Goal: Task Accomplishment & Management: Manage account settings

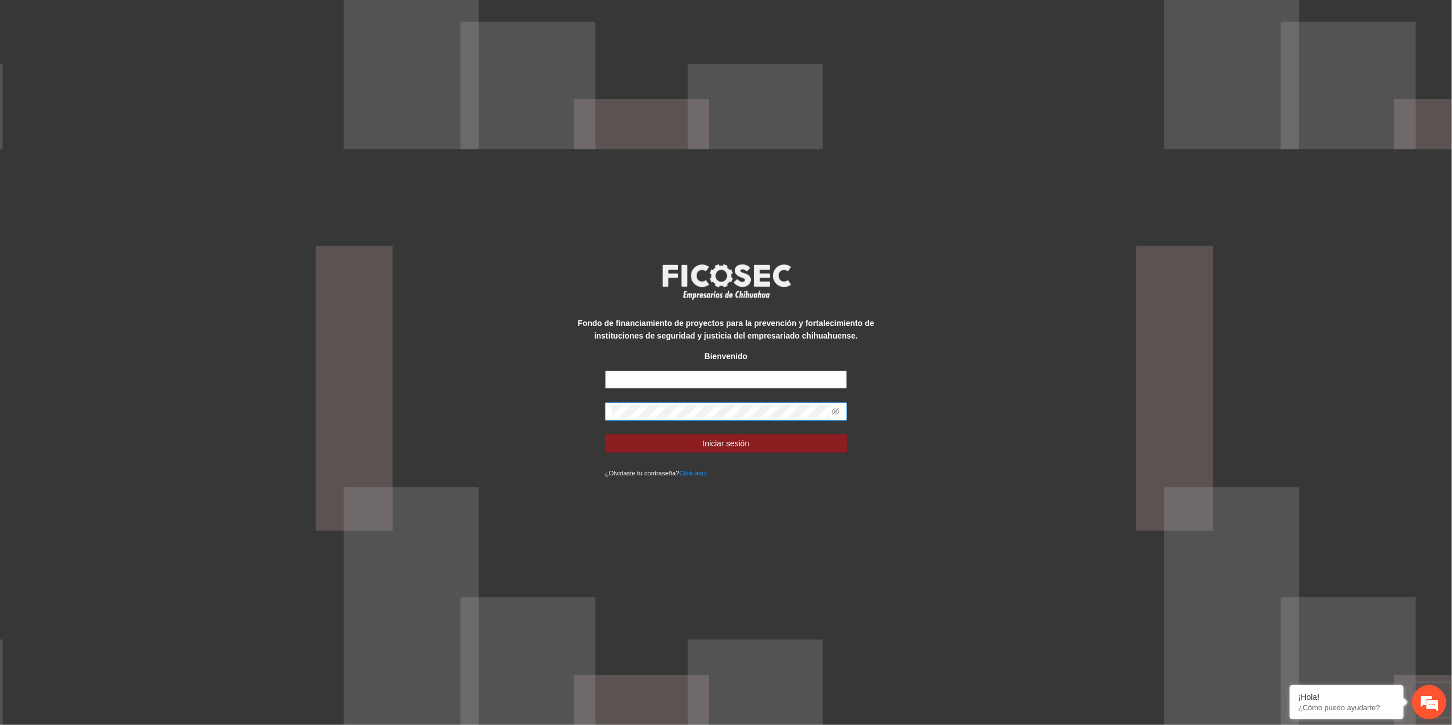
type input "**********"
click at [755, 410] on span at bounding box center [726, 411] width 242 height 18
drag, startPoint x: 764, startPoint y: 404, endPoint x: 367, endPoint y: 388, distance: 397.3
click at [367, 388] on div "**********" at bounding box center [726, 362] width 1452 height 725
click at [605, 434] on button "Iniciar sesión" at bounding box center [726, 443] width 242 height 18
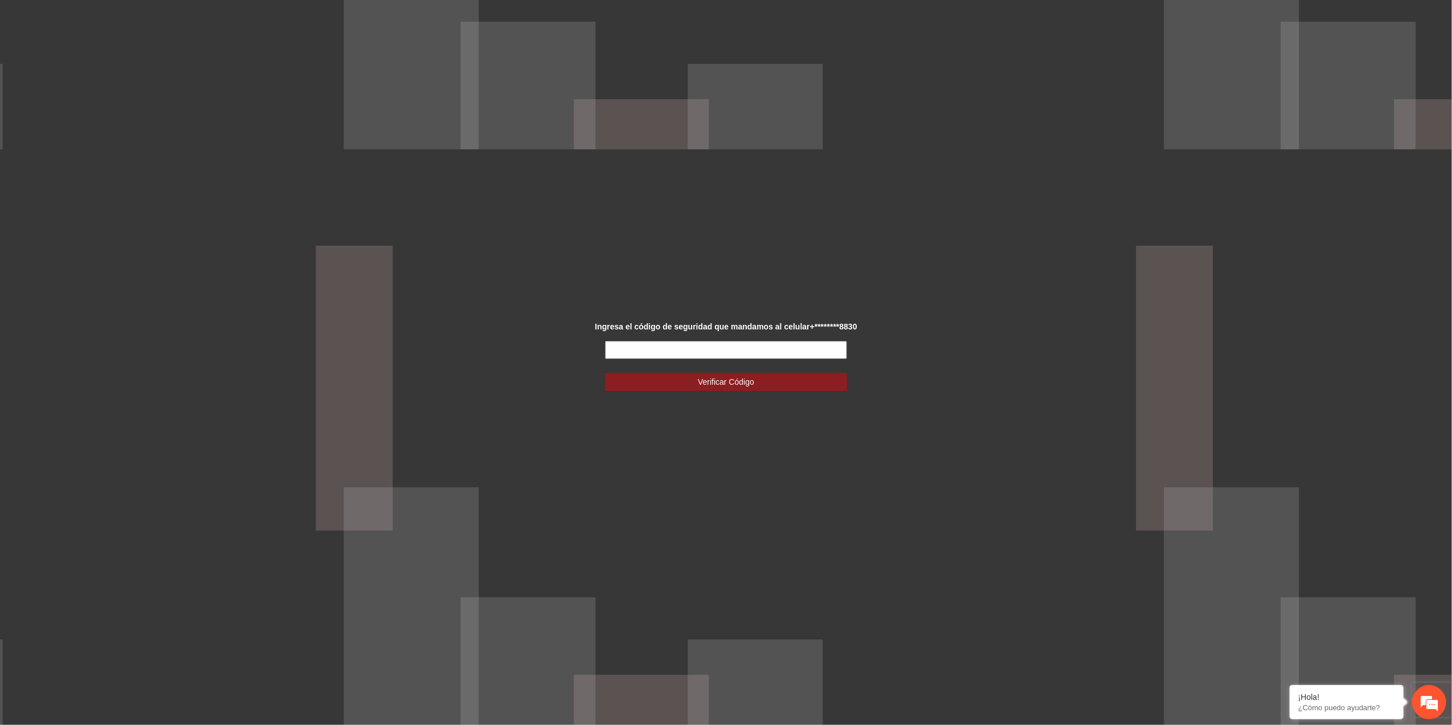
click at [755, 354] on input "text" at bounding box center [726, 350] width 242 height 18
type input "******"
click at [718, 376] on span "Verificar Código" at bounding box center [726, 381] width 56 height 13
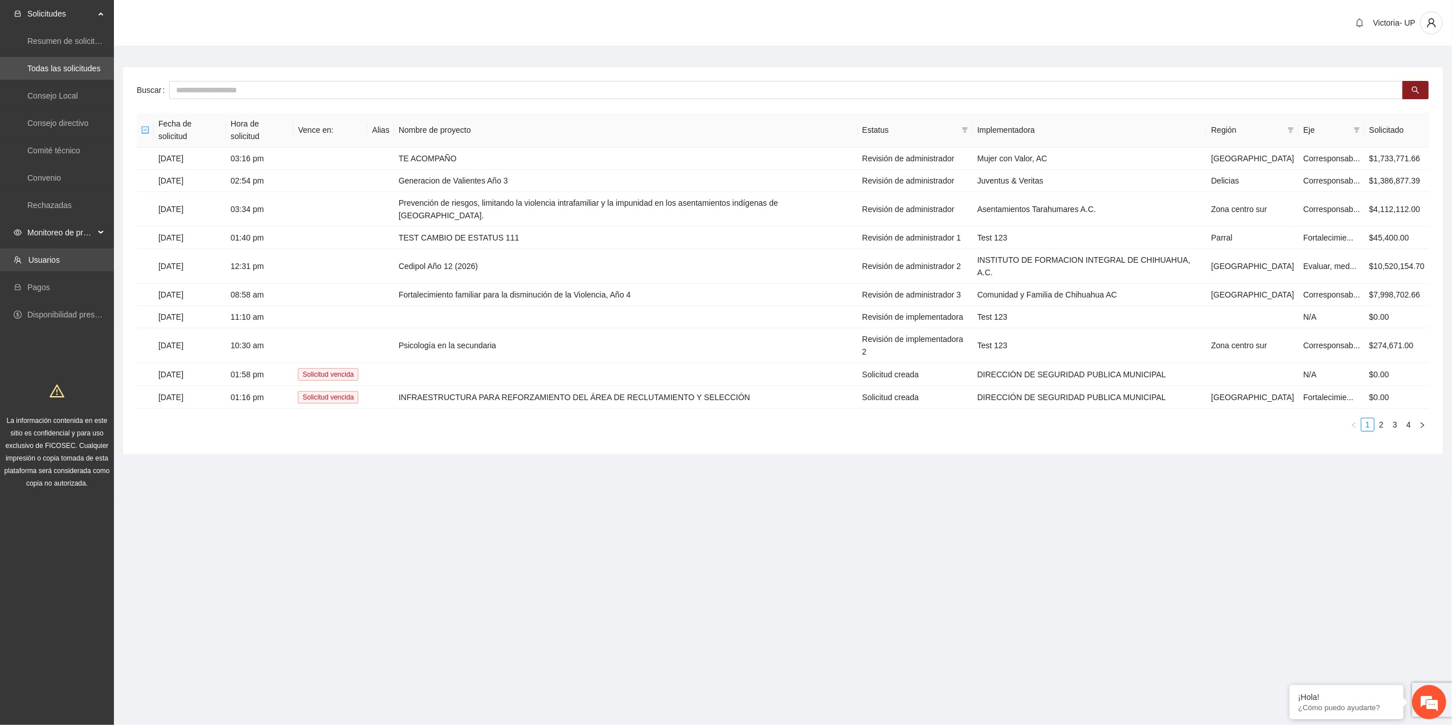
drag, startPoint x: 74, startPoint y: 237, endPoint x: 84, endPoint y: 253, distance: 19.4
click at [73, 238] on span "Monitoreo de proyectos" at bounding box center [60, 232] width 67 height 23
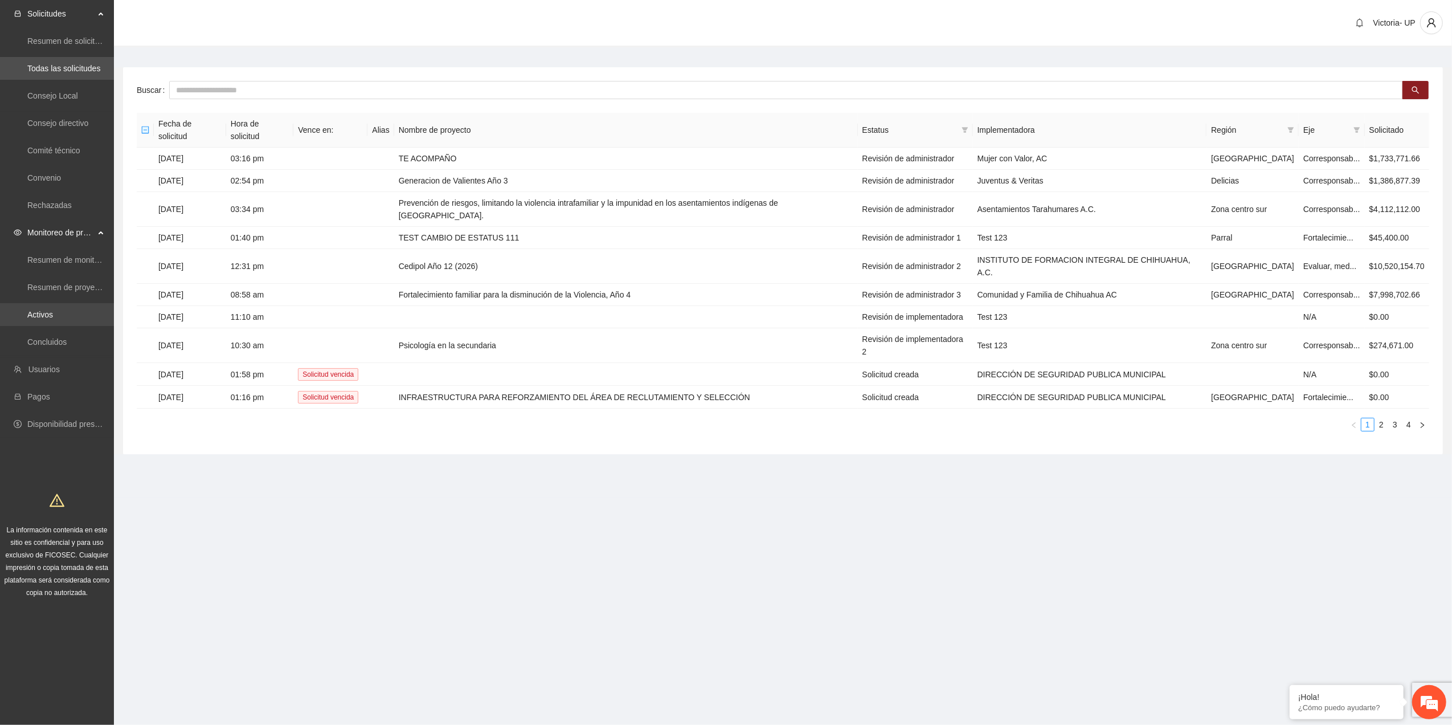
click at [51, 315] on link "Activos" at bounding box center [40, 314] width 26 height 9
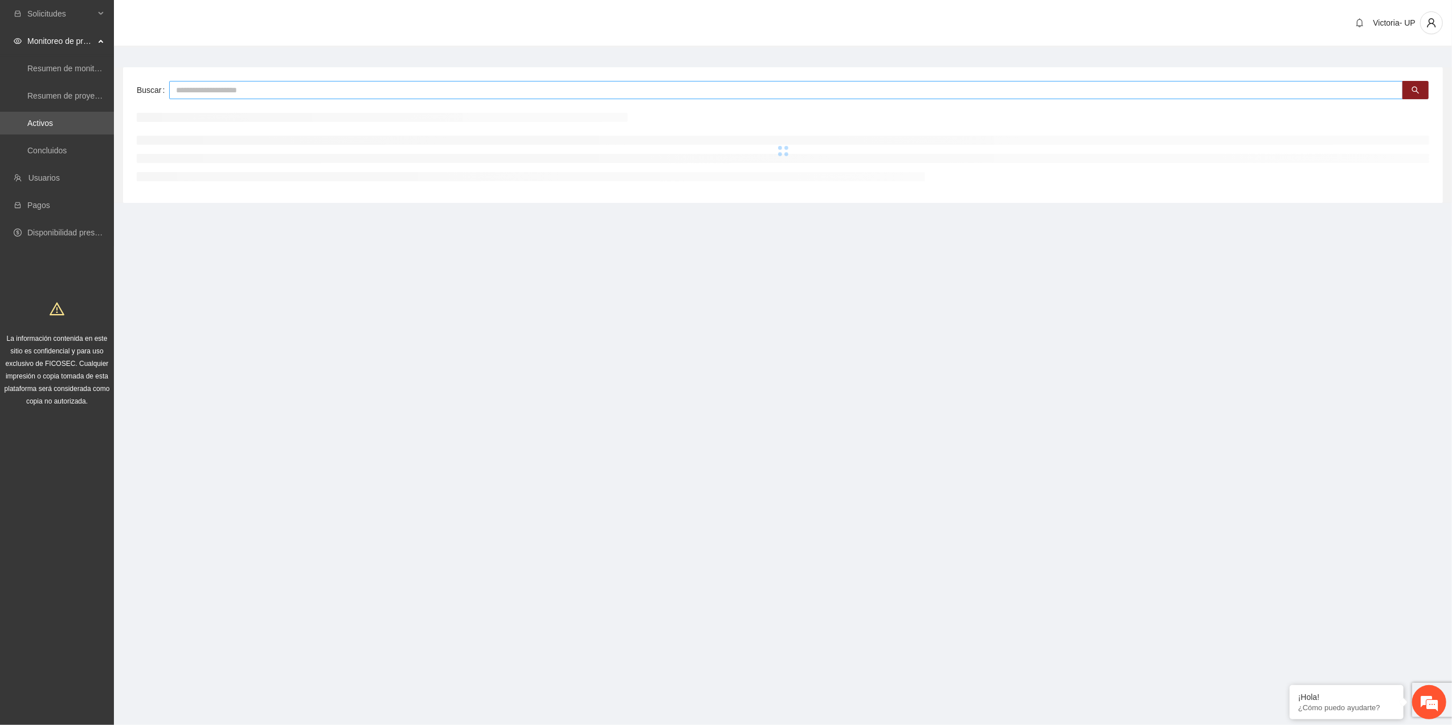
click at [288, 85] on input "text" at bounding box center [786, 90] width 1234 height 18
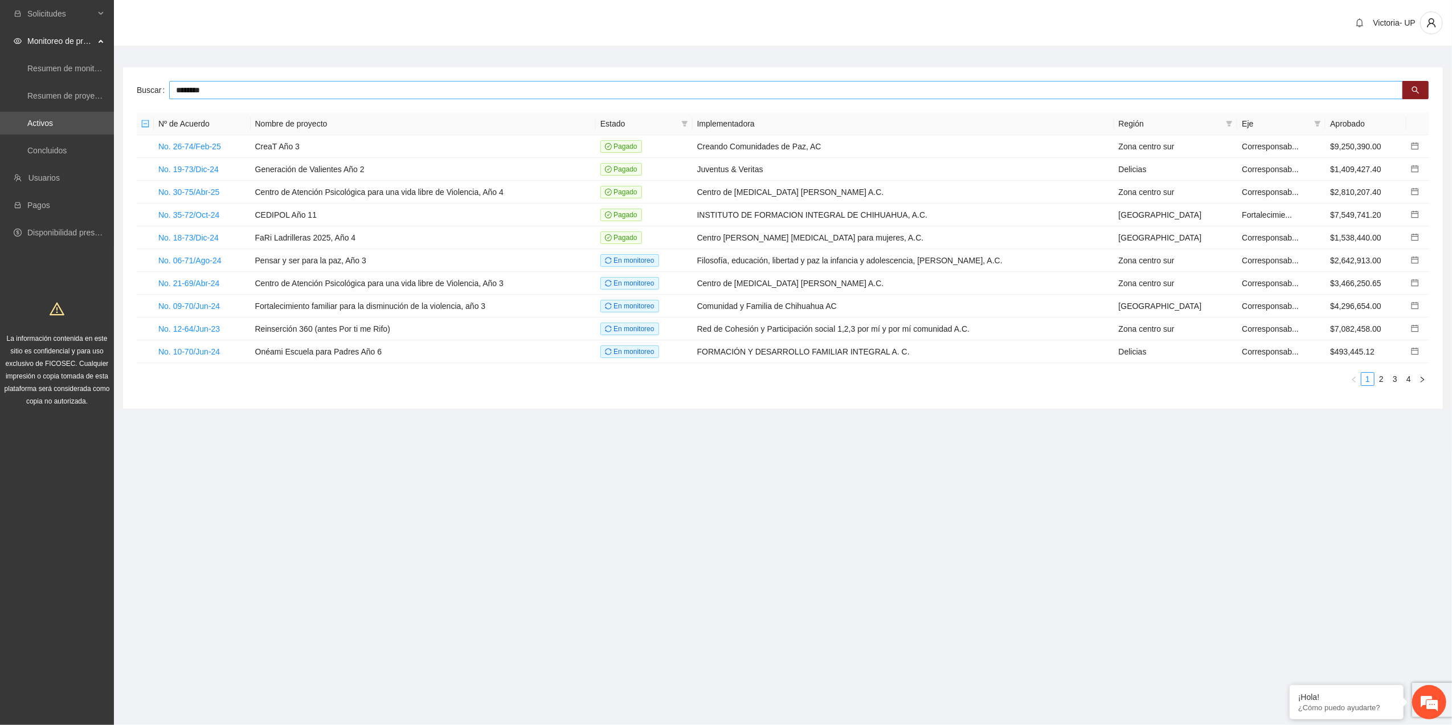
type input "********"
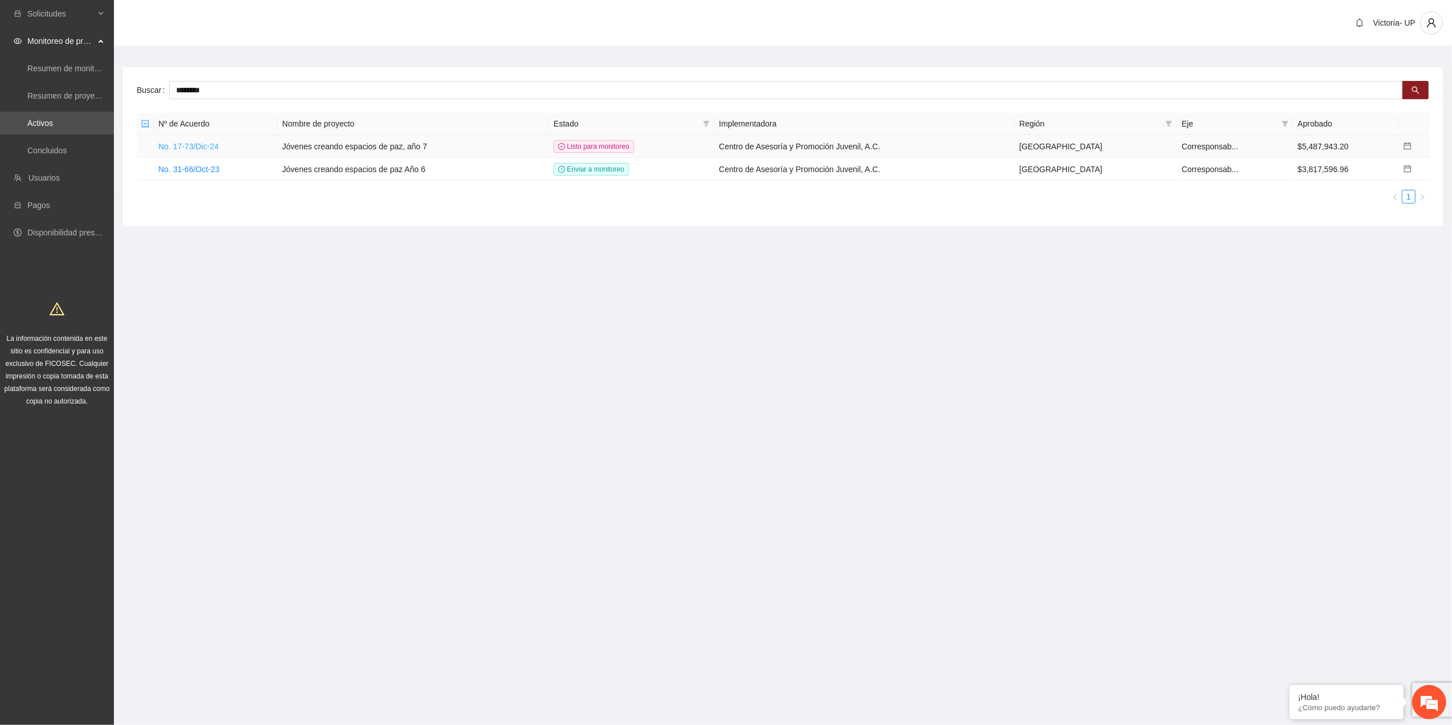
click at [197, 150] on link "No. 17-73/Dic-24" at bounding box center [188, 146] width 60 height 9
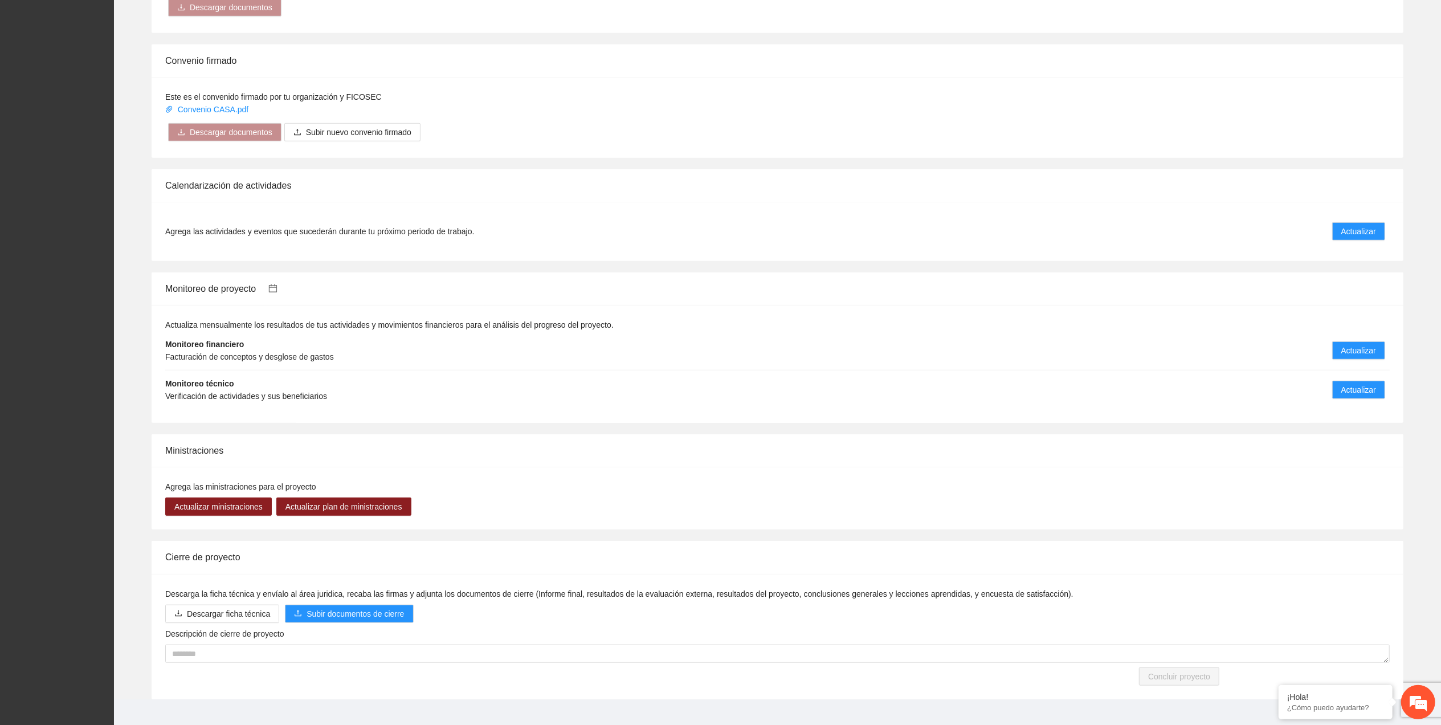
scroll to position [759, 0]
click at [1364, 394] on span "Actualizar" at bounding box center [1358, 388] width 35 height 13
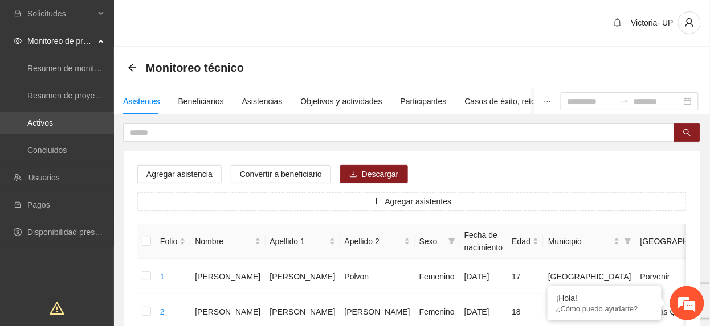
click at [53, 121] on link "Activos" at bounding box center [40, 122] width 26 height 9
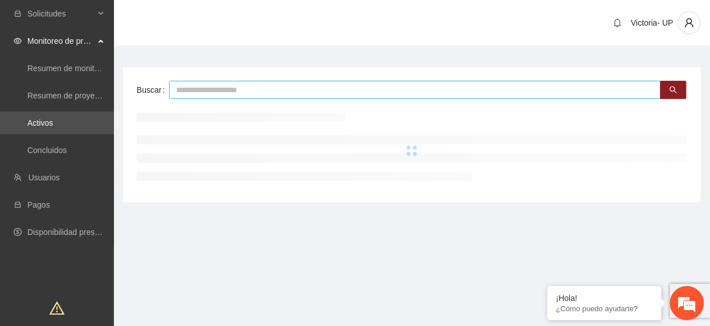
click at [299, 89] on input "text" at bounding box center [415, 90] width 492 height 18
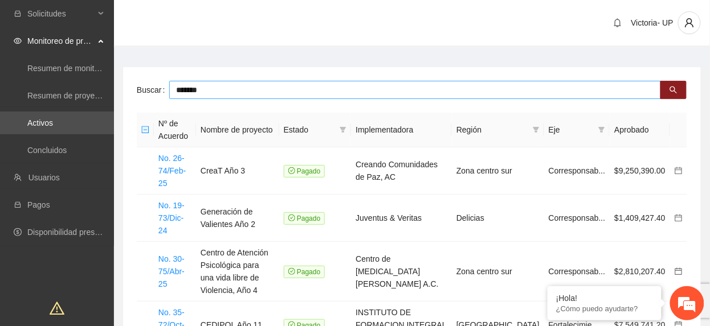
type input "*******"
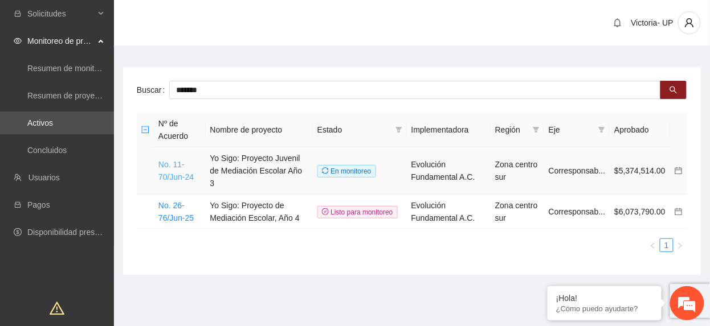
click at [182, 174] on link "No. 11-70/Jun-24" at bounding box center [175, 171] width 35 height 22
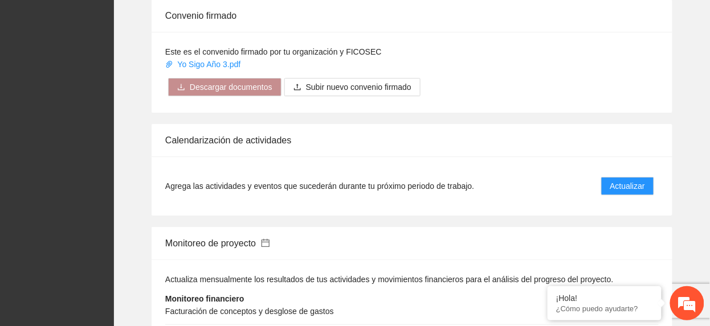
scroll to position [1215, 0]
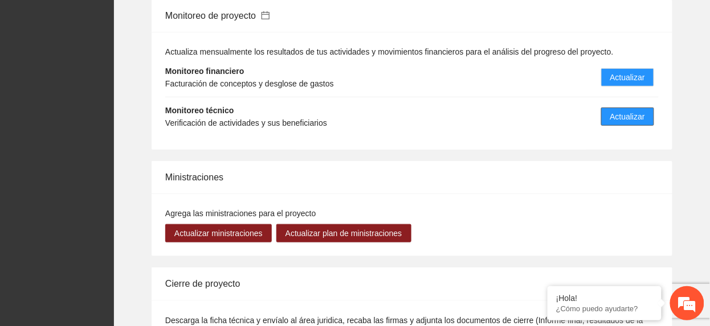
click at [623, 110] on button "Actualizar" at bounding box center [627, 117] width 53 height 18
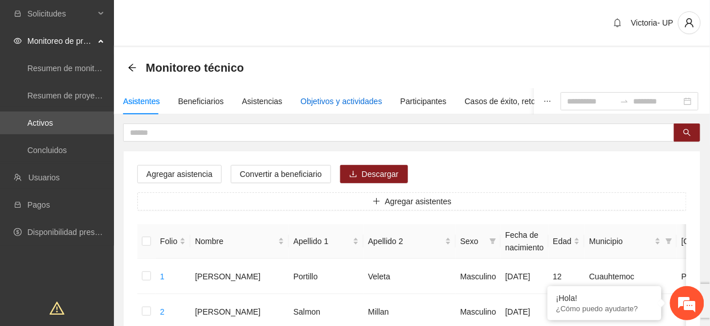
click at [335, 99] on div "Objetivos y actividades" at bounding box center [341, 101] width 81 height 13
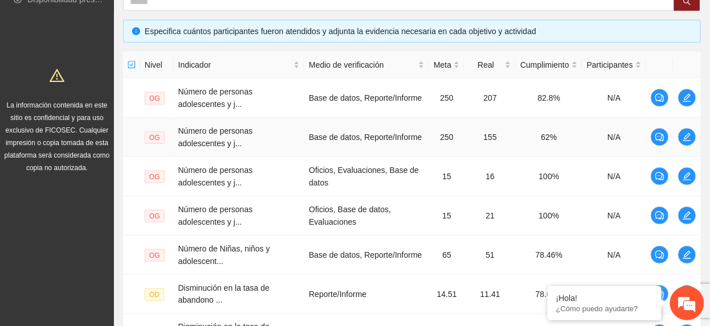
scroll to position [490, 0]
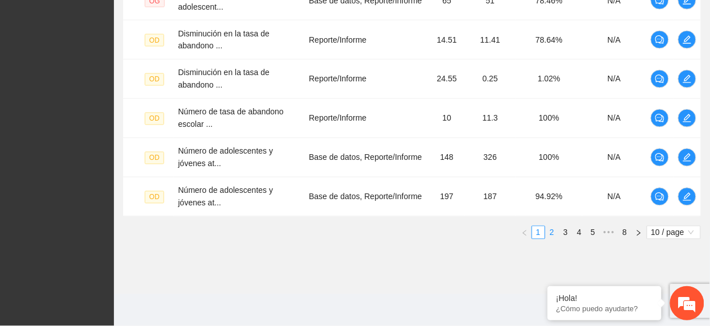
click at [555, 231] on link "2" at bounding box center [552, 233] width 13 height 13
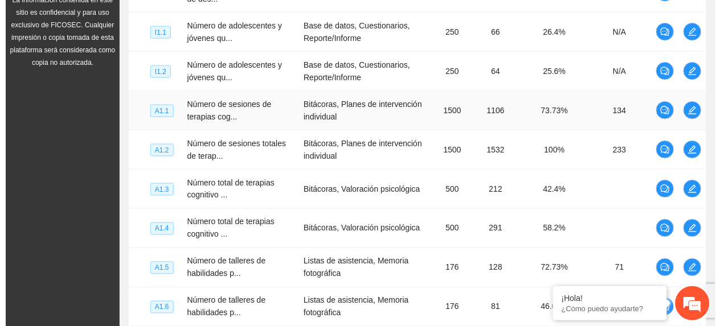
scroll to position [338, 0]
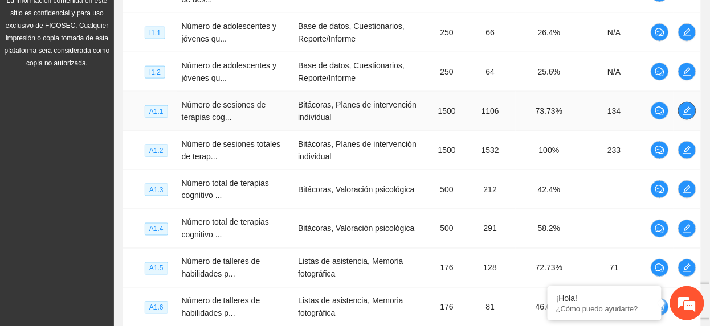
click at [693, 112] on span "edit" at bounding box center [686, 111] width 17 height 9
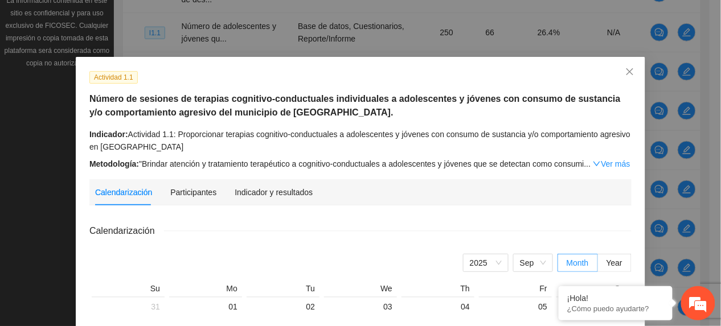
click at [248, 185] on div "Indicador y resultados" at bounding box center [274, 192] width 78 height 26
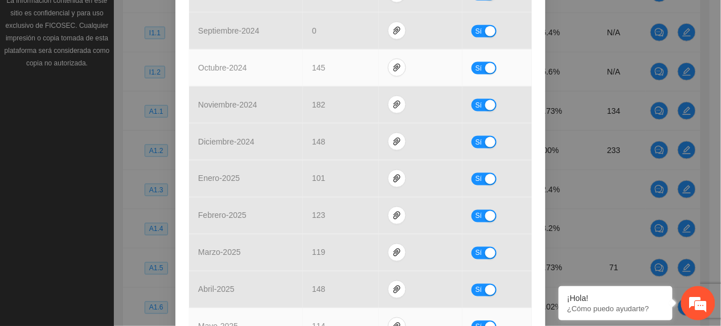
scroll to position [543, 0]
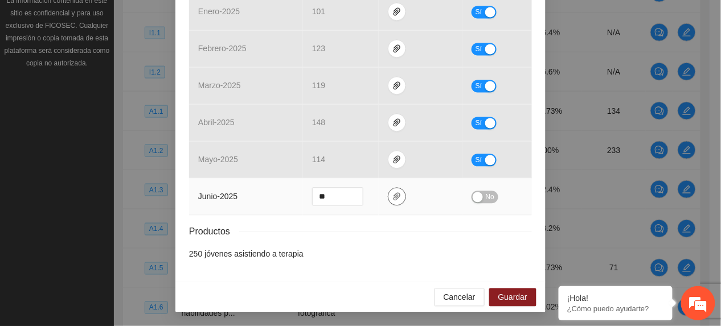
click at [388, 201] on span "paper-clip" at bounding box center [396, 197] width 17 height 9
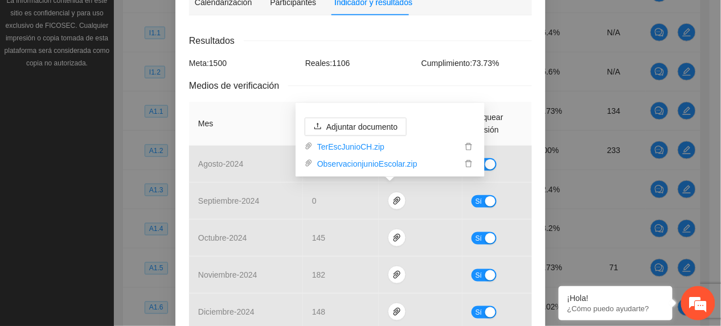
scroll to position [392, 0]
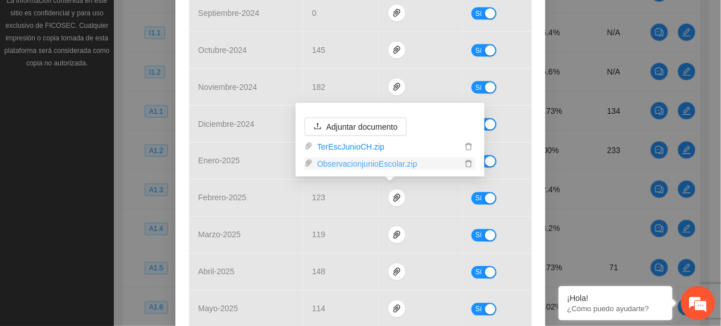
click at [379, 167] on link "ObservacionjunioEscolar.zip" at bounding box center [387, 164] width 149 height 13
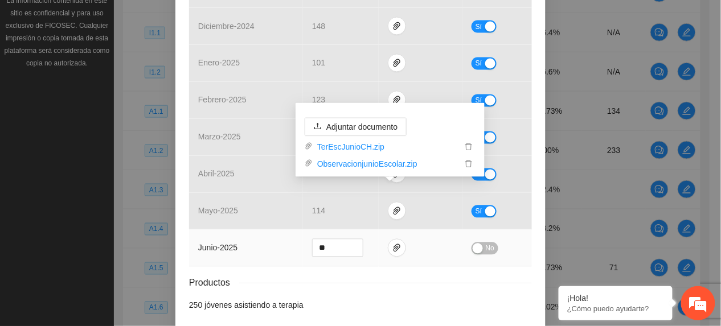
scroll to position [543, 0]
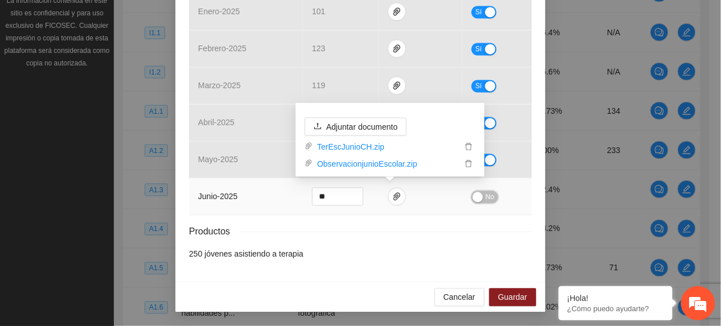
drag, startPoint x: 484, startPoint y: 196, endPoint x: 489, endPoint y: 206, distance: 10.7
click at [486, 196] on span "No" at bounding box center [490, 197] width 9 height 13
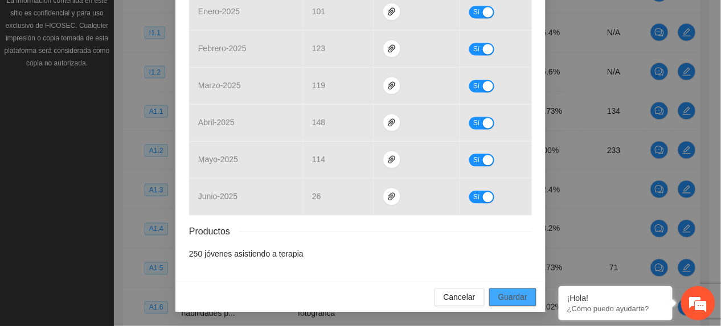
click at [500, 292] on span "Guardar" at bounding box center [512, 298] width 29 height 13
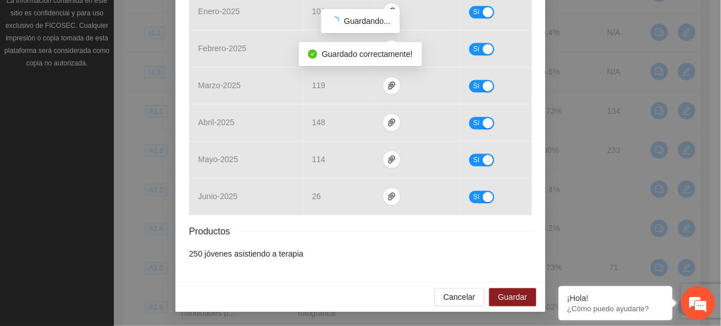
scroll to position [486, 0]
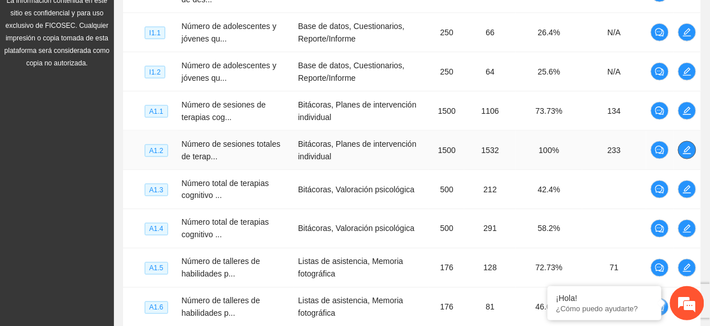
click at [688, 145] on button "button" at bounding box center [687, 150] width 18 height 18
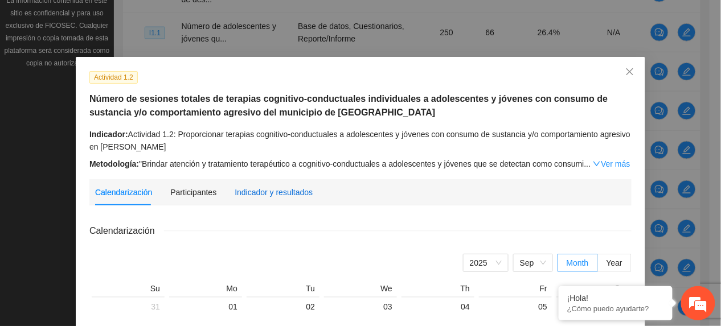
click at [259, 187] on div "Indicador y resultados" at bounding box center [274, 192] width 78 height 13
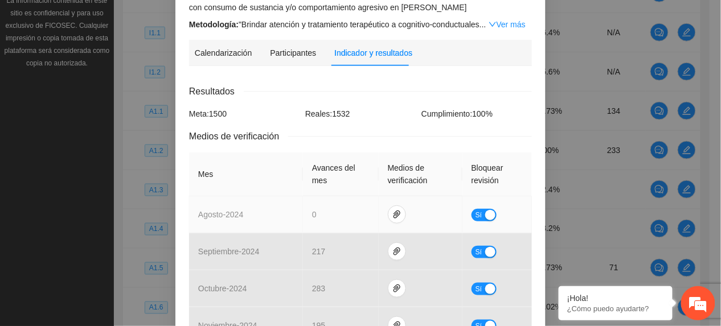
scroll to position [456, 0]
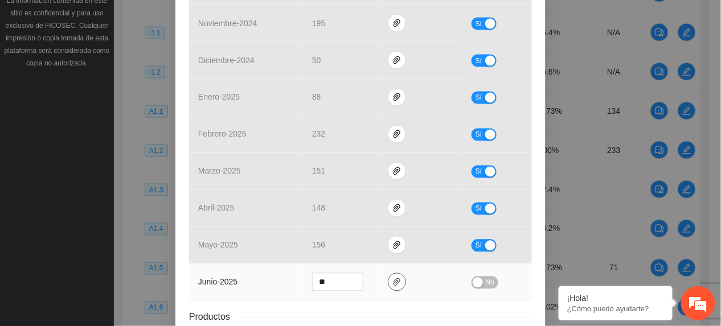
click at [392, 281] on icon "paper-clip" at bounding box center [396, 282] width 9 height 9
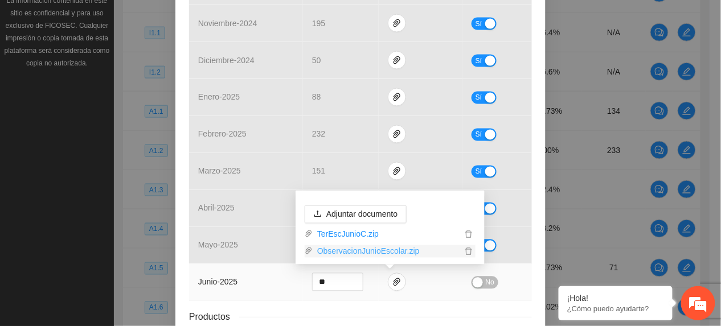
click at [357, 251] on link "ObservacionJunioEscolar.zip" at bounding box center [387, 252] width 149 height 13
drag, startPoint x: 478, startPoint y: 281, endPoint x: 507, endPoint y: 281, distance: 28.5
click at [485, 284] on button "No" at bounding box center [485, 283] width 27 height 13
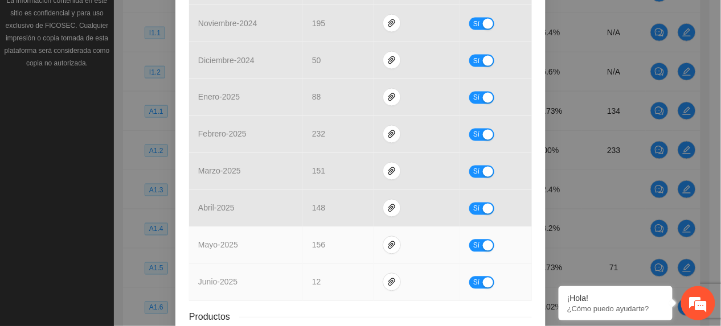
scroll to position [543, 0]
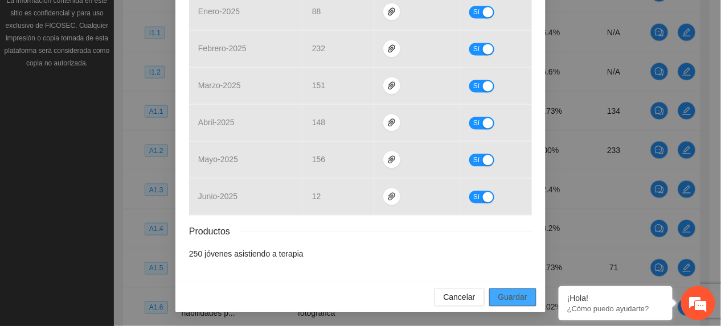
click at [525, 292] on button "Guardar" at bounding box center [512, 298] width 47 height 18
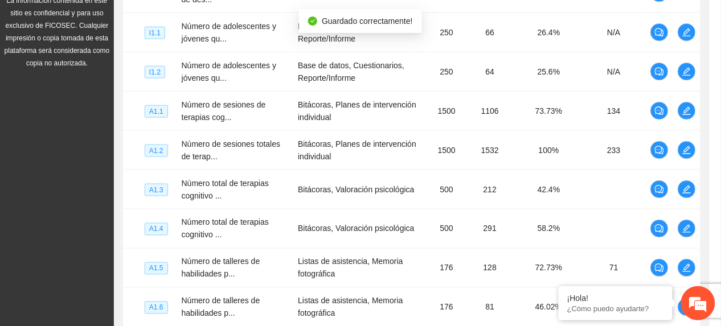
scroll to position [486, 0]
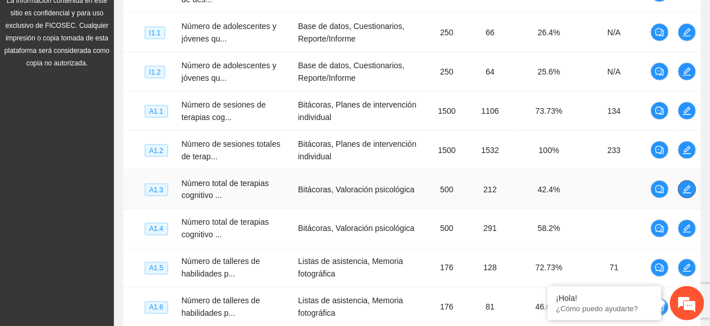
click at [680, 190] on span "edit" at bounding box center [686, 189] width 17 height 9
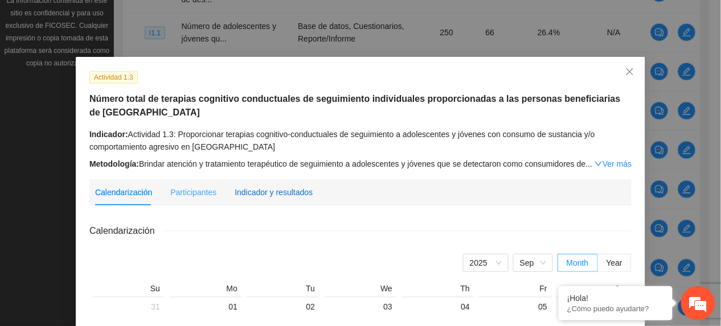
click at [267, 190] on div "Indicador y resultados" at bounding box center [274, 192] width 78 height 13
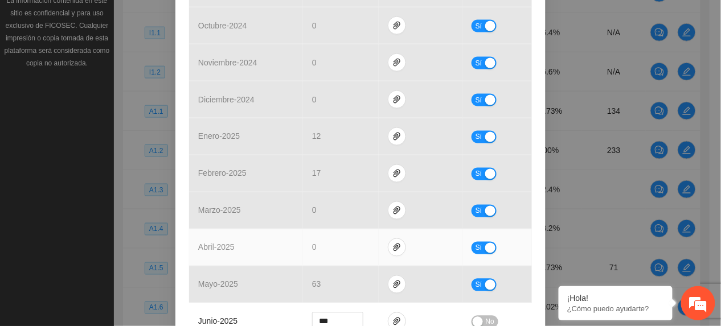
scroll to position [530, 0]
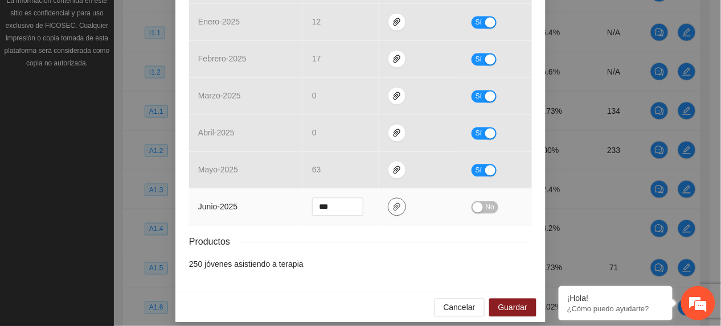
click at [381, 199] on td at bounding box center [421, 207] width 84 height 37
click at [388, 203] on span "paper-clip" at bounding box center [396, 207] width 17 height 9
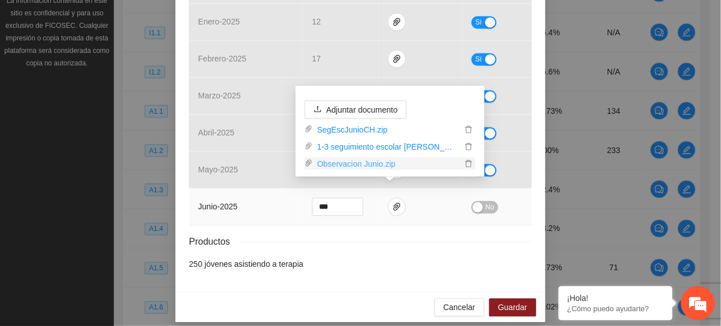
click at [353, 162] on link "Observacion Junio.zip" at bounding box center [387, 164] width 149 height 13
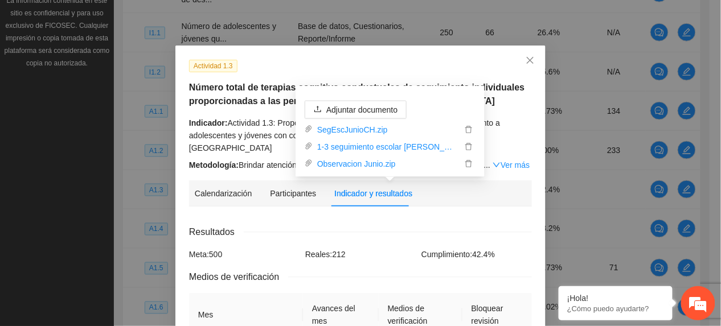
scroll to position [0, 0]
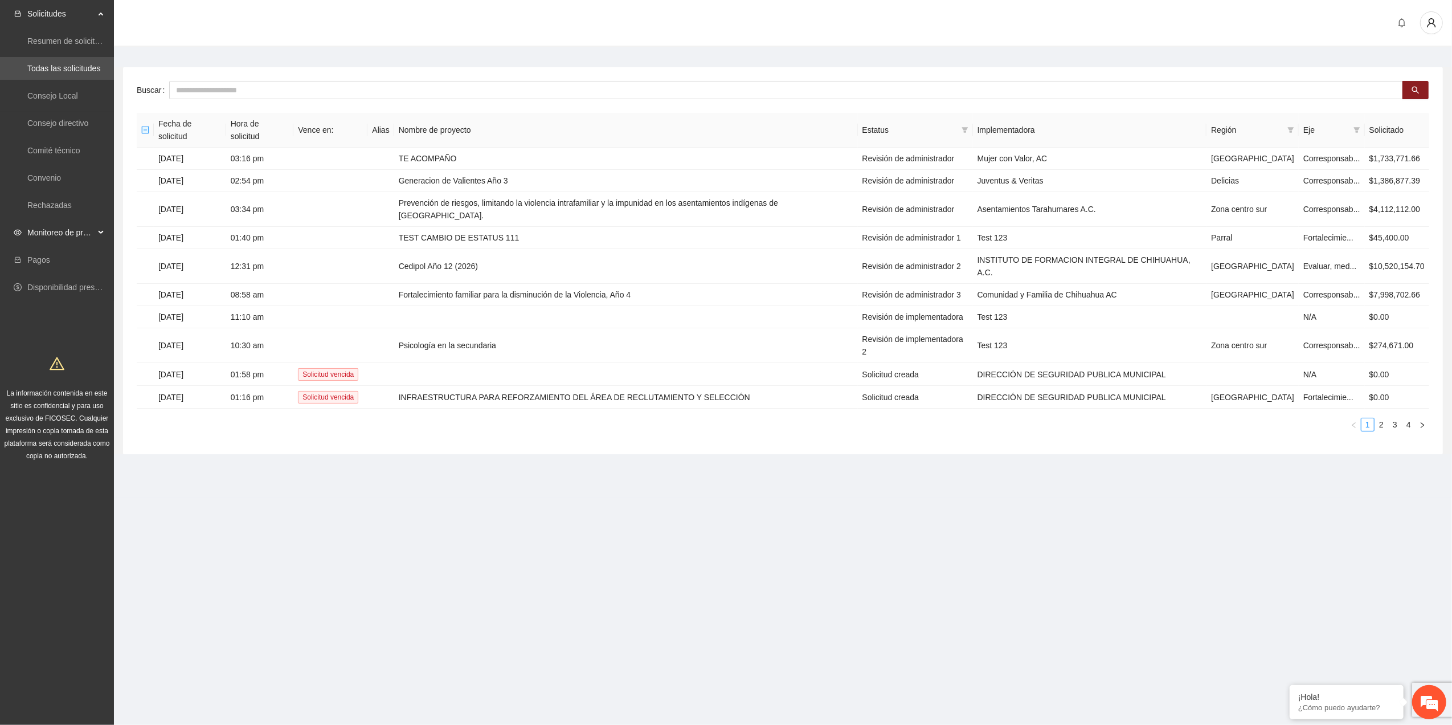
drag, startPoint x: 73, startPoint y: 228, endPoint x: 67, endPoint y: 236, distance: 9.8
click at [72, 229] on span "Monitoreo de proyectos" at bounding box center [60, 232] width 67 height 23
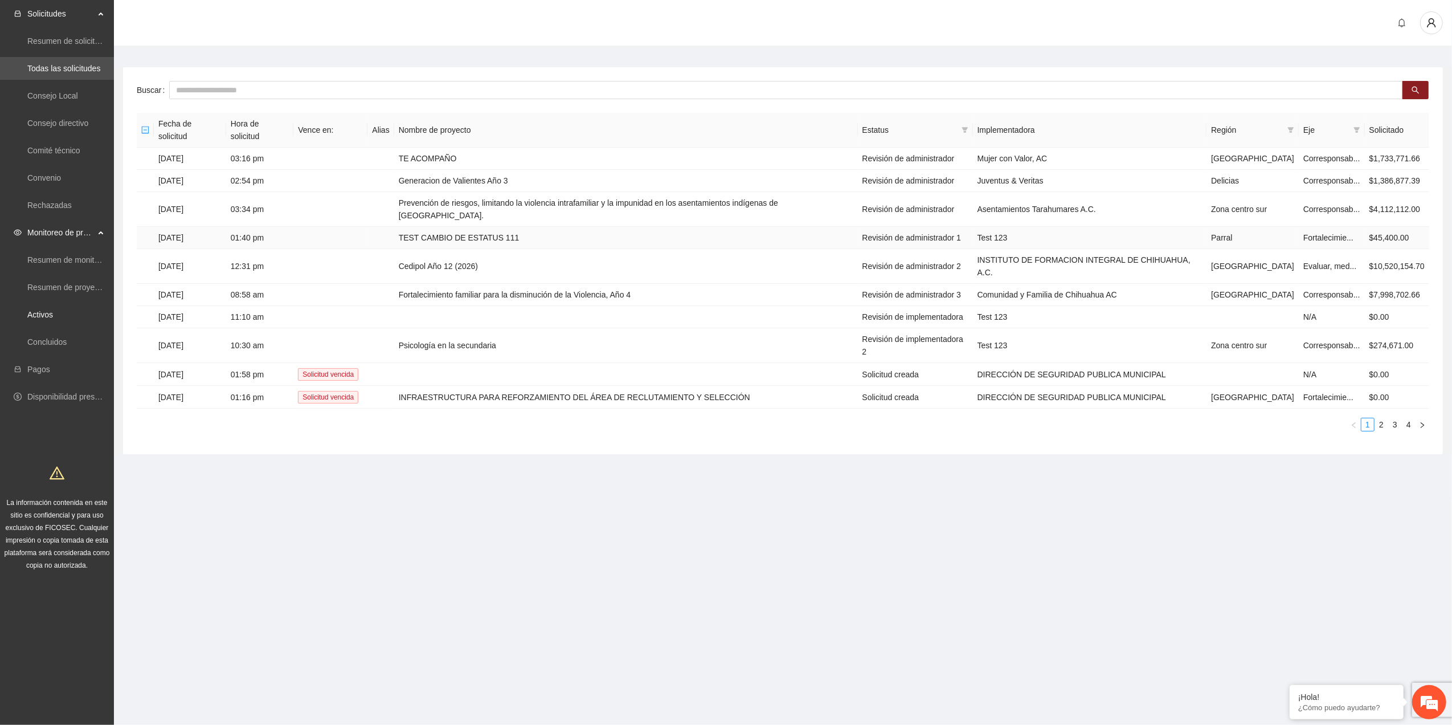
drag, startPoint x: 67, startPoint y: 309, endPoint x: 175, endPoint y: 212, distance: 145.6
click at [53, 310] on link "Activos" at bounding box center [40, 314] width 26 height 9
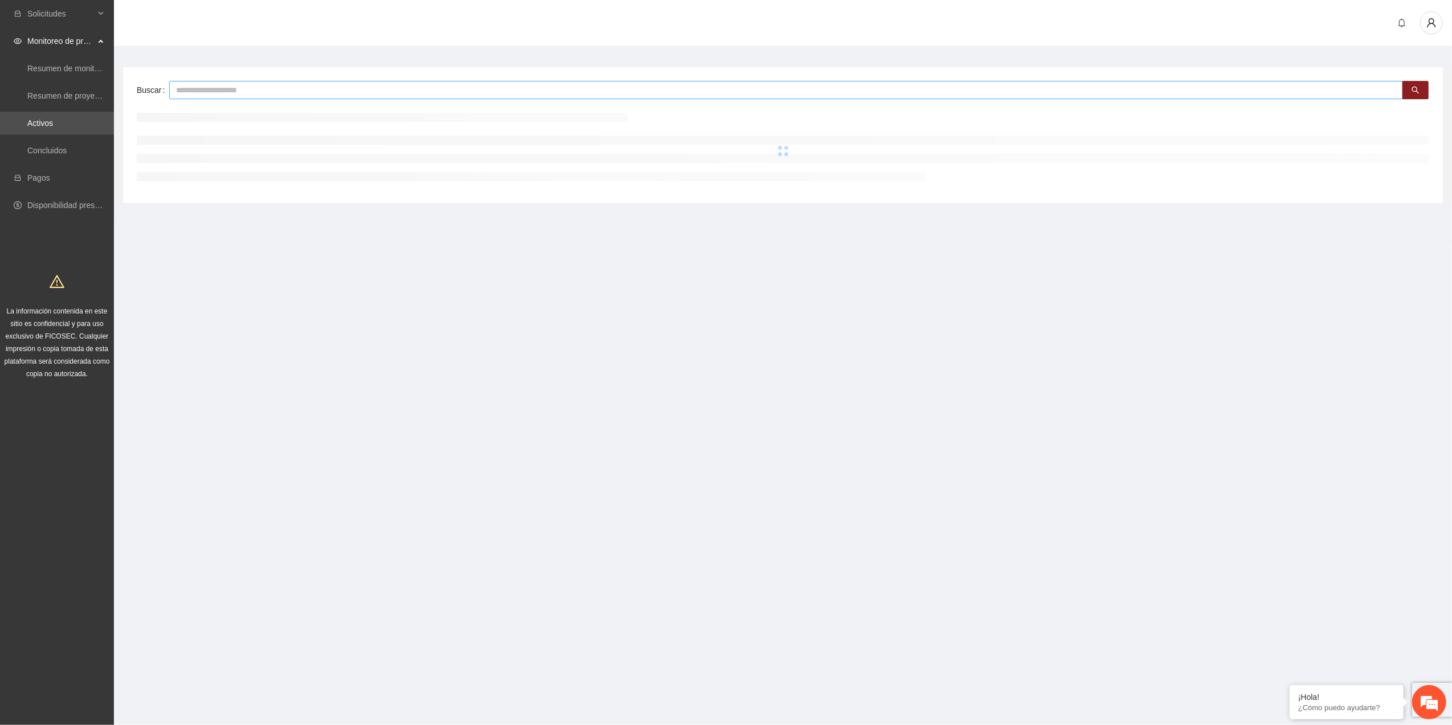
click at [244, 96] on input "text" at bounding box center [786, 90] width 1234 height 18
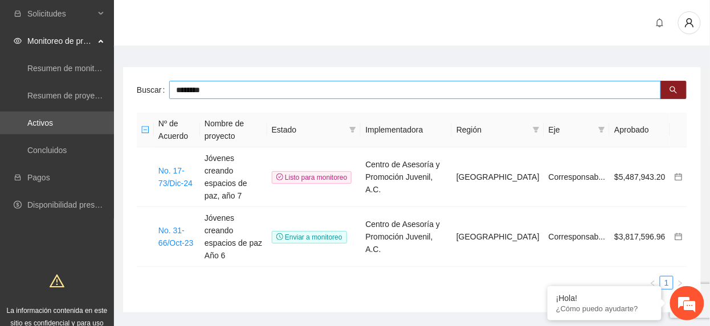
drag, startPoint x: 228, startPoint y: 95, endPoint x: -4, endPoint y: 49, distance: 236.3
click at [0, 49] on html "Solicitudes Monitoreo de proyectos Resumen de monitoreo Resumen de proyectos ap…" at bounding box center [355, 163] width 710 height 326
type input "*******"
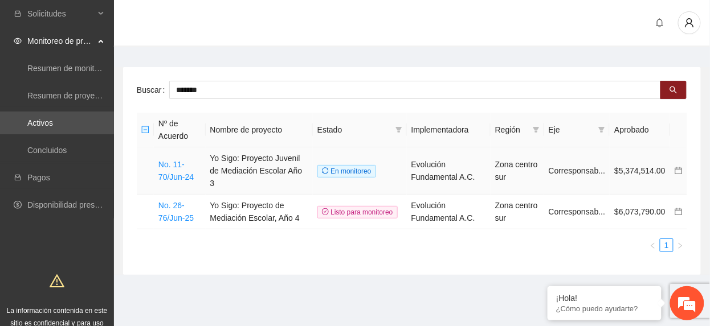
drag, startPoint x: 174, startPoint y: 171, endPoint x: 122, endPoint y: 5, distance: 173.7
click at [173, 172] on link "No. 11-70/Jun-24" at bounding box center [175, 171] width 35 height 22
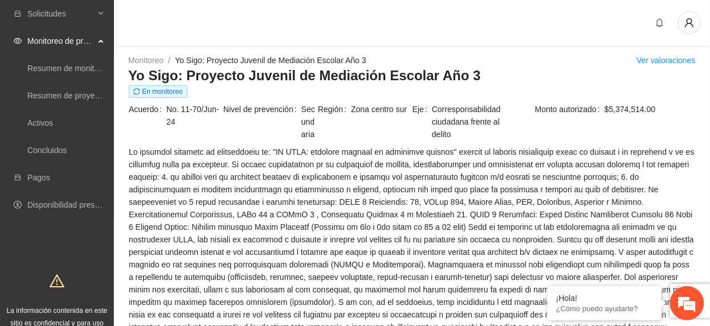
click at [481, 116] on span "Corresponsabilidad ciudadana frente al delito" at bounding box center [469, 122] width 74 height 38
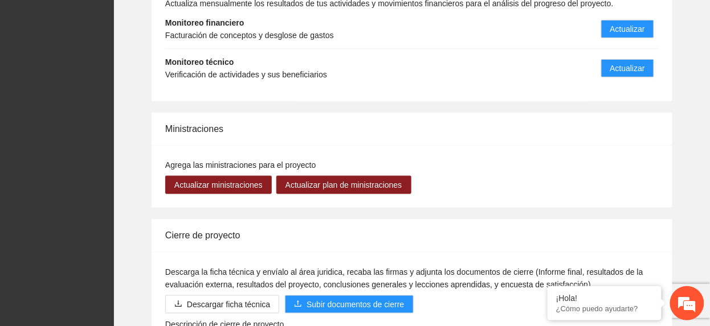
scroll to position [1291, 0]
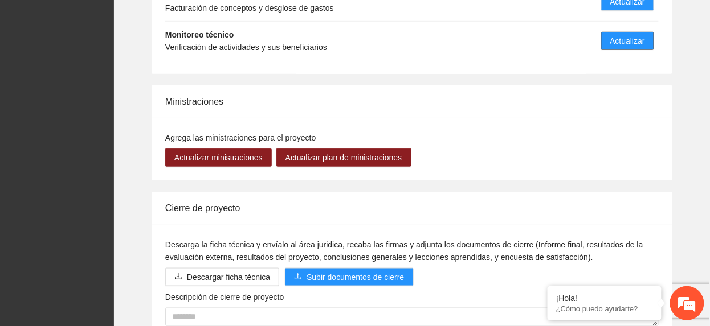
drag, startPoint x: 641, startPoint y: 46, endPoint x: 632, endPoint y: 50, distance: 9.9
click at [639, 47] on span "Actualizar" at bounding box center [627, 41] width 35 height 13
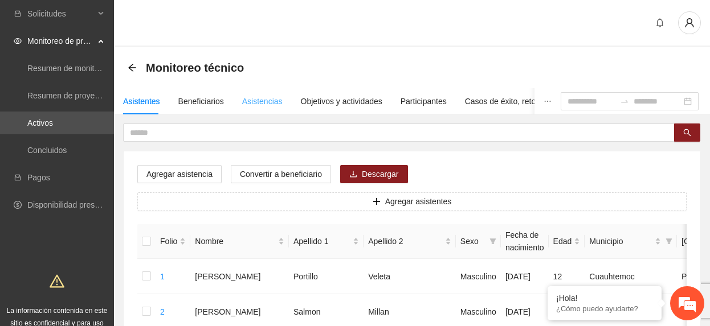
click at [264, 109] on div "Asistencias" at bounding box center [262, 101] width 40 height 26
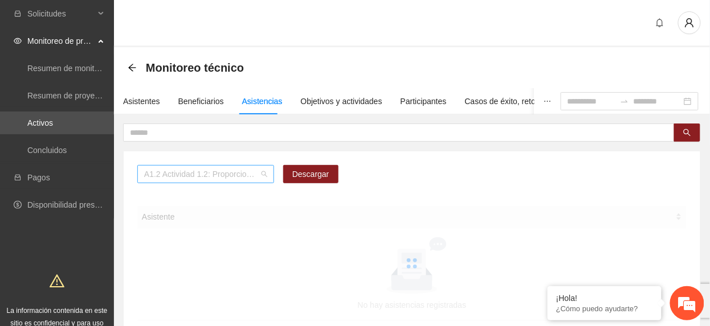
click at [232, 179] on span "A1.2 Actividad 1.2: Proporcionar terapias cognitivo-conductuales a adolescentes…" at bounding box center [205, 174] width 123 height 17
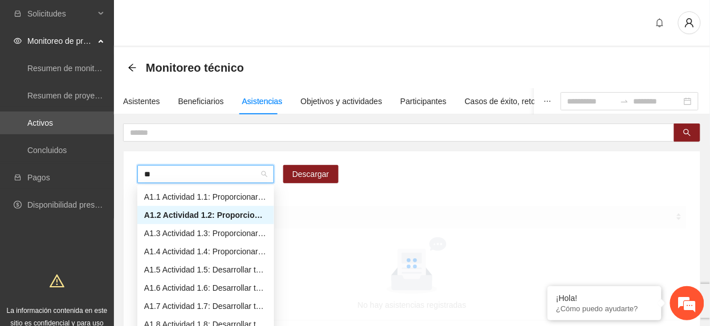
type input "***"
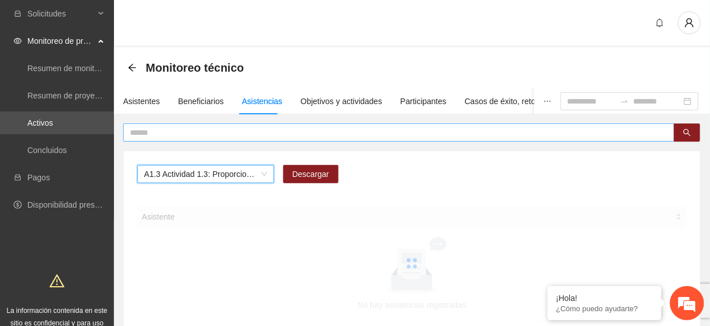
click at [303, 136] on input "text" at bounding box center [394, 132] width 529 height 13
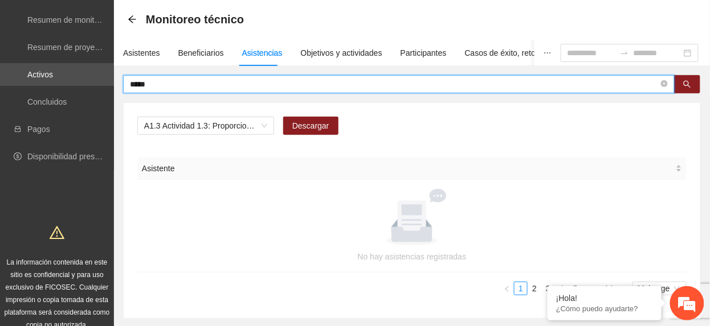
scroll to position [110, 0]
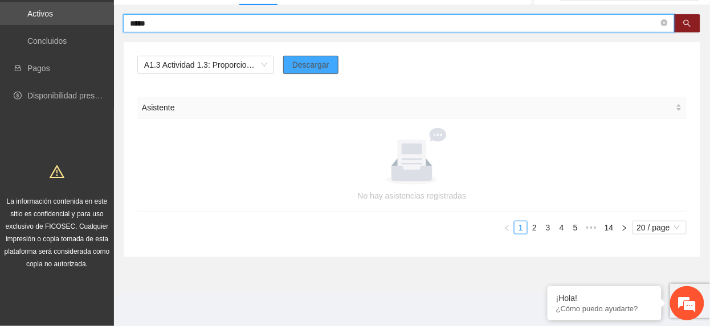
type input "*****"
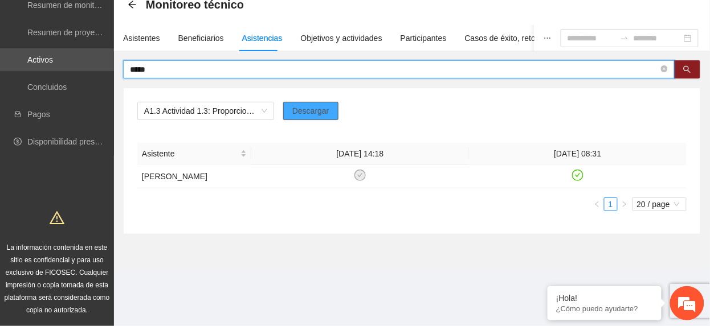
scroll to position [60, 0]
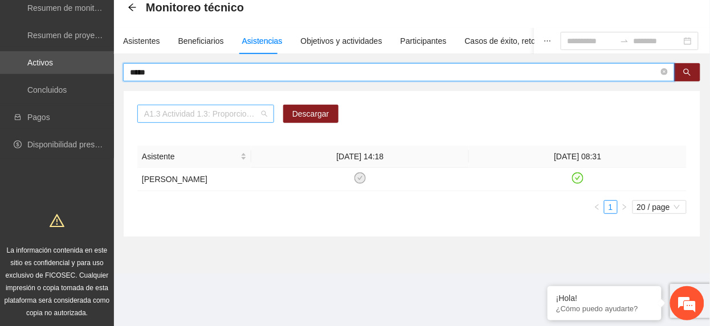
click at [169, 116] on span "A1.3 Actividad 1.3: Proporcionar terapias cognitivo-conductuales de seguimiento…" at bounding box center [205, 113] width 123 height 17
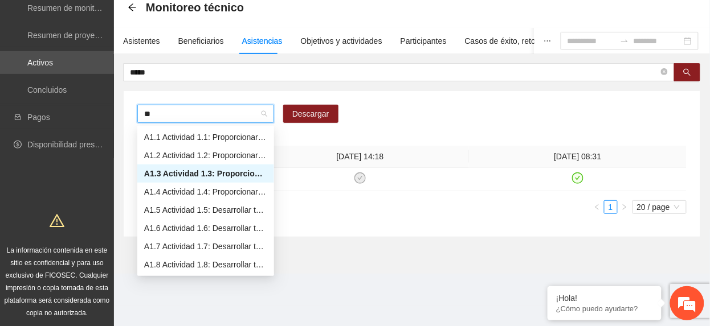
type input "***"
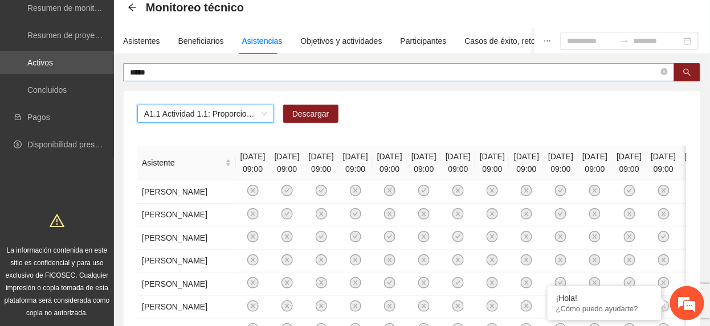
click at [171, 76] on input "*****" at bounding box center [394, 72] width 529 height 13
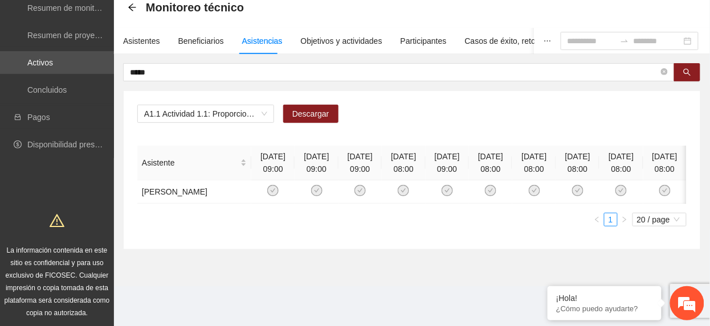
scroll to position [0, 13]
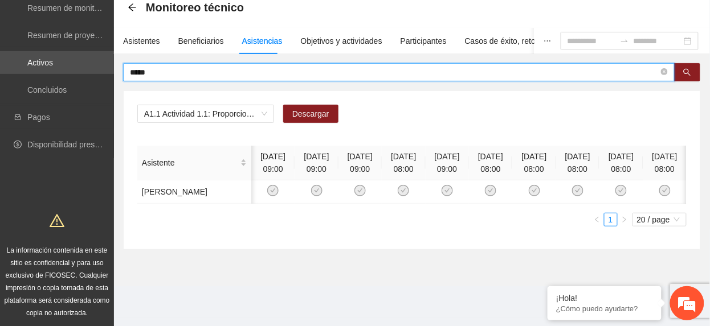
drag, startPoint x: 185, startPoint y: 71, endPoint x: -4, endPoint y: 49, distance: 190.3
click at [0, 49] on html "Solicitudes Monitoreo de proyectos Resumen de monitoreo Resumen de proyectos ap…" at bounding box center [355, 103] width 710 height 326
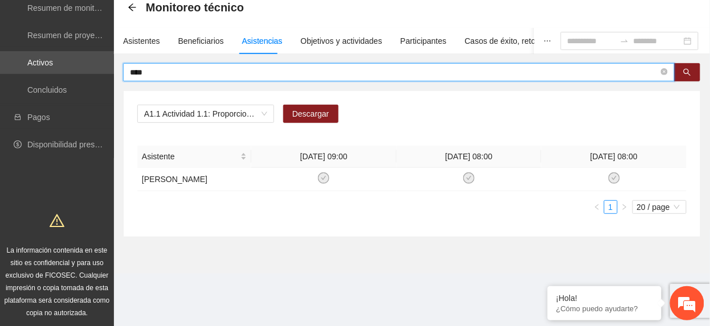
scroll to position [0, 0]
drag, startPoint x: 167, startPoint y: 75, endPoint x: -4, endPoint y: 60, distance: 171.5
click at [0, 60] on html "Solicitudes Monitoreo de proyectos Resumen de monitoreo Resumen de proyectos ap…" at bounding box center [355, 103] width 710 height 326
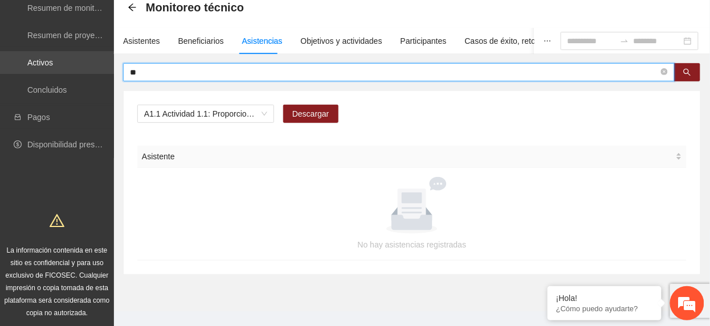
type input "*"
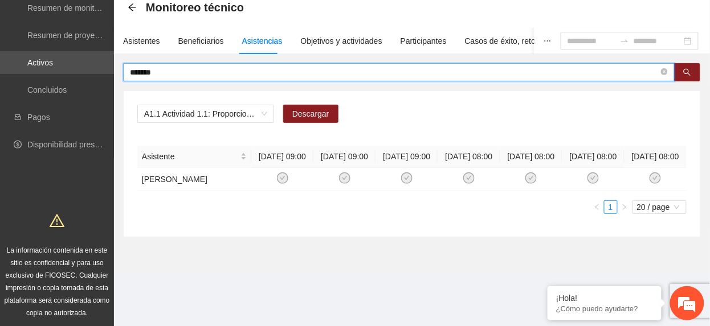
drag, startPoint x: 190, startPoint y: 71, endPoint x: -4, endPoint y: 89, distance: 194.6
click at [0, 89] on html "Solicitudes Monitoreo de proyectos Resumen de monitoreo Resumen de proyectos ap…" at bounding box center [355, 103] width 710 height 326
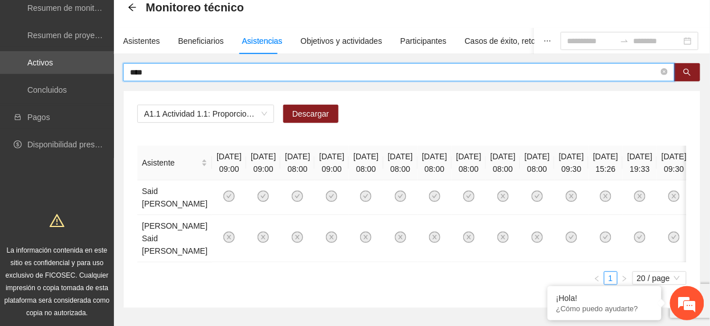
drag, startPoint x: 226, startPoint y: 68, endPoint x: 56, endPoint y: 44, distance: 171.4
click at [56, 44] on section "Solicitudes Monitoreo de proyectos Resumen de monitoreo Resumen de proyectos ap…" at bounding box center [355, 158] width 710 height 437
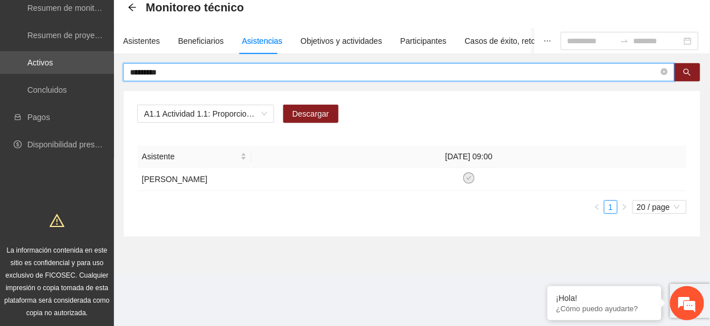
drag, startPoint x: 165, startPoint y: 68, endPoint x: -4, endPoint y: 25, distance: 174.1
click at [0, 25] on html "Solicitudes Monitoreo de proyectos Resumen de monitoreo Resumen de proyectos ap…" at bounding box center [355, 103] width 710 height 326
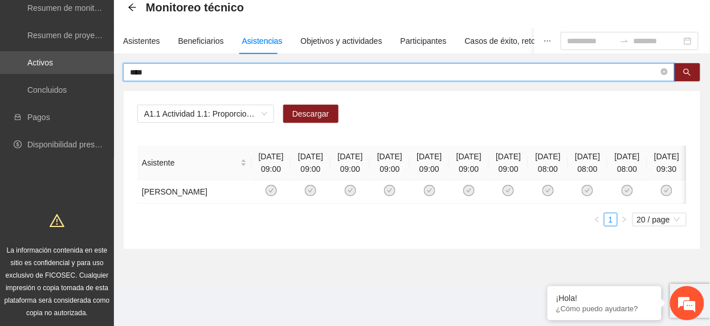
drag, startPoint x: 192, startPoint y: 73, endPoint x: -4, endPoint y: 105, distance: 198.5
click at [0, 105] on html "Solicitudes Monitoreo de proyectos Resumen de monitoreo Resumen de proyectos ap…" at bounding box center [355, 103] width 710 height 326
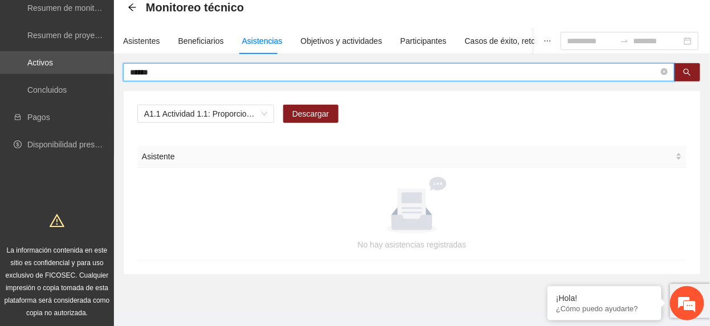
drag, startPoint x: 210, startPoint y: 71, endPoint x: -4, endPoint y: 71, distance: 213.6
click at [0, 71] on html "Solicitudes Monitoreo de proyectos Resumen de monitoreo Resumen de proyectos ap…" at bounding box center [355, 103] width 710 height 326
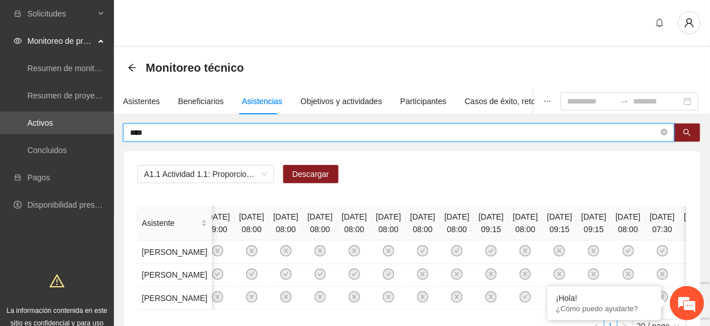
drag, startPoint x: 149, startPoint y: 133, endPoint x: -4, endPoint y: 167, distance: 156.3
click at [0, 167] on html "Solicitudes Monitoreo de proyectos Resumen de monitoreo Resumen de proyectos ap…" at bounding box center [355, 163] width 710 height 326
type input "******"
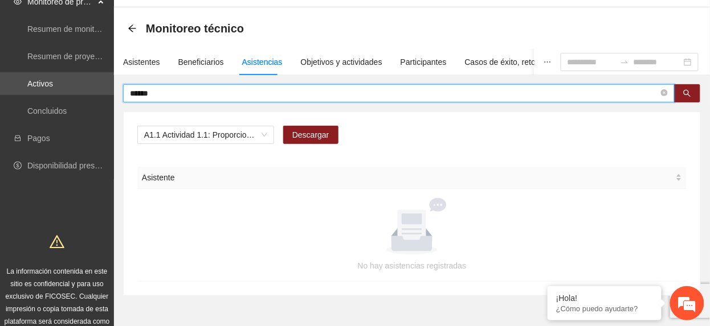
scroll to position [76, 0]
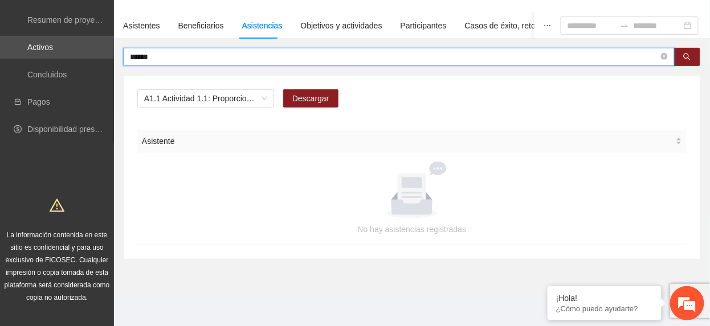
drag, startPoint x: 197, startPoint y: 55, endPoint x: -4, endPoint y: 80, distance: 202.6
click at [0, 80] on html "Solicitudes Monitoreo de proyectos Resumen de monitoreo Resumen de proyectos ap…" at bounding box center [355, 87] width 710 height 326
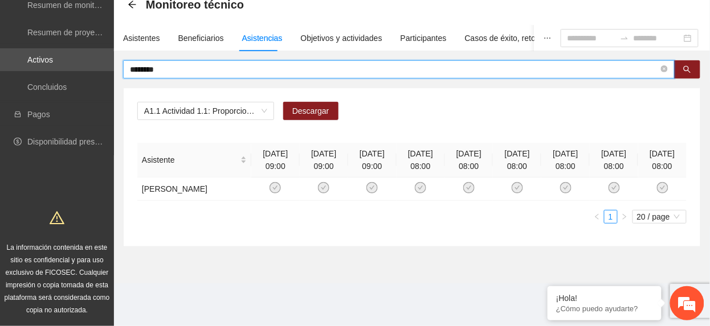
scroll to position [64, 0]
drag, startPoint x: 183, startPoint y: 71, endPoint x: -4, endPoint y: 123, distance: 193.9
click at [0, 123] on html "Solicitudes Monitoreo de proyectos Resumen de monitoreo Resumen de proyectos ap…" at bounding box center [355, 100] width 710 height 326
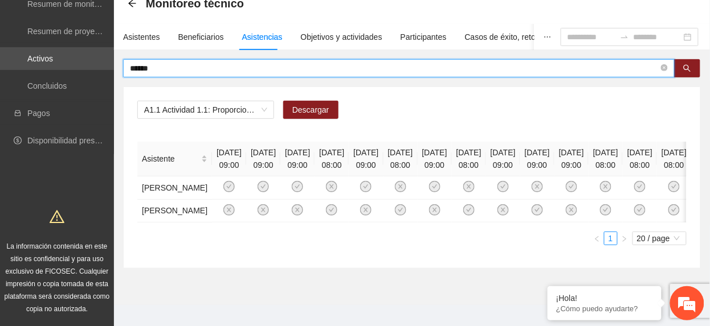
scroll to position [76, 0]
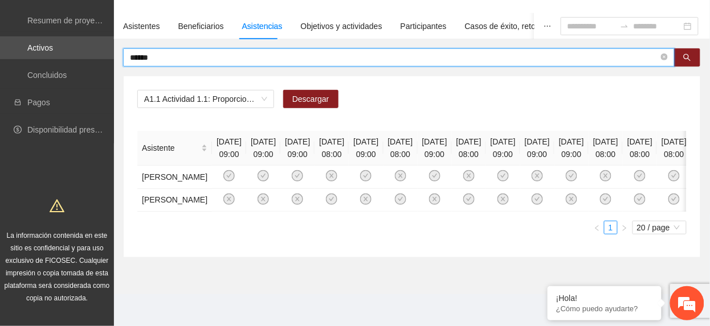
drag, startPoint x: 197, startPoint y: 60, endPoint x: -4, endPoint y: 121, distance: 210.1
click at [0, 121] on html "Solicitudes Monitoreo de proyectos Resumen de monitoreo Resumen de proyectos ap…" at bounding box center [355, 88] width 710 height 326
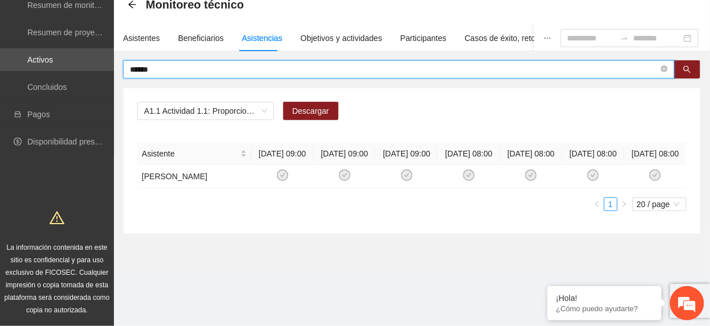
scroll to position [64, 0]
drag, startPoint x: 169, startPoint y: 66, endPoint x: -4, endPoint y: 75, distance: 173.4
click at [0, 75] on html "Solicitudes Monitoreo de proyectos Resumen de monitoreo Resumen de proyectos ap…" at bounding box center [355, 100] width 710 height 326
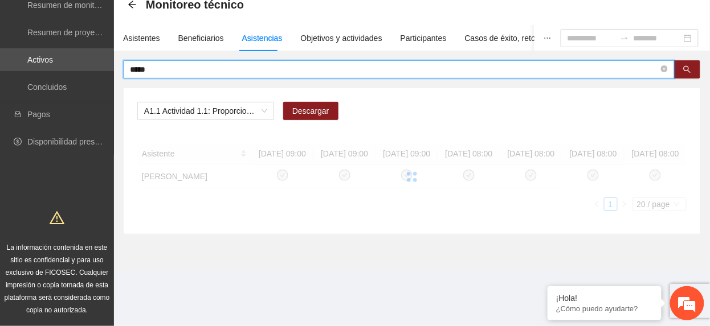
scroll to position [76, 0]
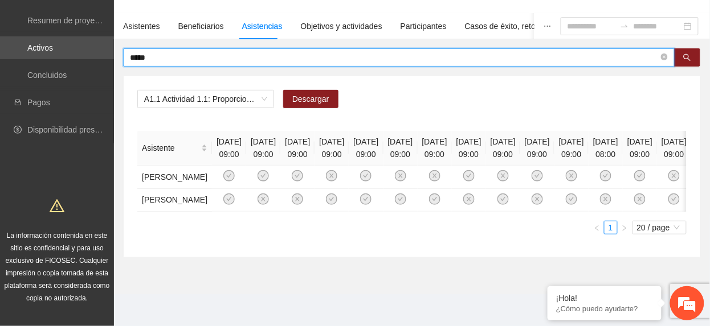
drag, startPoint x: 220, startPoint y: 52, endPoint x: -4, endPoint y: 91, distance: 227.2
click at [0, 91] on html "Solicitudes Monitoreo de proyectos Resumen de monitoreo Resumen de proyectos ap…" at bounding box center [355, 88] width 710 height 326
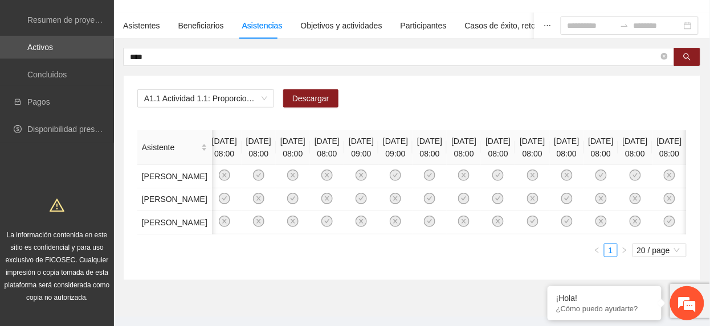
scroll to position [0, 625]
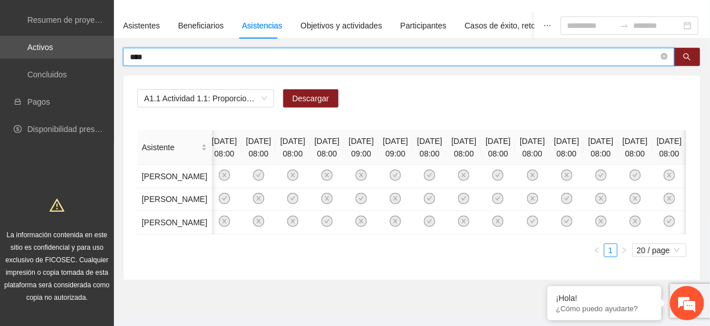
drag, startPoint x: 181, startPoint y: 60, endPoint x: -4, endPoint y: 52, distance: 185.3
click at [0, 52] on html "Solicitudes Monitoreo de proyectos Resumen de monitoreo Resumen de proyectos ap…" at bounding box center [355, 87] width 710 height 326
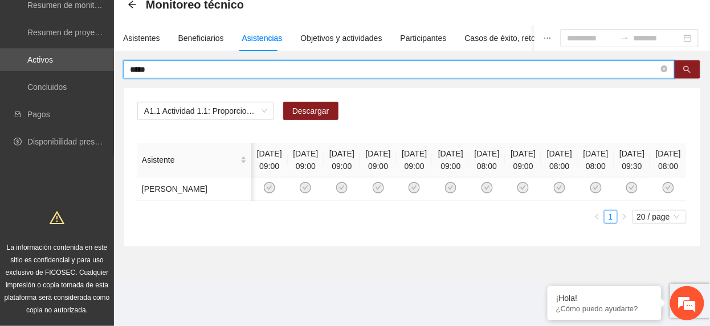
scroll to position [0, 115]
drag, startPoint x: 185, startPoint y: 60, endPoint x: -4, endPoint y: 114, distance: 196.3
click at [0, 114] on html "Solicitudes Monitoreo de proyectos Resumen de monitoreo Resumen de proyectos ap…" at bounding box center [355, 100] width 710 height 326
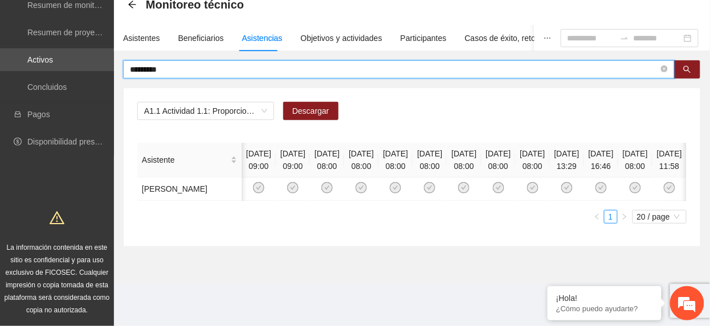
drag, startPoint x: 181, startPoint y: 54, endPoint x: -4, endPoint y: -15, distance: 196.8
click at [0, 0] on html "Solicitudes Monitoreo de proyectos Resumen de monitoreo Resumen de proyectos ap…" at bounding box center [355, 100] width 710 height 326
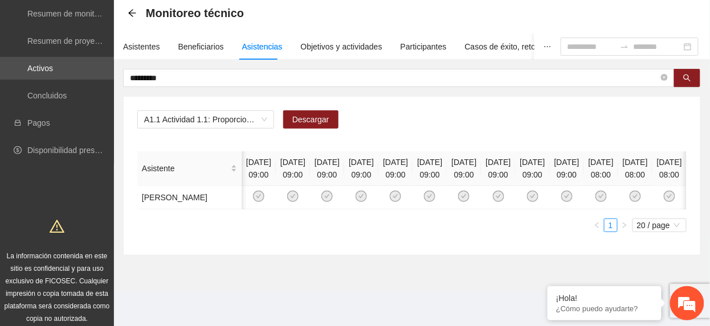
scroll to position [0, 166]
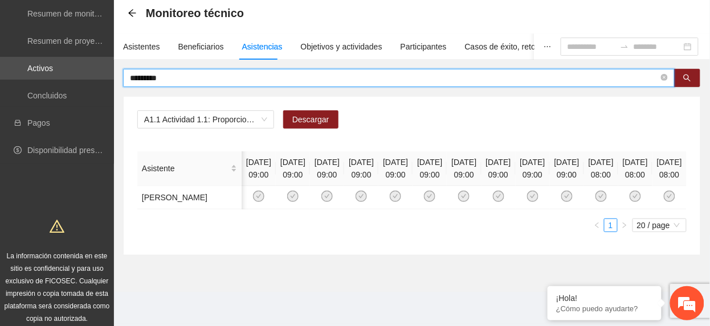
drag, startPoint x: 172, startPoint y: 80, endPoint x: -4, endPoint y: 95, distance: 176.6
click at [0, 95] on html "Solicitudes Monitoreo de proyectos Resumen de monitoreo Resumen de proyectos ap…" at bounding box center [355, 108] width 710 height 326
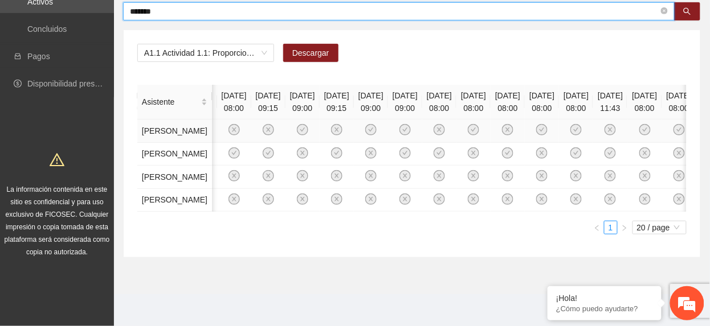
scroll to position [281, 0]
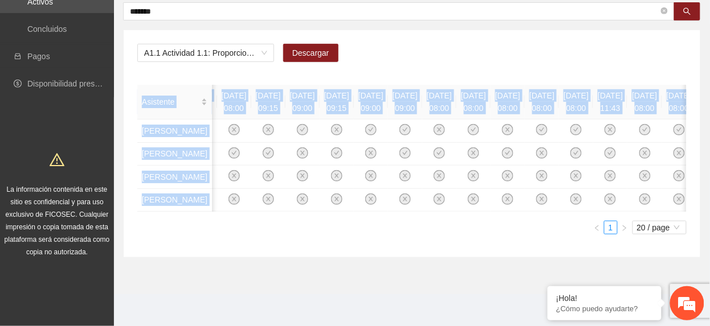
drag, startPoint x: 272, startPoint y: 199, endPoint x: 467, endPoint y: 226, distance: 196.6
click at [467, 226] on div "Asistente 03/10/2024 09:00 15/10/2024 09:00 22/10/2024 09:00 24/10/2024 09:00 3…" at bounding box center [411, 160] width 549 height 150
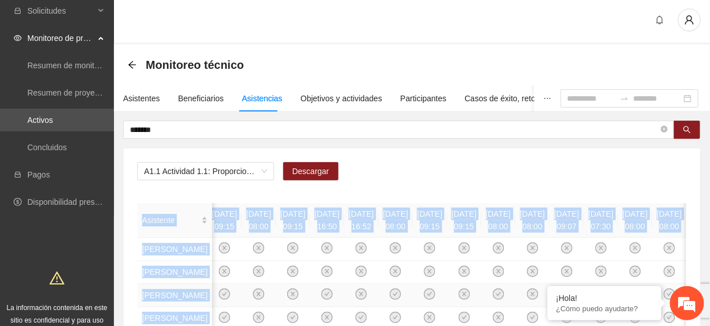
scroll to position [0, 0]
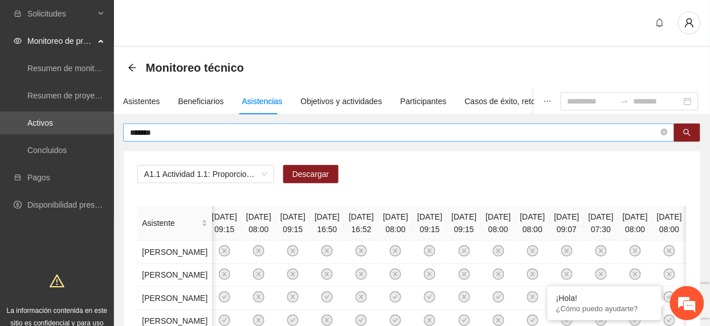
click at [201, 126] on input "*******" at bounding box center [394, 132] width 529 height 13
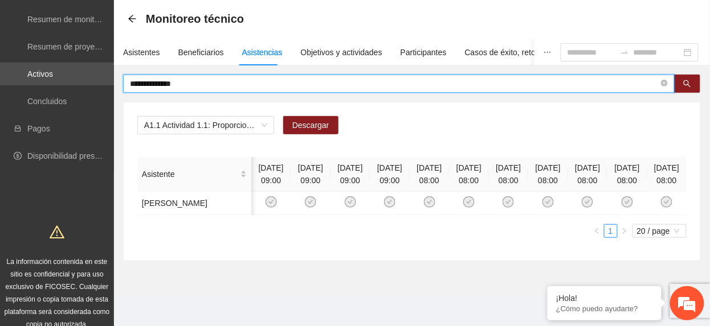
scroll to position [76, 0]
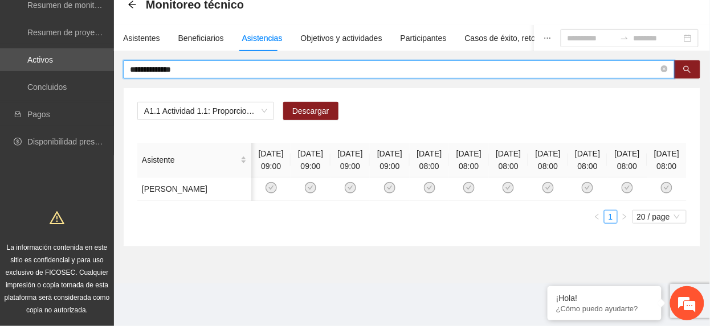
drag, startPoint x: 210, startPoint y: 58, endPoint x: -4, endPoint y: 9, distance: 219.1
click at [0, 9] on html "**********" at bounding box center [355, 100] width 710 height 326
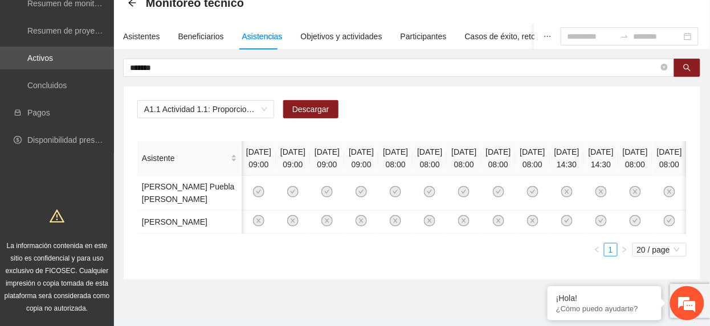
scroll to position [0, 166]
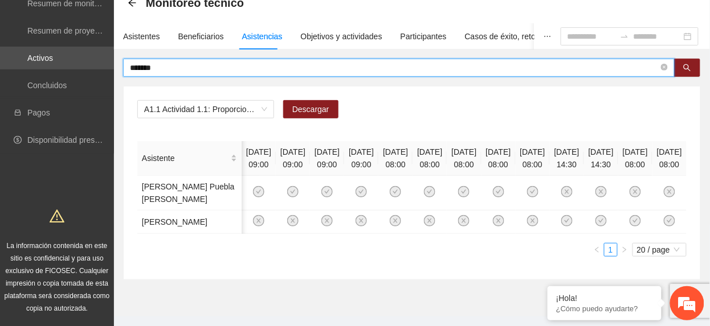
drag, startPoint x: 210, startPoint y: 65, endPoint x: -4, endPoint y: -9, distance: 225.9
click at [0, 0] on html "Solicitudes Monitoreo de proyectos Resumen de monitoreo Resumen de proyectos ap…" at bounding box center [355, 98] width 710 height 326
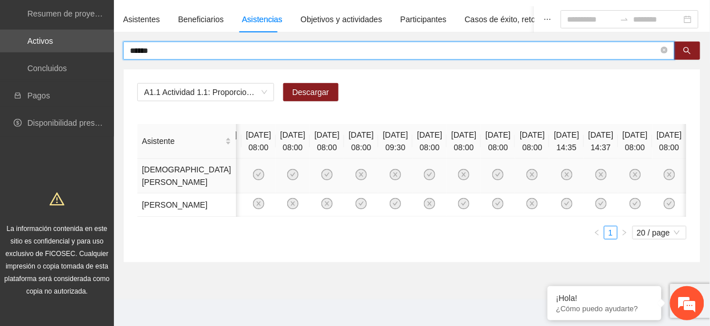
scroll to position [106, 0]
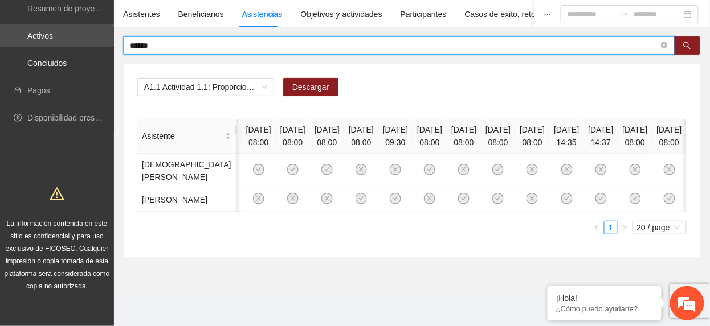
drag, startPoint x: 166, startPoint y: 28, endPoint x: -4, endPoint y: 28, distance: 170.3
click at [0, 28] on html "Solicitudes Monitoreo de proyectos Resumen de monitoreo Resumen de proyectos ap…" at bounding box center [355, 76] width 710 height 326
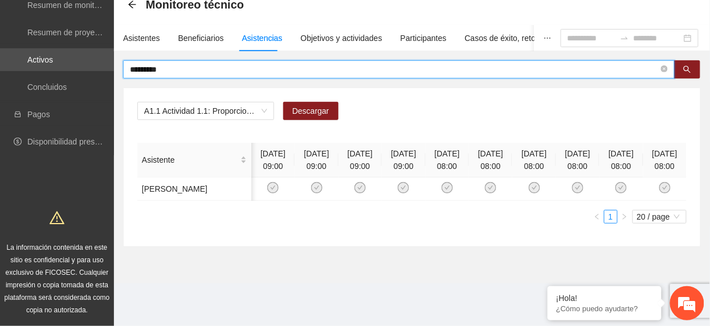
scroll to position [0, 13]
drag, startPoint x: 174, startPoint y: 58, endPoint x: -4, endPoint y: -18, distance: 193.4
click at [0, 0] on html "Solicitudes Monitoreo de proyectos Resumen de monitoreo Resumen de proyectos ap…" at bounding box center [355, 100] width 710 height 326
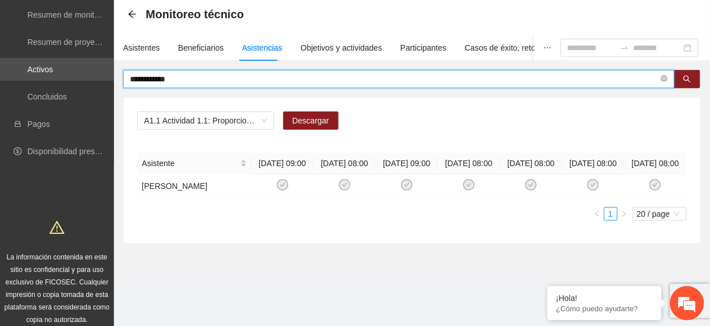
scroll to position [0, 0]
drag, startPoint x: 194, startPoint y: 77, endPoint x: -4, endPoint y: 19, distance: 206.6
click at [0, 19] on html "**********" at bounding box center [355, 109] width 710 height 326
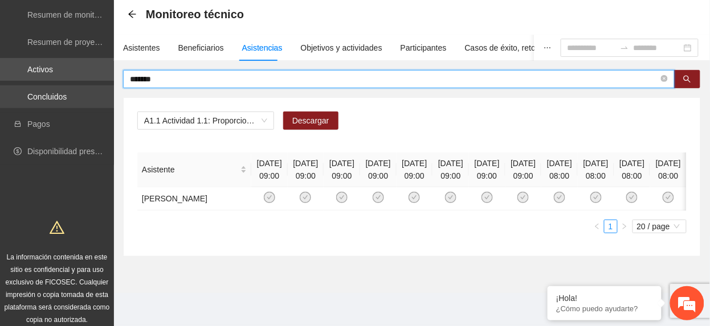
drag, startPoint x: 187, startPoint y: 83, endPoint x: 64, endPoint y: 92, distance: 123.4
click at [64, 92] on section "Solicitudes Monitoreo de proyectos Resumen de monitoreo Resumen de proyectos ap…" at bounding box center [355, 141] width 710 height 390
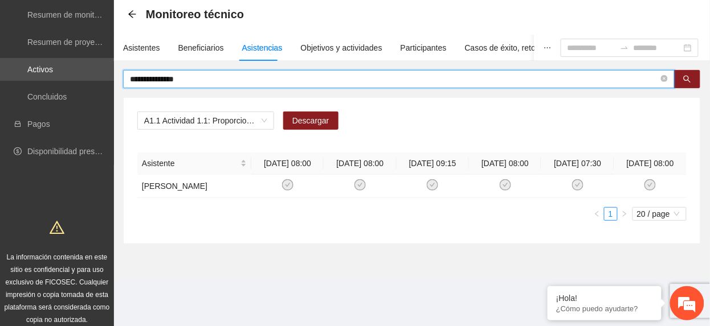
drag, startPoint x: 187, startPoint y: 82, endPoint x: -4, endPoint y: 2, distance: 206.8
click at [0, 2] on html "**********" at bounding box center [355, 109] width 710 height 326
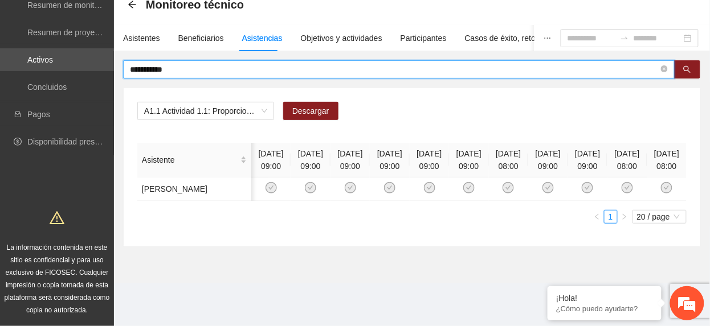
scroll to position [52, 0]
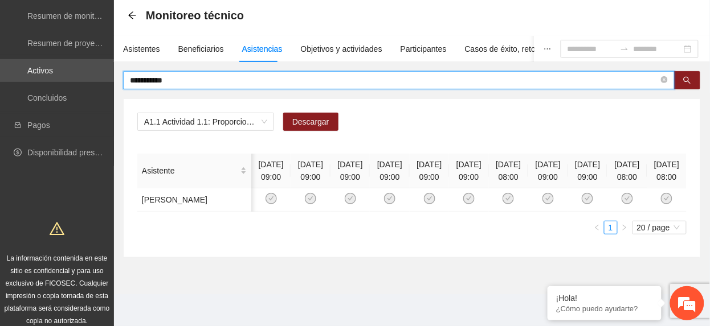
drag, startPoint x: 198, startPoint y: 35, endPoint x: -4, endPoint y: -24, distance: 210.9
click at [0, 0] on html "**********" at bounding box center [355, 111] width 710 height 326
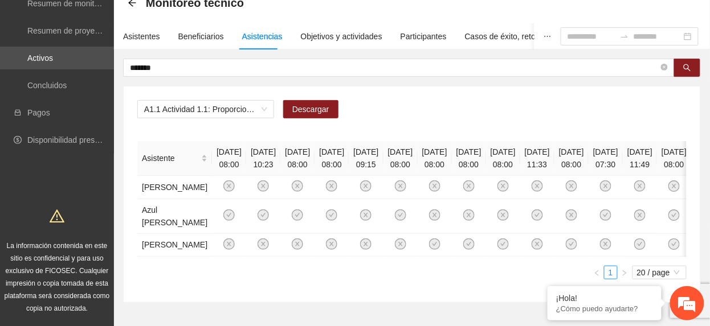
scroll to position [0, 0]
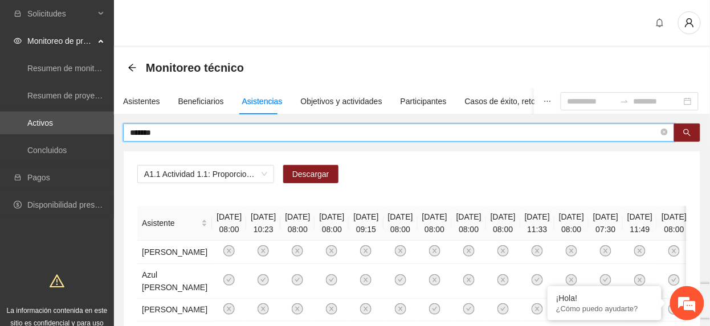
click at [171, 133] on input "*******" at bounding box center [394, 132] width 529 height 13
drag, startPoint x: 171, startPoint y: 133, endPoint x: 21, endPoint y: 105, distance: 152.4
click at [21, 105] on section "Solicitudes Monitoreo de proyectos Resumen de monitoreo Resumen de proyectos ap…" at bounding box center [355, 218] width 710 height 436
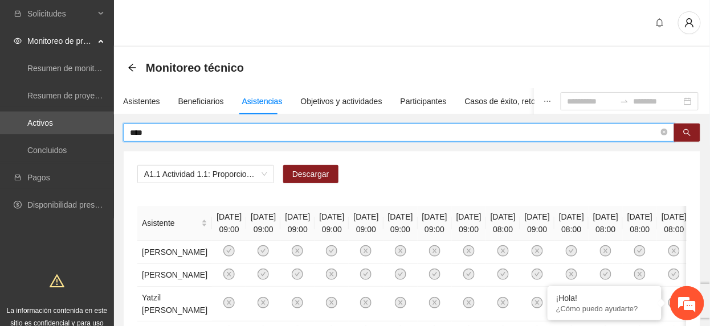
drag, startPoint x: 199, startPoint y: 133, endPoint x: 181, endPoint y: 128, distance: 18.6
click at [183, 129] on input "****" at bounding box center [394, 132] width 529 height 13
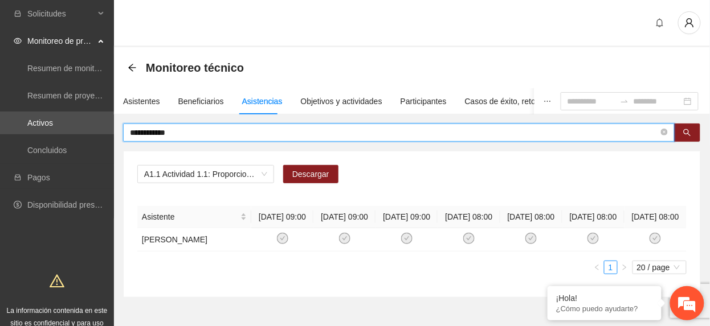
scroll to position [60, 0]
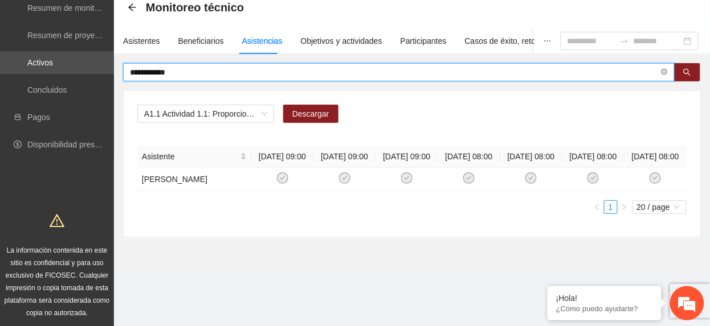
drag, startPoint x: 176, startPoint y: 71, endPoint x: -4, endPoint y: 3, distance: 192.3
click at [0, 3] on html "**********" at bounding box center [355, 103] width 710 height 326
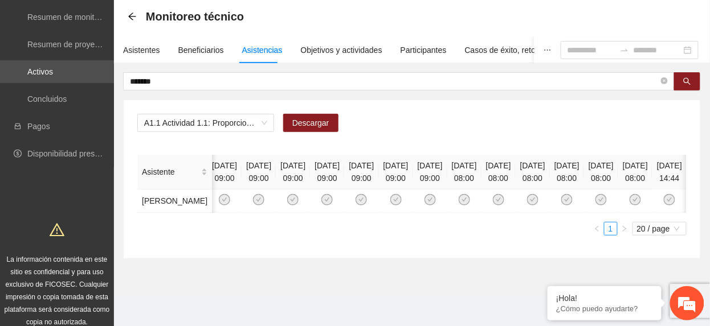
scroll to position [0, 217]
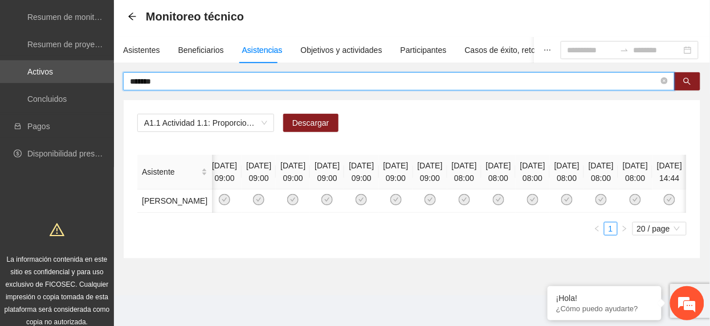
drag, startPoint x: 197, startPoint y: 76, endPoint x: -4, endPoint y: 23, distance: 207.9
click at [0, 23] on html "Solicitudes Monitoreo de proyectos Resumen de monitoreo Resumen de proyectos ap…" at bounding box center [355, 112] width 710 height 326
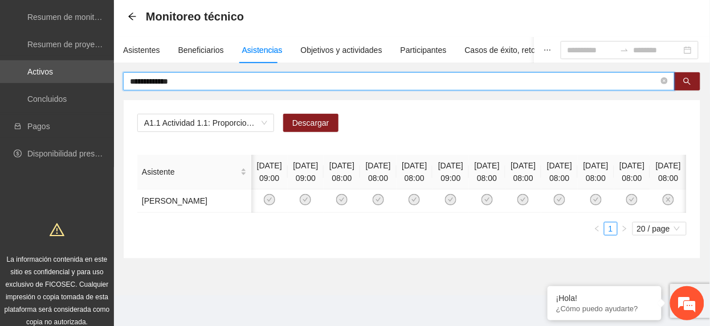
scroll to position [0, 114]
drag, startPoint x: 192, startPoint y: 80, endPoint x: -4, endPoint y: 54, distance: 197.7
click at [0, 54] on html "**********" at bounding box center [355, 112] width 710 height 326
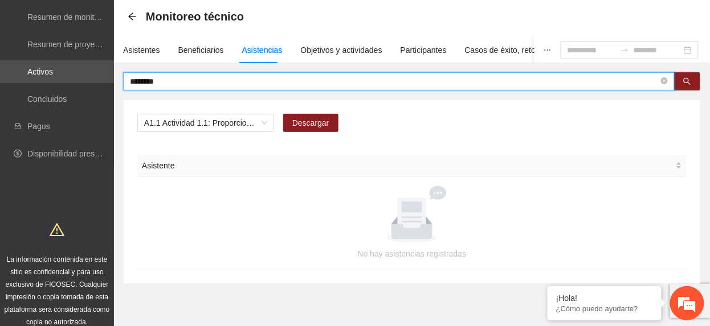
scroll to position [0, 0]
drag, startPoint x: 172, startPoint y: 80, endPoint x: -4, endPoint y: 28, distance: 183.5
click at [0, 28] on html "Solicitudes Monitoreo de proyectos Resumen de monitoreo Resumen de proyectos ap…" at bounding box center [355, 112] width 710 height 326
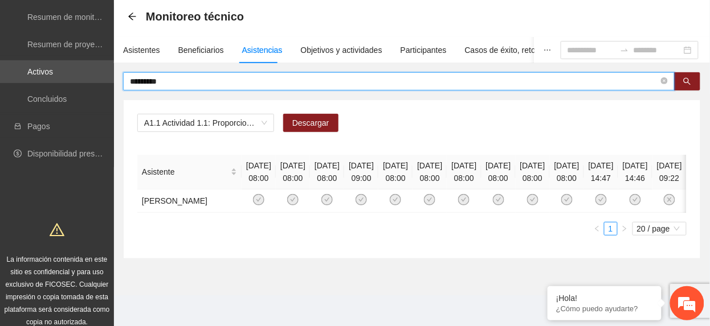
scroll to position [0, 166]
drag, startPoint x: 194, startPoint y: 81, endPoint x: -4, endPoint y: 76, distance: 197.7
click at [0, 76] on html "Solicitudes Monitoreo de proyectos Resumen de monitoreo Resumen de proyectos ap…" at bounding box center [355, 112] width 710 height 326
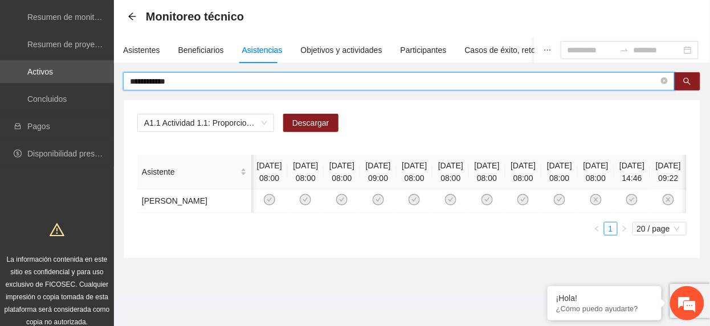
scroll to position [0, 0]
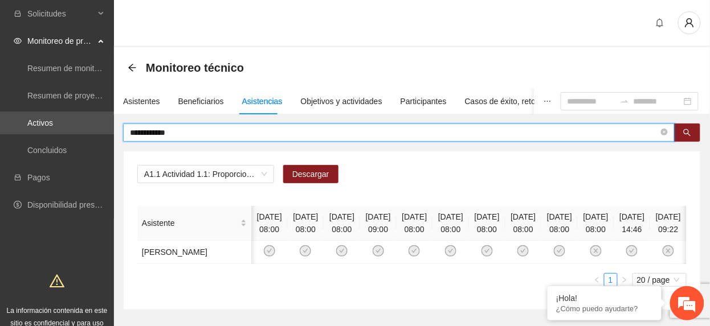
drag, startPoint x: 185, startPoint y: 80, endPoint x: -4, endPoint y: -25, distance: 216.2
click at [0, 0] on html "**********" at bounding box center [355, 163] width 710 height 326
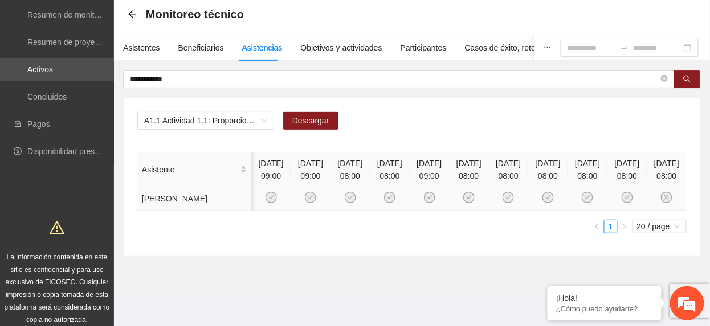
scroll to position [89, 0]
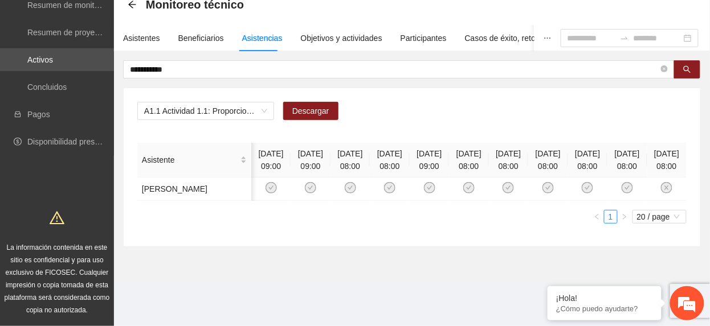
click at [190, 60] on div "**********" at bounding box center [412, 153] width 578 height 187
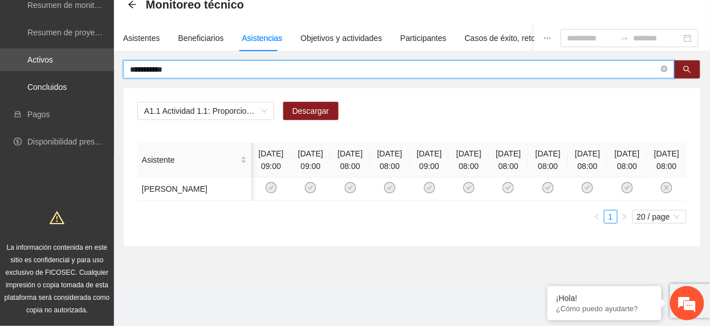
drag, startPoint x: 165, startPoint y: 53, endPoint x: -4, endPoint y: 100, distance: 175.1
click at [0, 100] on html "**********" at bounding box center [355, 100] width 710 height 326
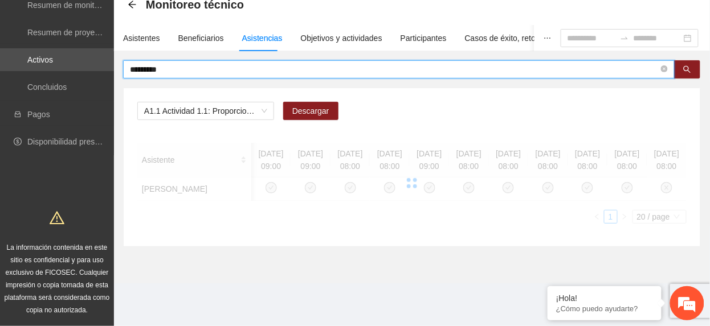
scroll to position [64, 0]
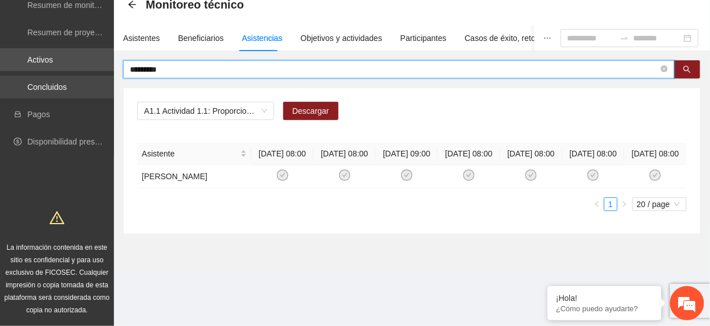
drag, startPoint x: 174, startPoint y: 64, endPoint x: 3, endPoint y: 81, distance: 172.3
click at [3, 81] on section "Solicitudes Monitoreo de proyectos Resumen de monitoreo Resumen de proyectos ap…" at bounding box center [355, 132] width 710 height 390
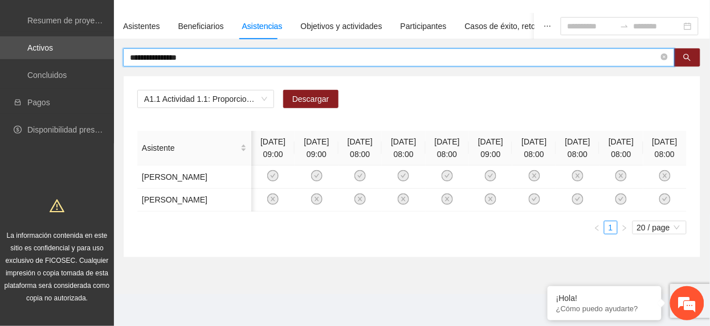
scroll to position [60, 0]
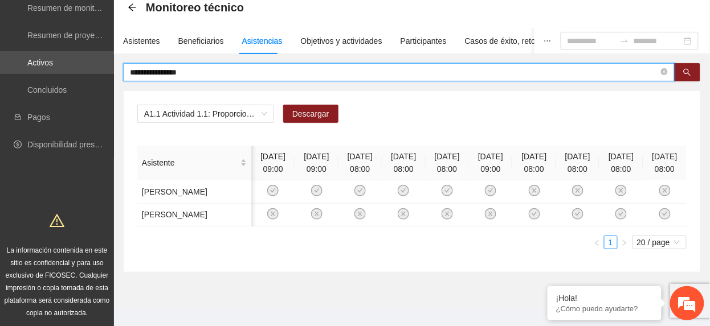
drag, startPoint x: 189, startPoint y: 39, endPoint x: 0, endPoint y: 12, distance: 191.0
click at [0, 12] on html "**********" at bounding box center [355, 103] width 710 height 326
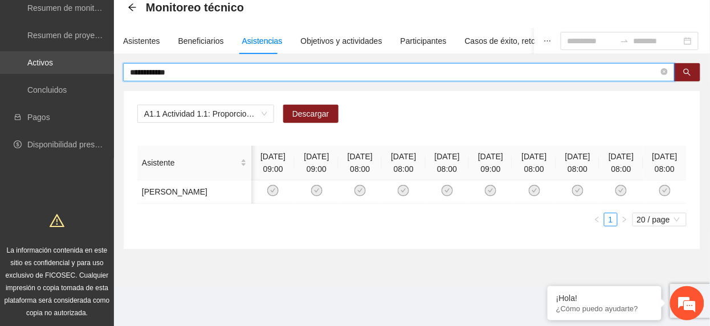
drag, startPoint x: 183, startPoint y: 75, endPoint x: 30, endPoint y: 65, distance: 153.6
click at [28, 65] on section "**********" at bounding box center [355, 135] width 710 height 390
type input "**********"
click at [598, 43] on input at bounding box center [591, 41] width 48 height 13
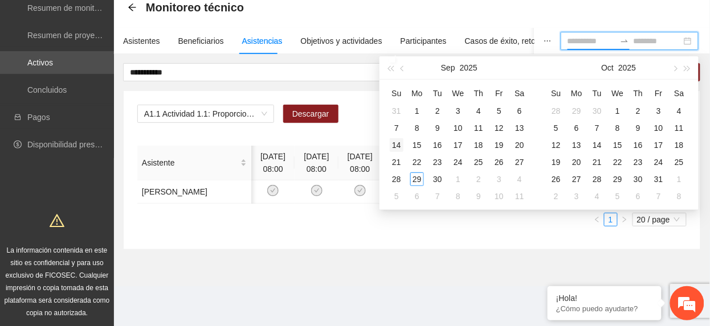
type input "**********"
click at [227, 117] on span "A1.1 Actividad 1.1: Proporcionar terapias cognitivo-conductuales a adolescentes…" at bounding box center [205, 113] width 123 height 17
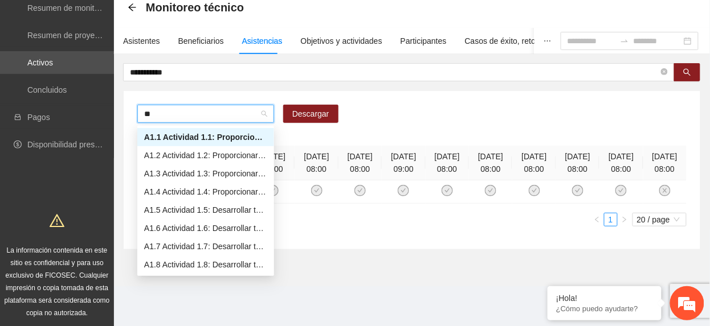
type input "***"
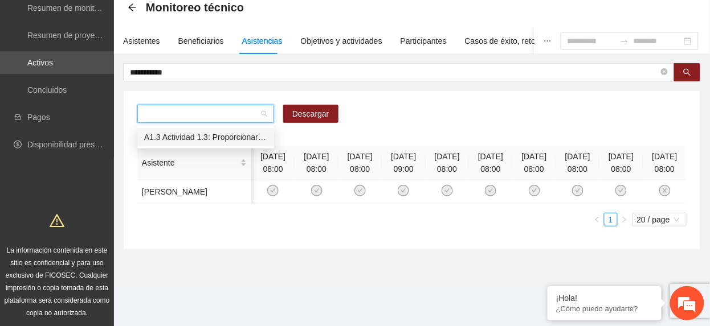
scroll to position [0, 0]
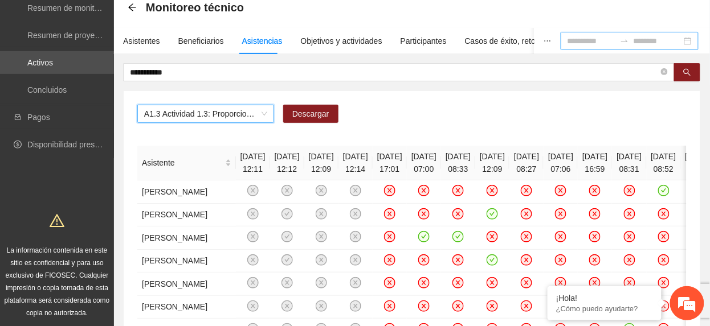
click at [567, 35] on input at bounding box center [591, 41] width 48 height 13
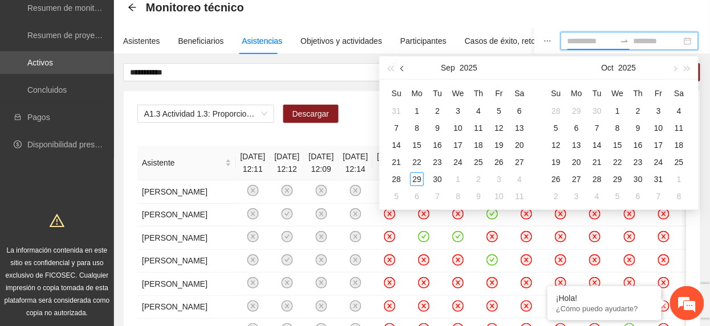
click at [404, 67] on span "button" at bounding box center [403, 69] width 6 height 6
type input "**********"
click at [400, 114] on div "1" at bounding box center [397, 111] width 14 height 14
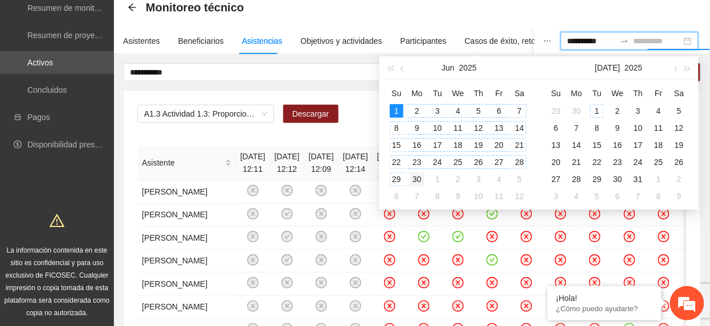
type input "**********"
click at [423, 182] on div "30" at bounding box center [417, 180] width 14 height 14
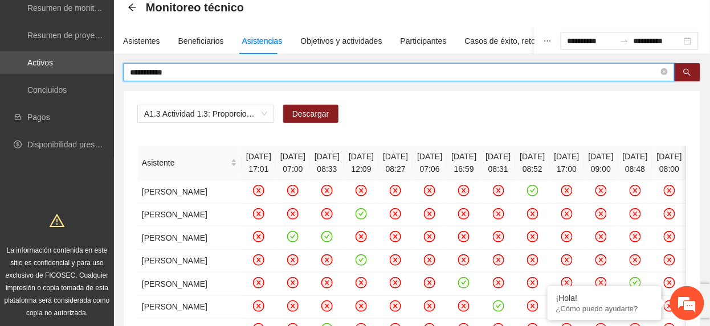
drag, startPoint x: 224, startPoint y: 73, endPoint x: -4, endPoint y: 35, distance: 231.5
click at [0, 35] on html "**********" at bounding box center [355, 103] width 710 height 326
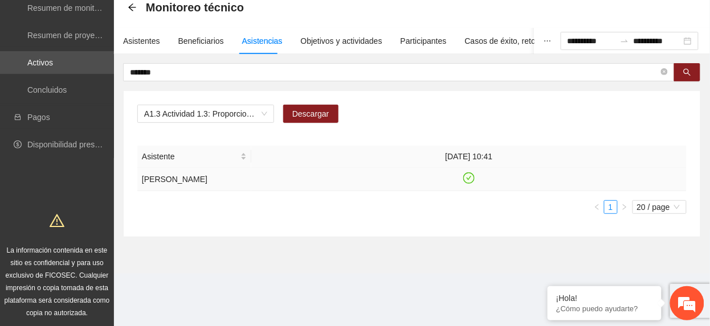
click at [472, 183] on icon "check-circle" at bounding box center [469, 179] width 10 height 10
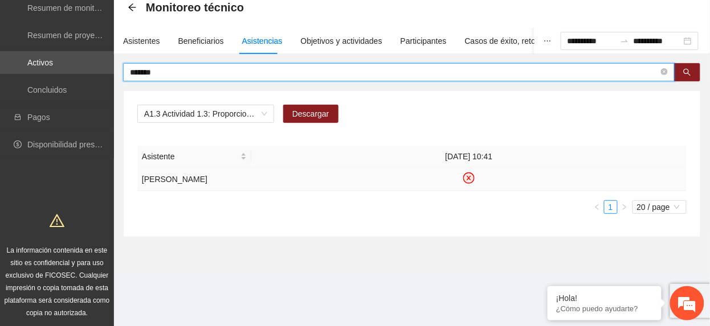
drag, startPoint x: 170, startPoint y: 69, endPoint x: -4, endPoint y: 51, distance: 174.6
click at [0, 51] on html "**********" at bounding box center [355, 103] width 710 height 326
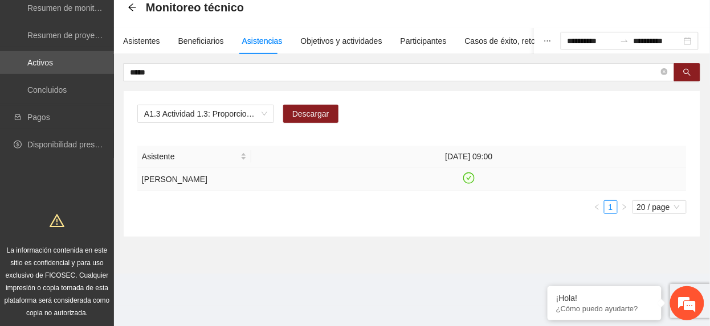
click at [468, 184] on icon "check-circle" at bounding box center [468, 178] width 11 height 11
drag, startPoint x: 190, startPoint y: 77, endPoint x: -4, endPoint y: 35, distance: 198.2
click at [0, 35] on html "**********" at bounding box center [355, 103] width 710 height 326
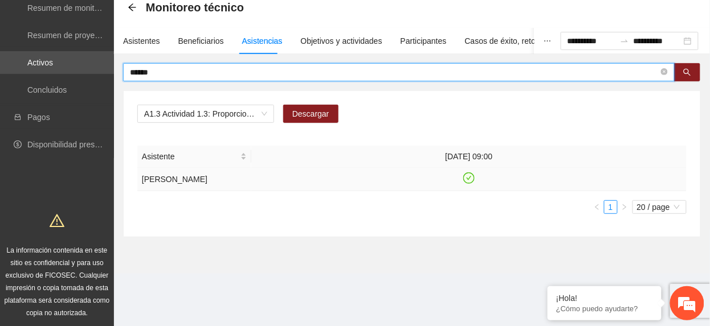
click at [468, 180] on icon "check-circle" at bounding box center [469, 178] width 5 height 4
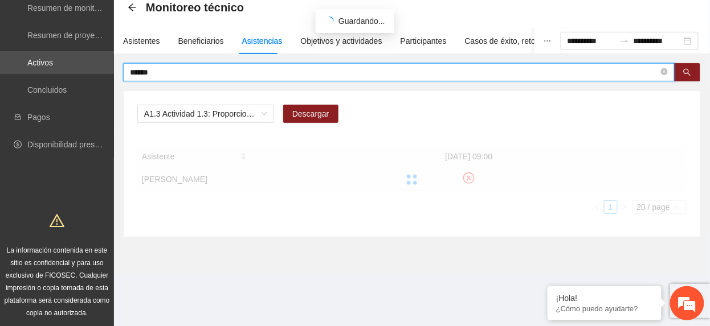
drag, startPoint x: 173, startPoint y: 69, endPoint x: -4, endPoint y: 144, distance: 192.4
click at [0, 144] on html "**********" at bounding box center [355, 103] width 710 height 326
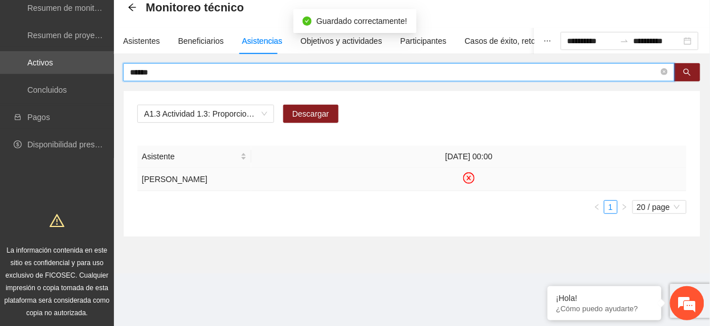
type input "******"
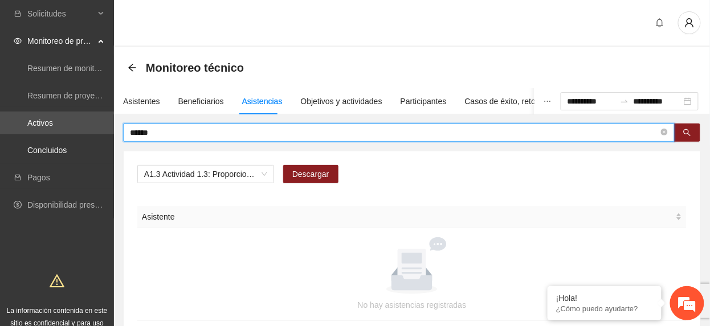
drag, startPoint x: 218, startPoint y: 135, endPoint x: 0, endPoint y: 160, distance: 219.0
click at [0, 160] on html "**********" at bounding box center [355, 163] width 710 height 326
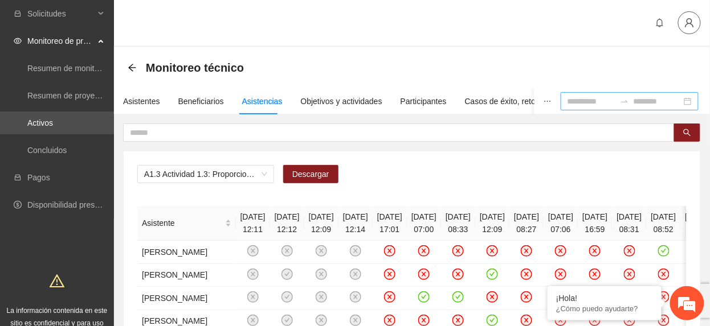
click at [684, 22] on span "user" at bounding box center [689, 23] width 22 height 10
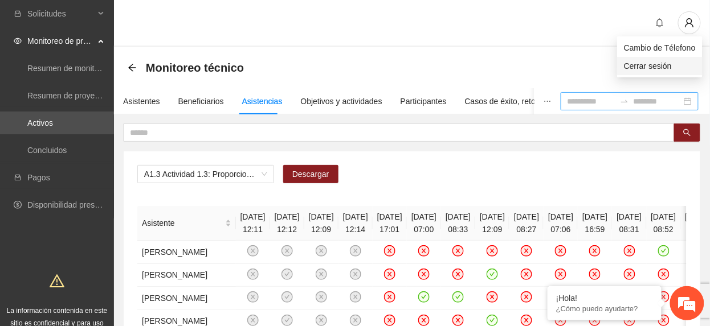
click at [658, 64] on span "Cerrar sesión" at bounding box center [660, 66] width 72 height 13
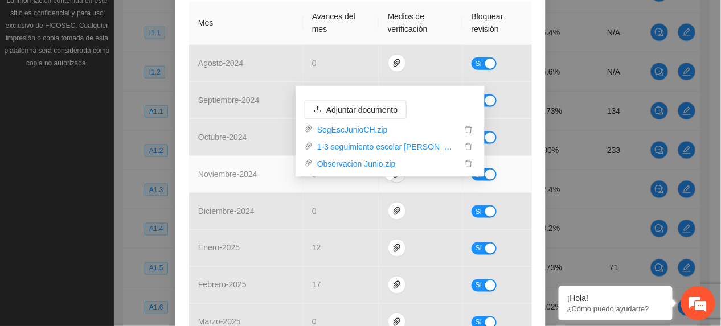
scroll to position [530, 0]
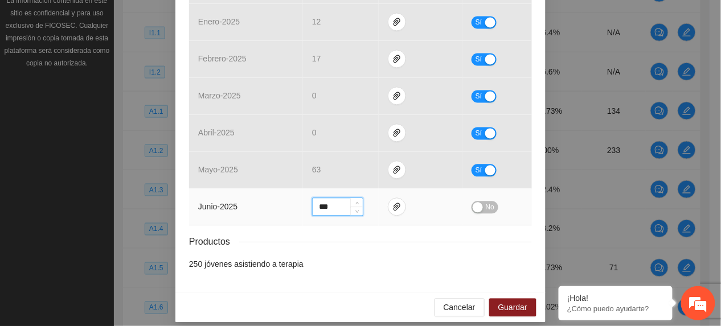
drag, startPoint x: 324, startPoint y: 197, endPoint x: 211, endPoint y: 197, distance: 112.8
click at [211, 197] on tr "junio - 2025 *** No" at bounding box center [360, 207] width 343 height 37
type input "*"
type input "***"
click at [477, 203] on div "button" at bounding box center [478, 208] width 10 height 10
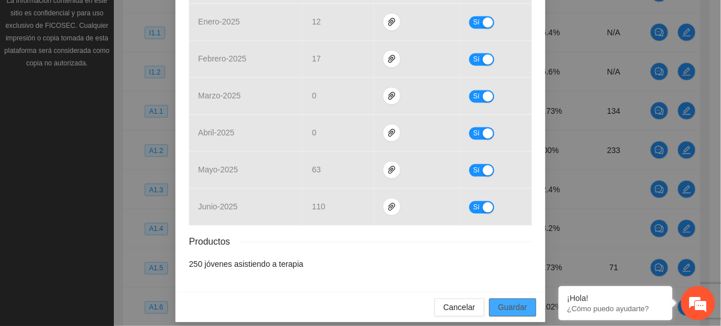
click at [509, 302] on span "Guardar" at bounding box center [512, 308] width 29 height 13
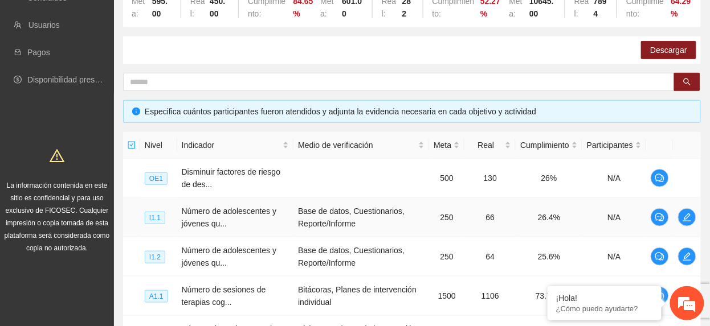
scroll to position [0, 0]
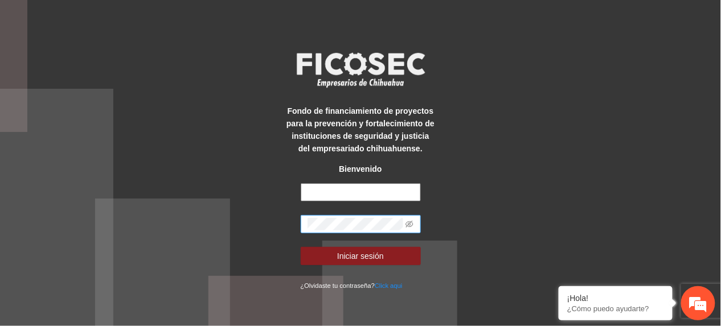
type input "**********"
click at [267, 206] on div "**********" at bounding box center [360, 163] width 721 height 326
click at [301, 247] on button "Iniciar sesión" at bounding box center [361, 256] width 120 height 18
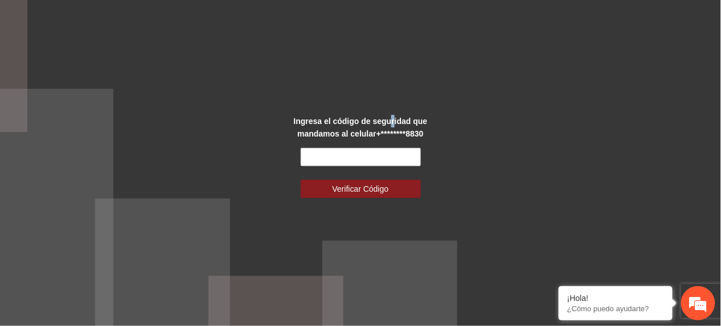
drag, startPoint x: 391, startPoint y: 57, endPoint x: 393, endPoint y: 69, distance: 12.7
click at [393, 69] on div "Ingresa el código de seguridad que mandamos al celular +********8830 Verificar …" at bounding box center [360, 163] width 721 height 326
drag, startPoint x: 393, startPoint y: 69, endPoint x: 378, endPoint y: 156, distance: 87.3
click at [379, 154] on input "text" at bounding box center [361, 157] width 120 height 18
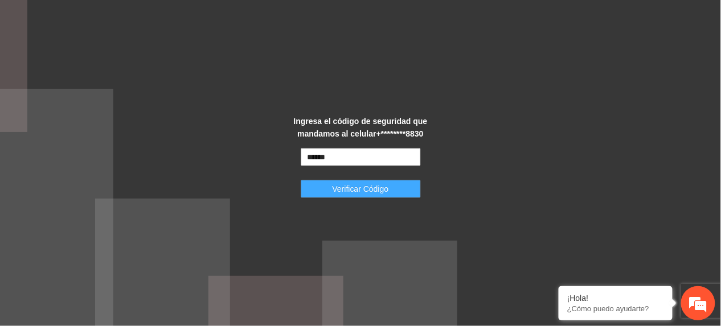
type input "******"
click at [328, 188] on button "Verificar Código" at bounding box center [361, 189] width 120 height 18
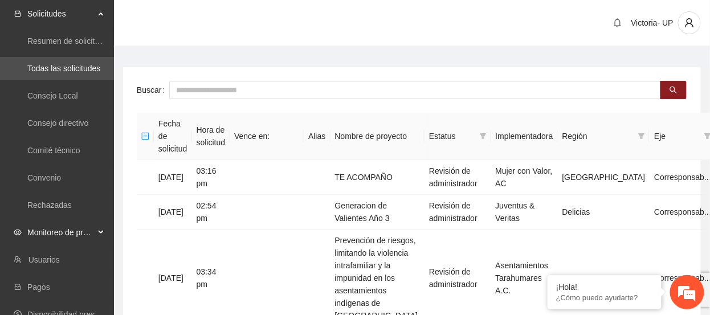
click at [58, 236] on span "Monitoreo de proyectos" at bounding box center [60, 232] width 67 height 23
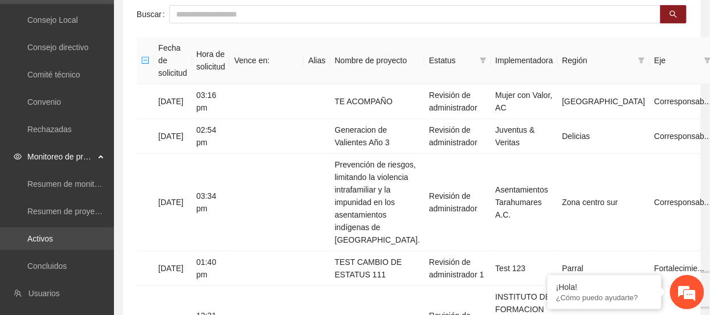
click at [53, 234] on link "Activos" at bounding box center [40, 238] width 26 height 9
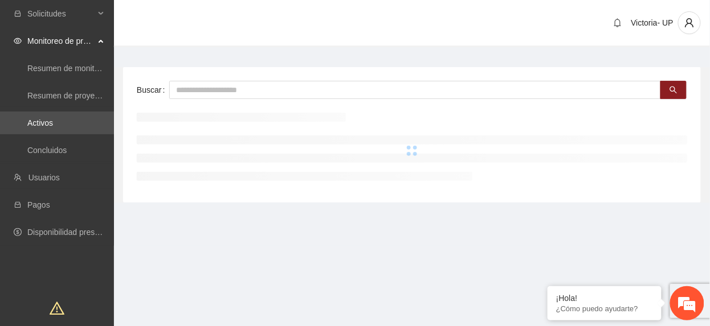
click at [327, 22] on div "Victoria- UP" at bounding box center [412, 23] width 596 height 47
click at [326, 85] on input "text" at bounding box center [415, 90] width 492 height 18
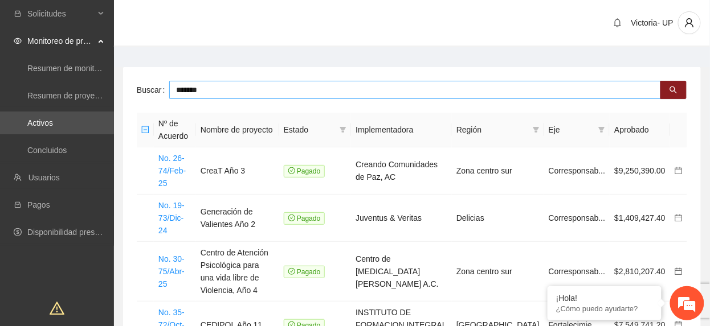
type input "*******"
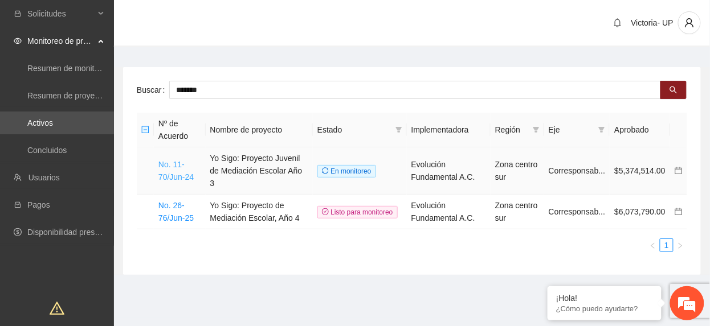
click at [166, 170] on link "No. 11-70/Jun-24" at bounding box center [175, 171] width 35 height 22
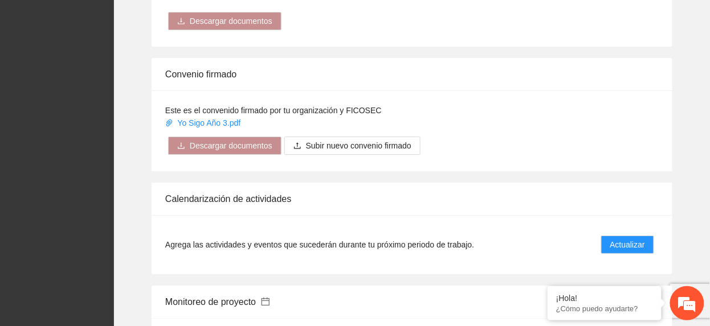
scroll to position [1139, 0]
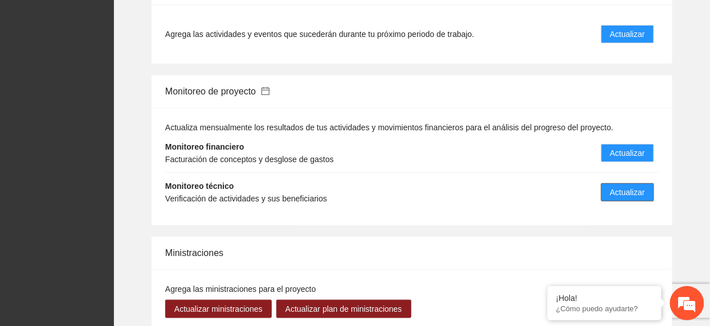
click at [624, 192] on span "Actualizar" at bounding box center [627, 192] width 35 height 13
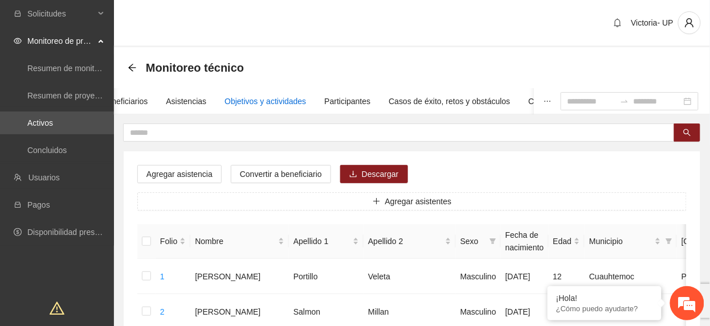
click at [286, 98] on div "Objetivos y actividades" at bounding box center [264, 101] width 81 height 13
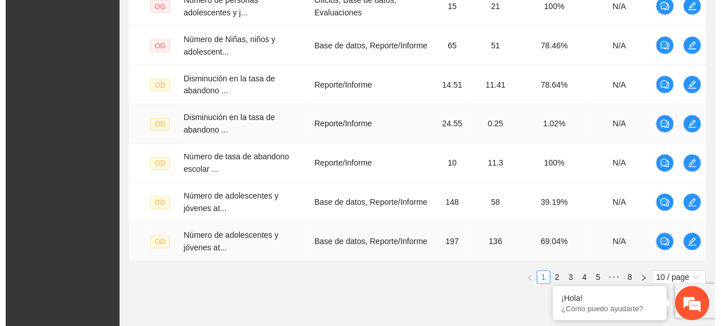
scroll to position [490, 0]
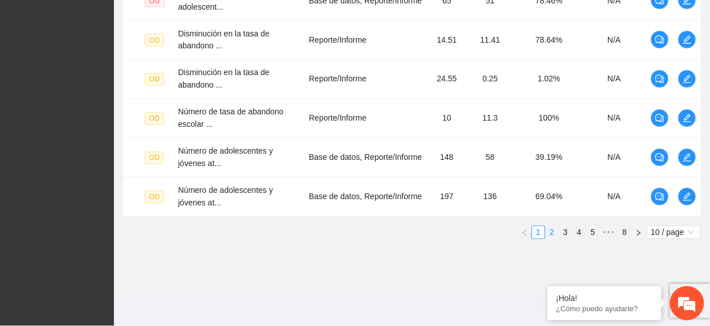
click at [546, 231] on link "2" at bounding box center [552, 233] width 13 height 13
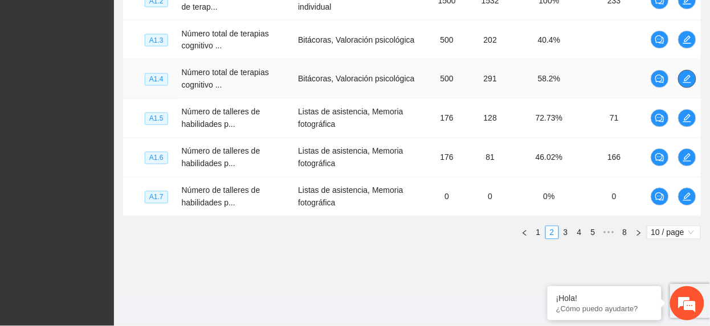
click at [685, 78] on icon "edit" at bounding box center [686, 79] width 9 height 9
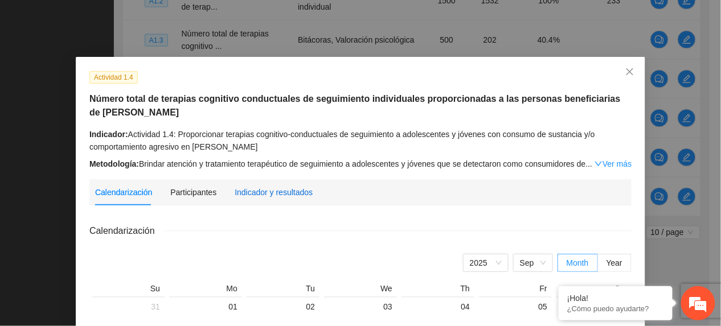
click at [247, 190] on div "Indicador y resultados" at bounding box center [274, 192] width 78 height 13
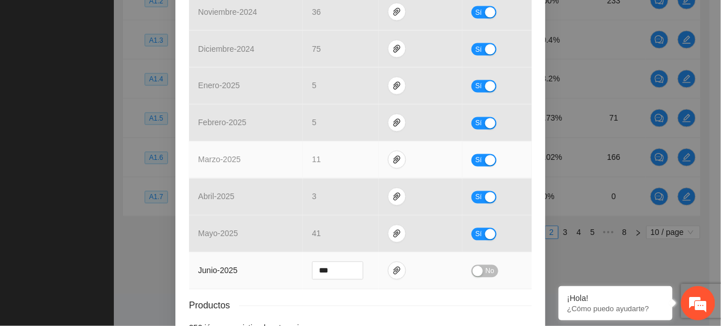
scroll to position [530, 0]
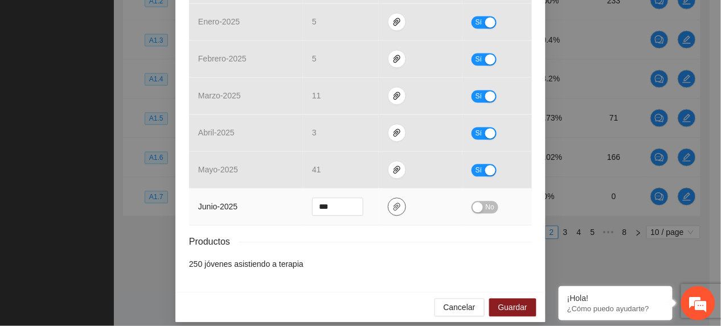
click at [394, 203] on icon "paper-clip" at bounding box center [397, 207] width 7 height 8
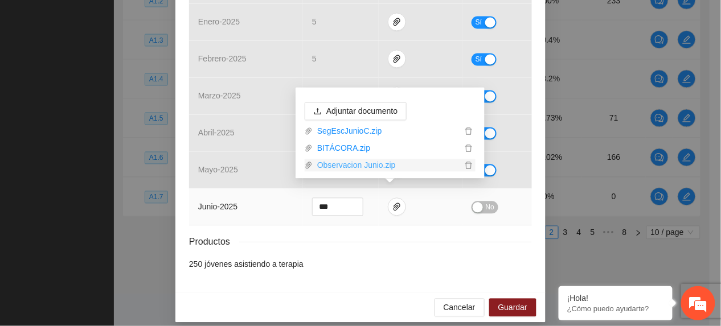
click at [345, 167] on link "Observacion Junio.zip" at bounding box center [387, 165] width 149 height 13
click at [329, 144] on link "BITÁCORA.zip" at bounding box center [387, 148] width 149 height 13
click at [329, 293] on div "Cancelar Guardar" at bounding box center [360, 308] width 370 height 30
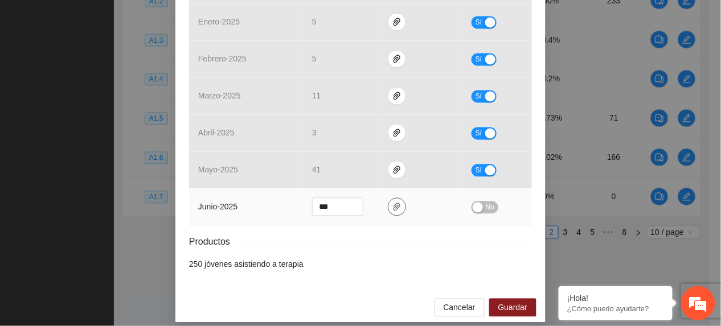
click at [394, 203] on icon "paper-clip" at bounding box center [397, 207] width 7 height 8
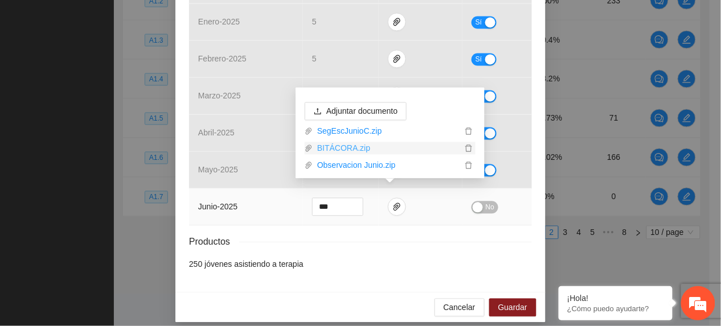
click at [336, 144] on link "BITÁCORA.zip" at bounding box center [387, 148] width 149 height 13
click at [486, 202] on span "No" at bounding box center [490, 208] width 9 height 13
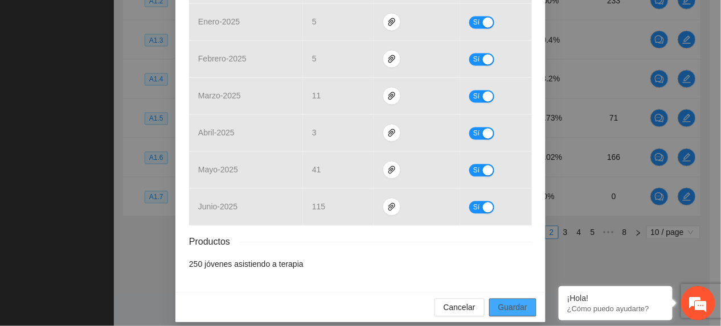
click at [527, 299] on button "Guardar" at bounding box center [512, 308] width 47 height 18
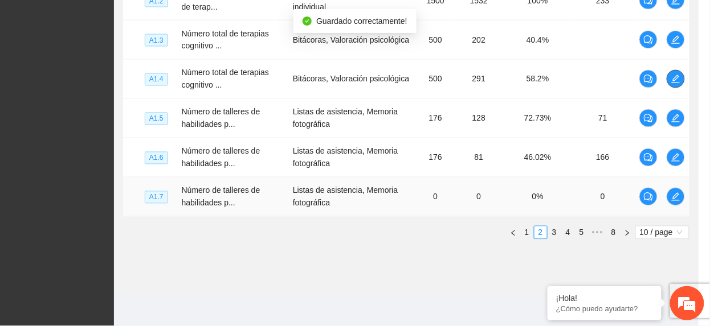
scroll to position [0, 0]
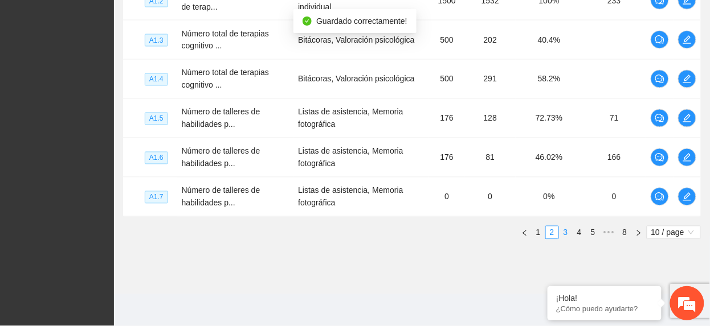
click at [567, 231] on link "3" at bounding box center [565, 233] width 13 height 13
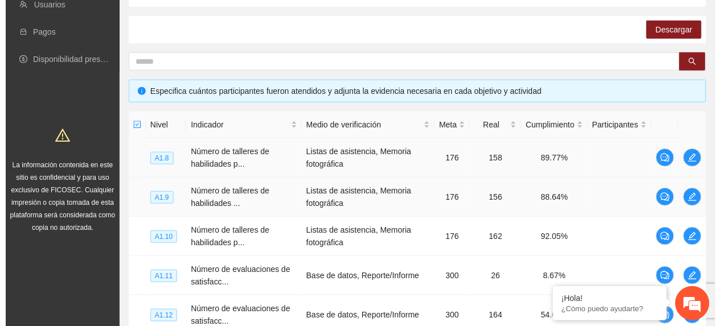
scroll to position [186, 0]
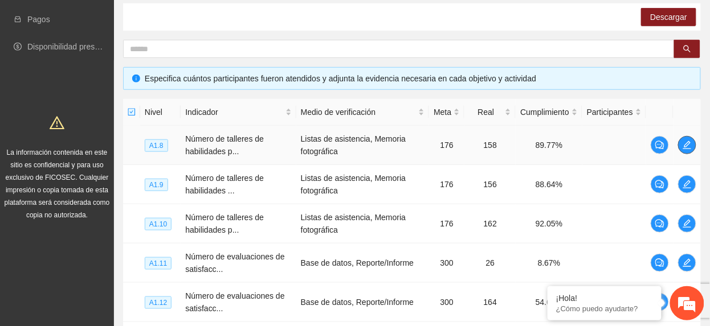
drag, startPoint x: 691, startPoint y: 150, endPoint x: 682, endPoint y: 150, distance: 8.5
click at [686, 150] on button "button" at bounding box center [687, 145] width 18 height 18
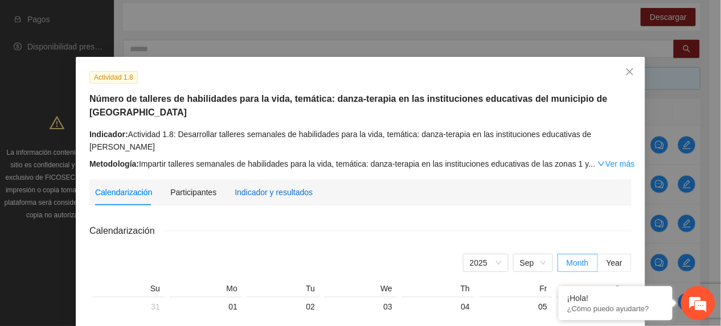
click at [280, 186] on div "Indicador y resultados" at bounding box center [274, 192] width 78 height 13
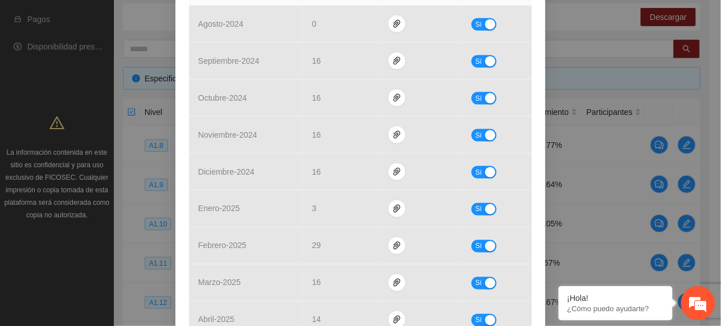
scroll to position [530, 0]
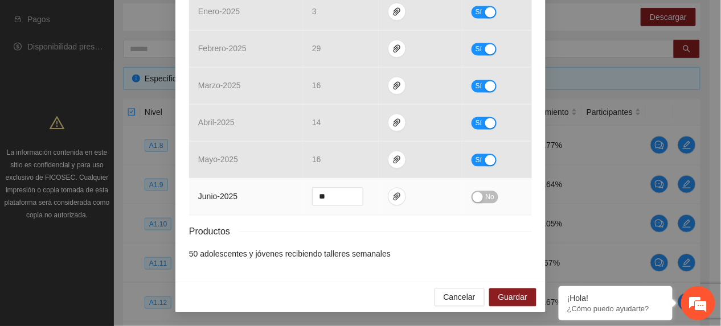
drag, startPoint x: 478, startPoint y: 199, endPoint x: 484, endPoint y: 203, distance: 6.2
click at [480, 201] on button "No" at bounding box center [485, 197] width 27 height 13
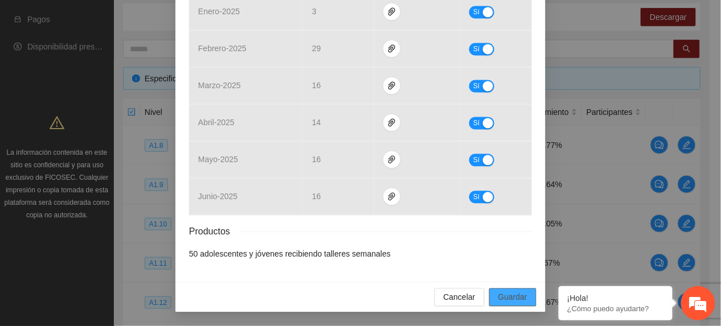
click at [511, 304] on button "Guardar" at bounding box center [512, 298] width 47 height 18
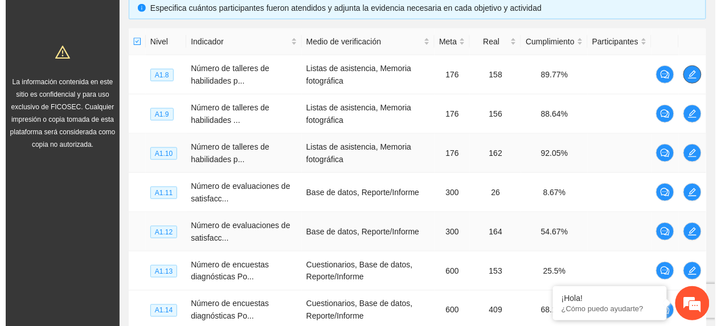
scroll to position [338, 0]
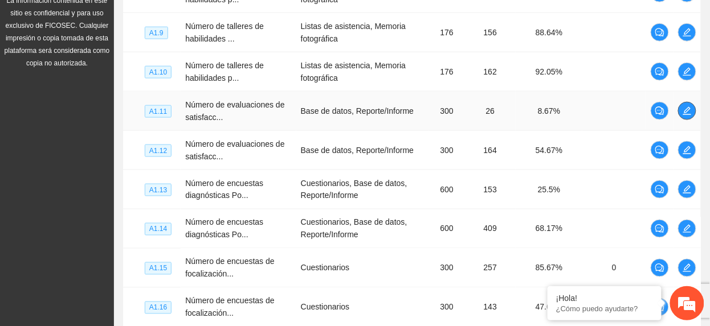
drag, startPoint x: 680, startPoint y: 116, endPoint x: 686, endPoint y: 117, distance: 6.3
click at [685, 117] on button "button" at bounding box center [687, 111] width 18 height 18
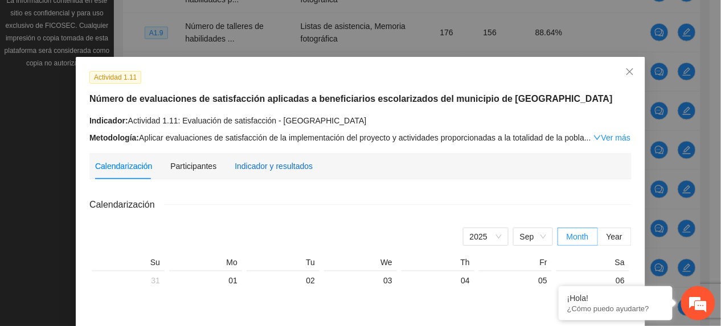
drag, startPoint x: 260, startPoint y: 159, endPoint x: 264, endPoint y: 171, distance: 12.1
click at [260, 160] on div "Indicador y resultados" at bounding box center [274, 166] width 78 height 13
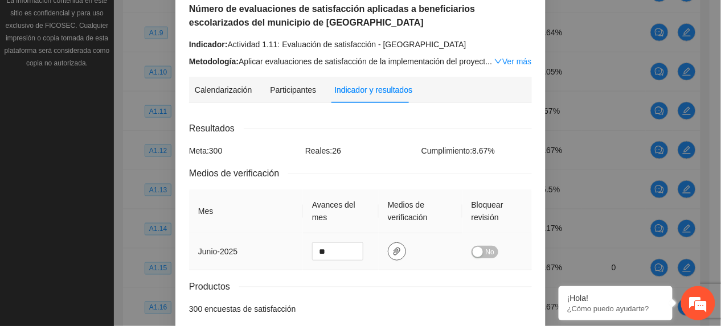
scroll to position [146, 0]
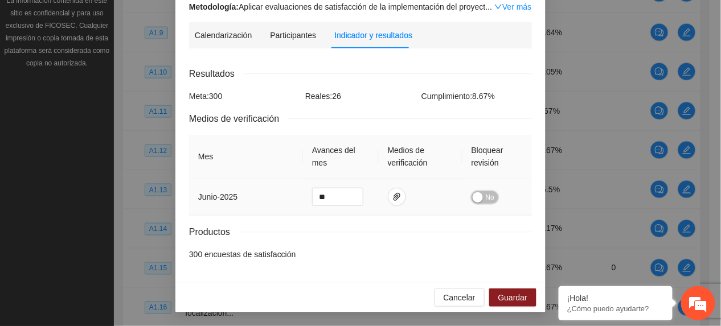
drag, startPoint x: 477, startPoint y: 199, endPoint x: 470, endPoint y: 221, distance: 22.9
click at [477, 203] on td "No" at bounding box center [497, 197] width 69 height 37
drag, startPoint x: 512, startPoint y: 299, endPoint x: 515, endPoint y: 292, distance: 8.2
click at [512, 298] on span "Guardar" at bounding box center [512, 298] width 29 height 13
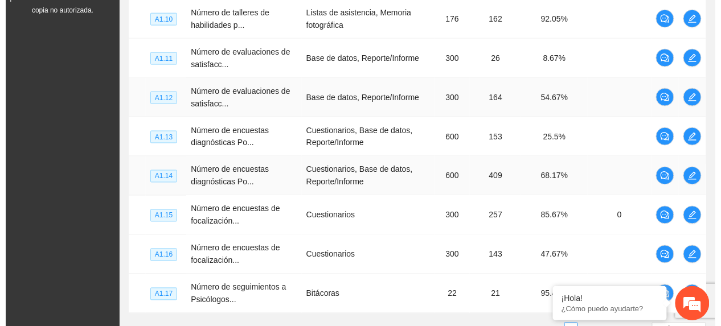
scroll to position [414, 0]
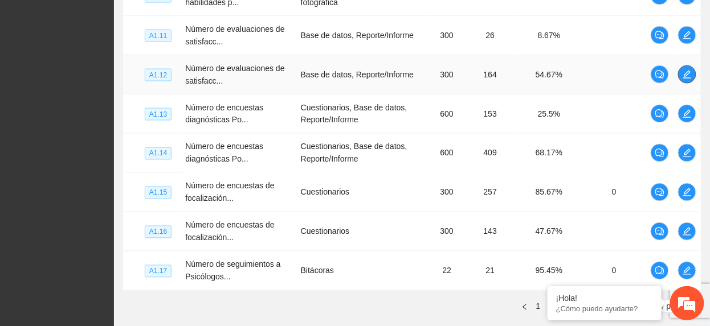
click at [686, 71] on icon "edit" at bounding box center [686, 74] width 9 height 9
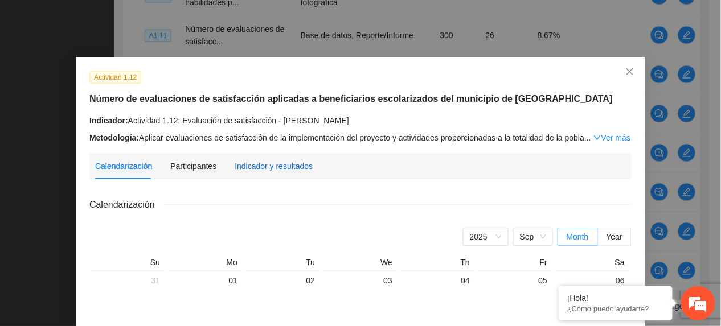
click at [281, 165] on div "Indicador y resultados" at bounding box center [274, 166] width 78 height 13
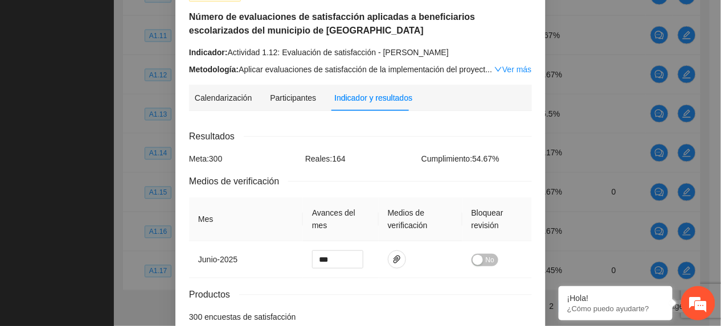
scroll to position [146, 0]
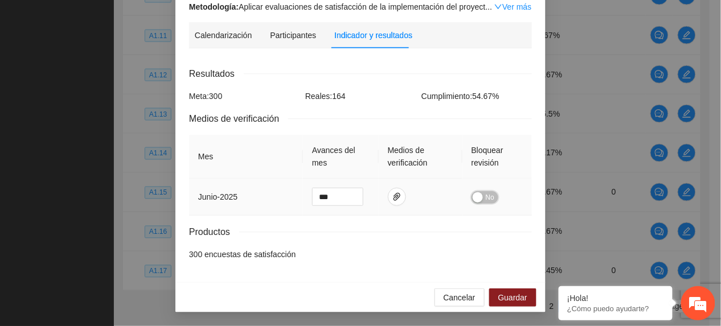
drag, startPoint x: 474, startPoint y: 201, endPoint x: 481, endPoint y: 212, distance: 13.3
click at [474, 201] on div "button" at bounding box center [478, 198] width 10 height 10
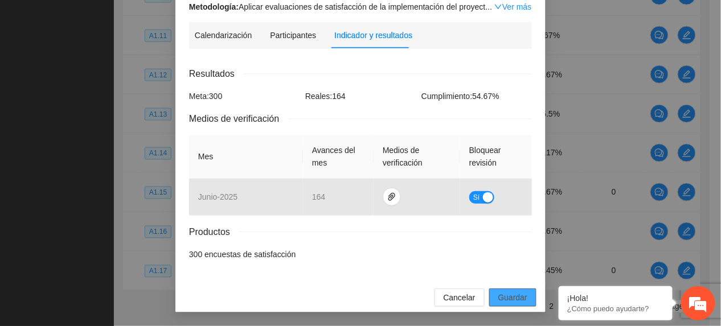
drag, startPoint x: 502, startPoint y: 301, endPoint x: 500, endPoint y: 308, distance: 7.2
click at [501, 302] on span "Guardar" at bounding box center [512, 298] width 29 height 13
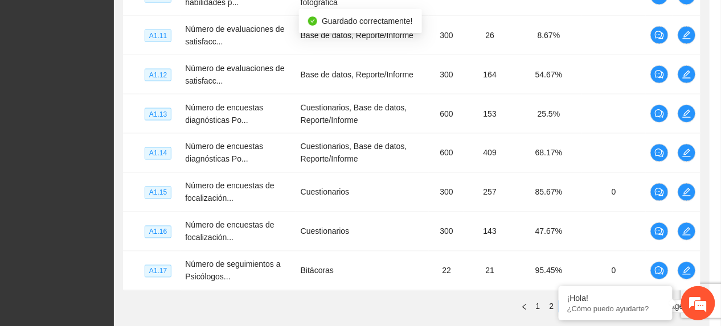
scroll to position [88, 0]
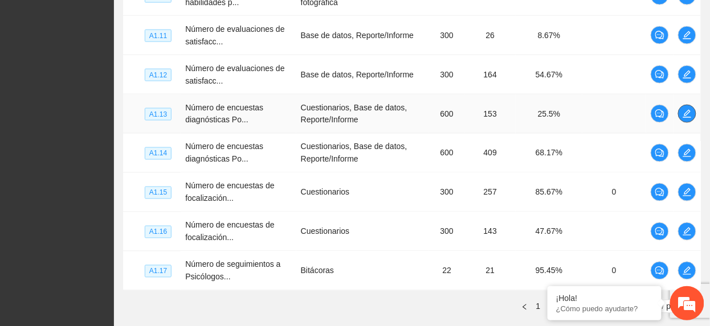
click at [680, 113] on span "edit" at bounding box center [686, 113] width 17 height 9
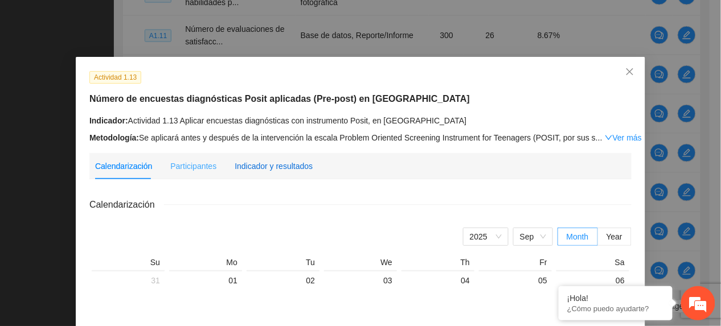
click at [290, 164] on div "Indicador y resultados" at bounding box center [274, 166] width 78 height 13
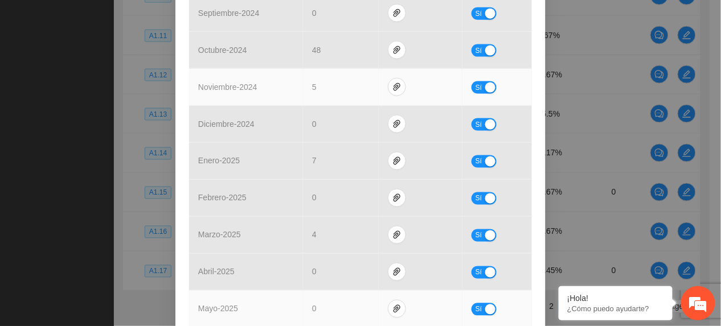
scroll to position [504, 0]
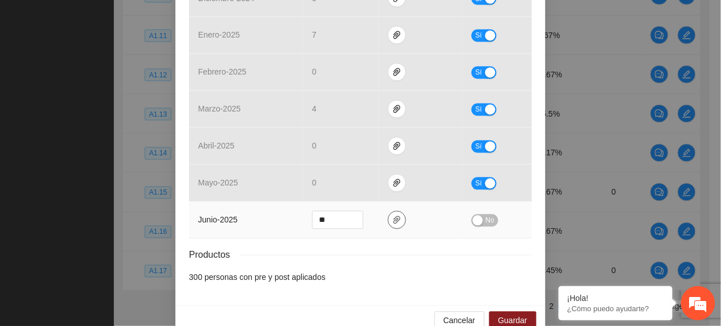
click at [392, 216] on icon "paper-clip" at bounding box center [396, 220] width 9 height 9
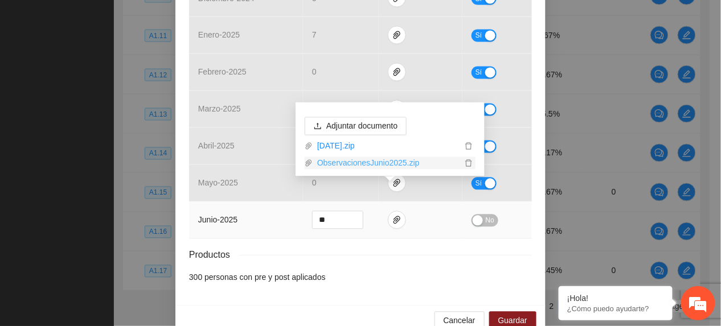
click at [371, 166] on link "ObservacionesJunio2025.zip" at bounding box center [387, 163] width 149 height 13
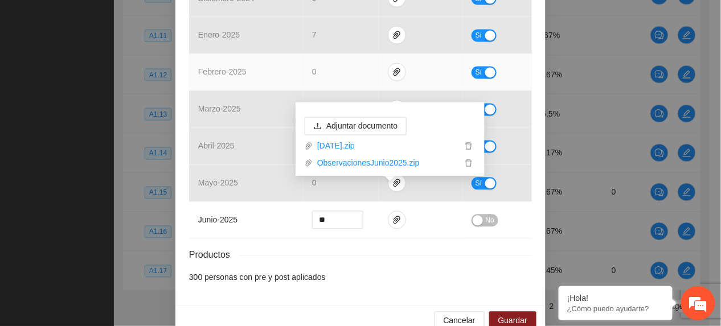
drag, startPoint x: 242, startPoint y: 55, endPoint x: 264, endPoint y: 100, distance: 50.9
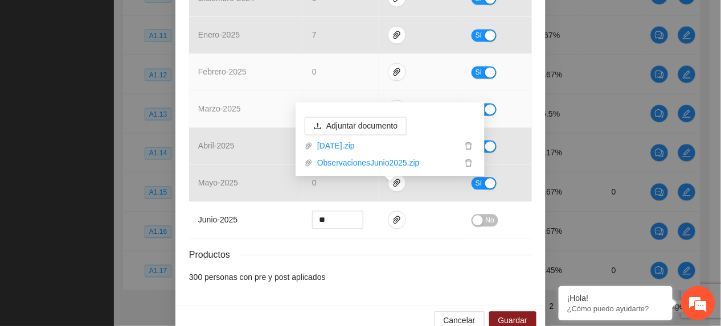
click at [242, 55] on td "febrero - 2025" at bounding box center [246, 72] width 114 height 37
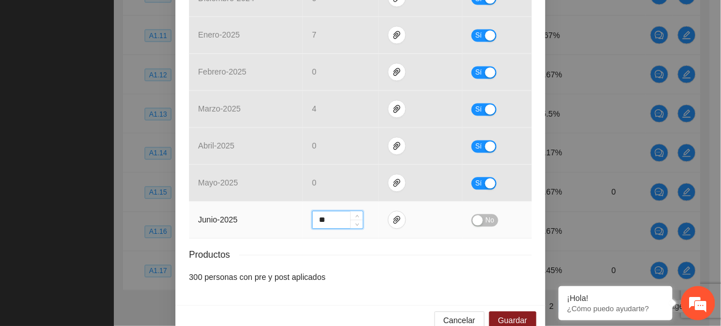
drag, startPoint x: 338, startPoint y: 193, endPoint x: 249, endPoint y: 206, distance: 89.3
click at [257, 206] on tr "junio - 2025 ** No" at bounding box center [360, 220] width 343 height 37
type input "***"
drag, startPoint x: 488, startPoint y: 197, endPoint x: 531, endPoint y: 265, distance: 80.9
click at [488, 215] on span "No" at bounding box center [490, 221] width 9 height 13
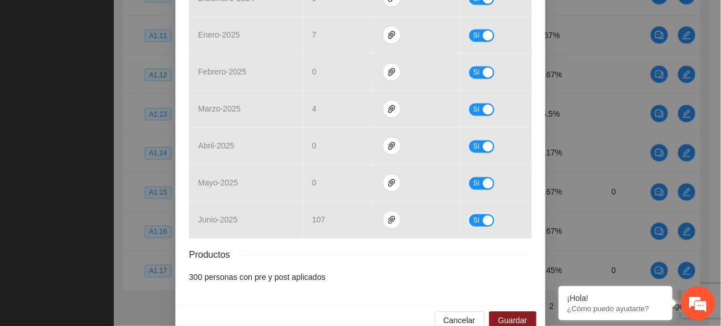
scroll to position [504, 0]
drag, startPoint x: 515, startPoint y: 299, endPoint x: 518, endPoint y: 325, distance: 25.7
click at [515, 316] on span "Guardar" at bounding box center [512, 322] width 29 height 13
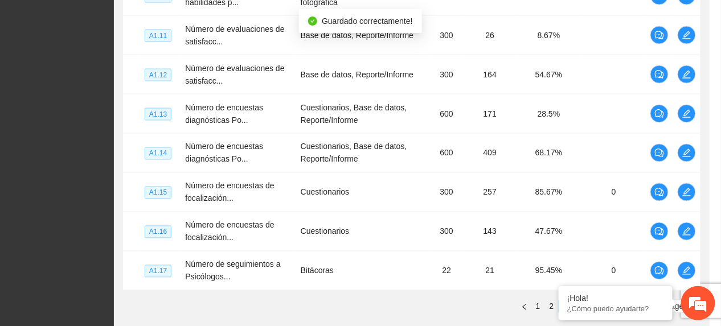
scroll to position [447, 0]
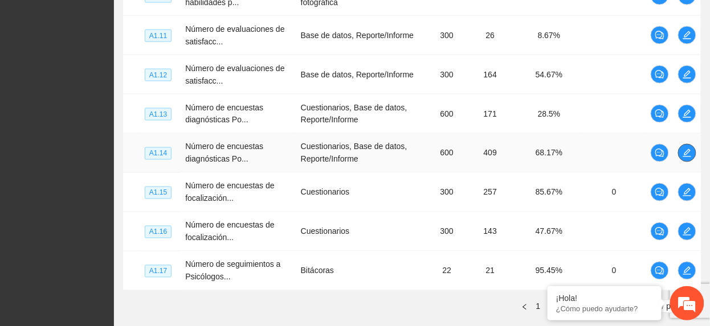
click at [686, 158] on icon "edit" at bounding box center [686, 153] width 9 height 9
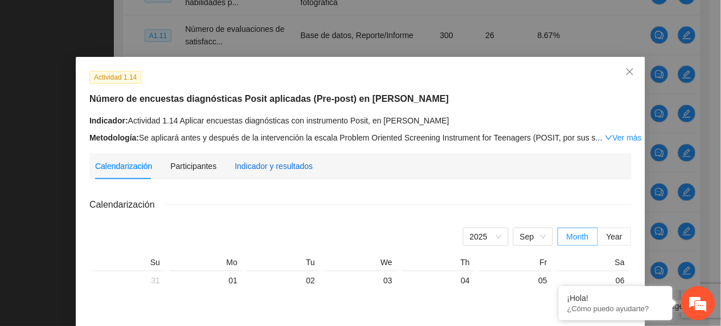
drag, startPoint x: 268, startPoint y: 163, endPoint x: 291, endPoint y: 178, distance: 27.5
click at [268, 164] on div "Indicador y resultados" at bounding box center [274, 166] width 78 height 13
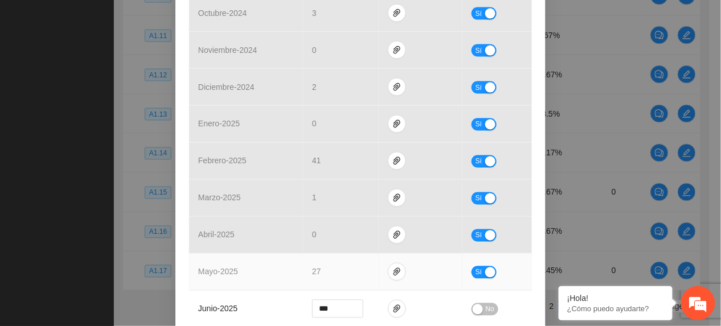
scroll to position [456, 0]
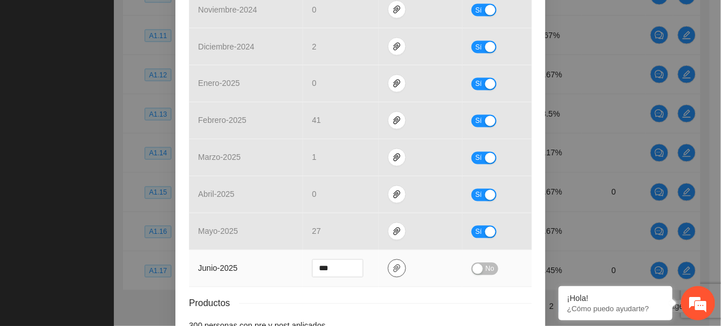
click at [388, 260] on button "button" at bounding box center [397, 269] width 18 height 18
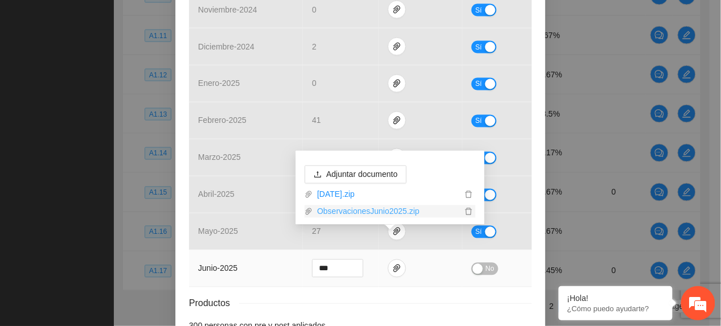
click at [370, 211] on link "ObservacionesJunio2025.zip" at bounding box center [387, 212] width 149 height 13
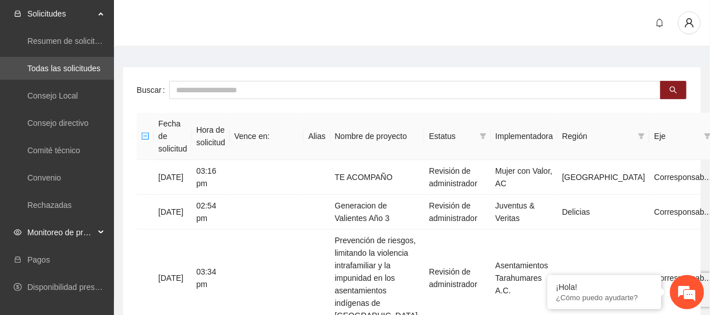
click at [67, 224] on span "Monitoreo de proyectos" at bounding box center [60, 232] width 67 height 23
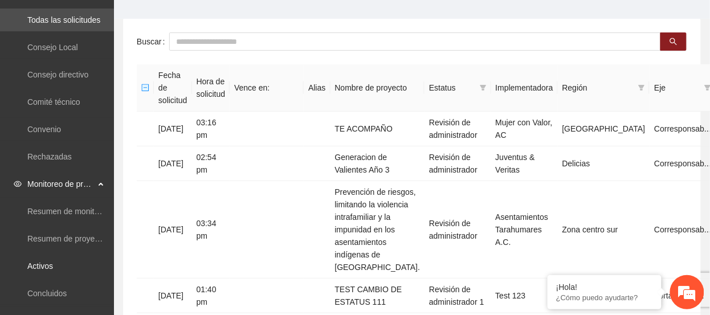
scroll to position [76, 0]
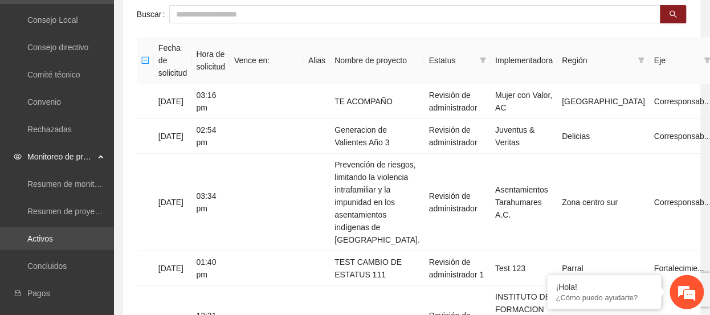
click at [53, 236] on link "Activos" at bounding box center [40, 238] width 26 height 9
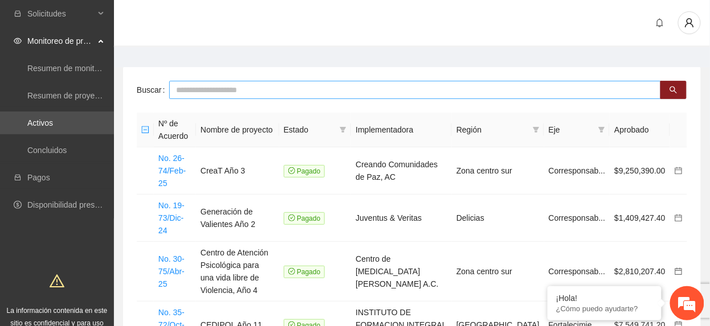
click at [261, 95] on input "text" at bounding box center [415, 90] width 492 height 18
type input "*******"
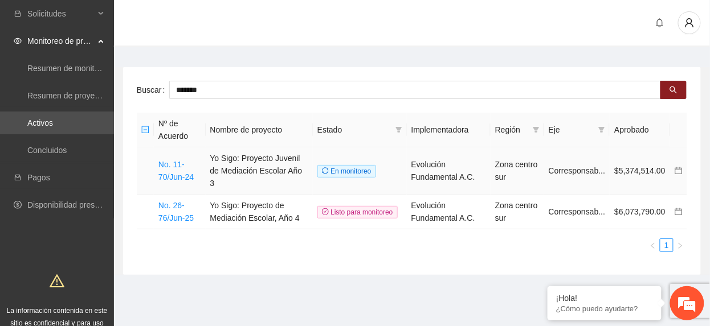
click at [157, 174] on td "No. 11-70/Jun-24" at bounding box center [180, 171] width 52 height 47
click at [164, 174] on link "No. 11-70/Jun-24" at bounding box center [175, 171] width 35 height 22
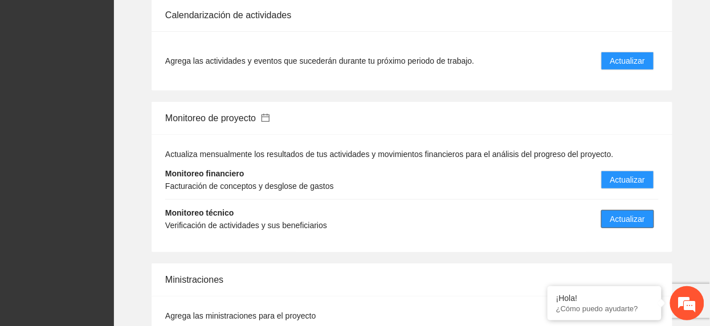
scroll to position [1139, 0]
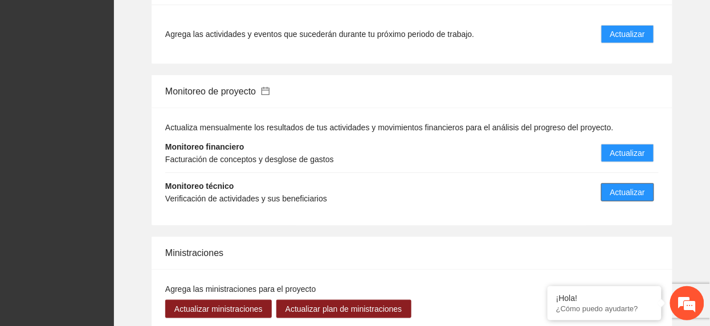
click at [621, 192] on span "Actualizar" at bounding box center [627, 192] width 35 height 13
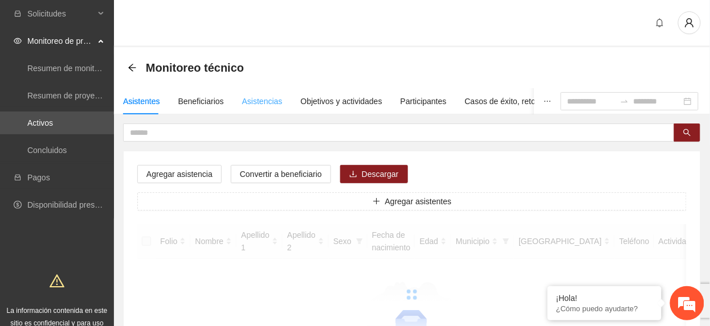
click at [247, 111] on div "Asistencias" at bounding box center [262, 101] width 40 height 26
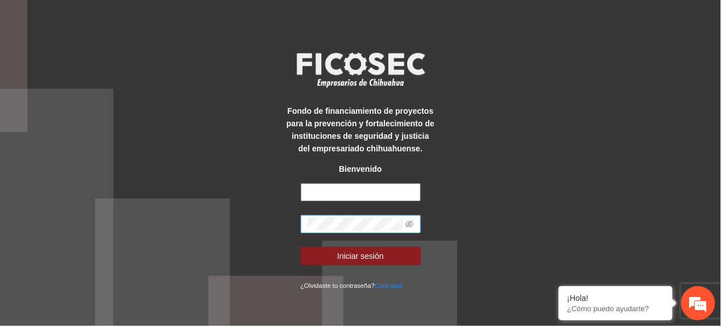
type input "**********"
click at [136, 197] on div "**********" at bounding box center [360, 163] width 721 height 326
click at [301, 247] on button "Iniciar sesión" at bounding box center [361, 256] width 120 height 18
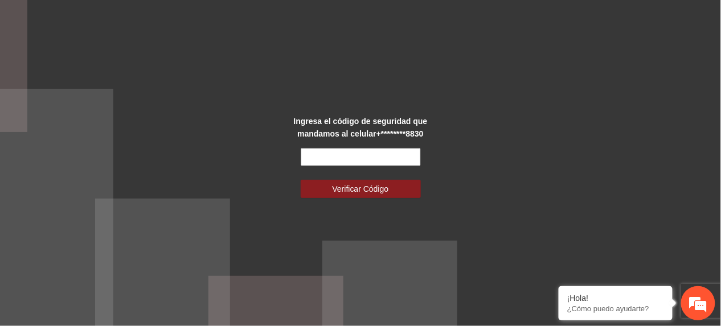
click at [401, 153] on input "text" at bounding box center [361, 157] width 120 height 18
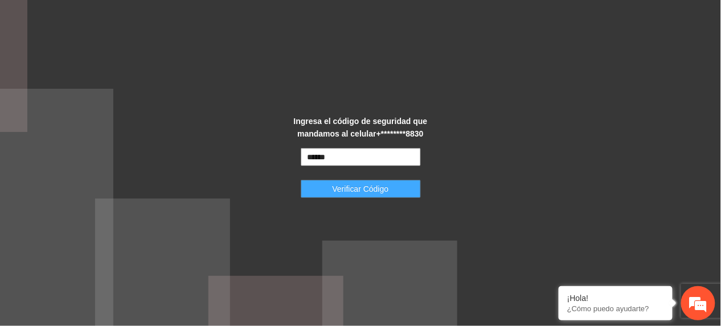
type input "******"
click at [377, 193] on span "Verificar Código" at bounding box center [361, 189] width 56 height 13
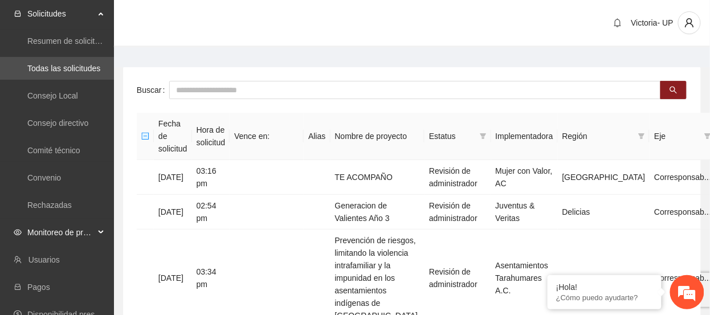
click at [95, 236] on div "Monitoreo de proyectos" at bounding box center [57, 232] width 114 height 23
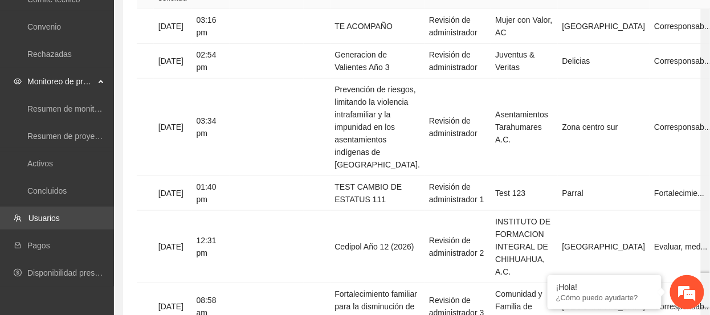
scroll to position [152, 0]
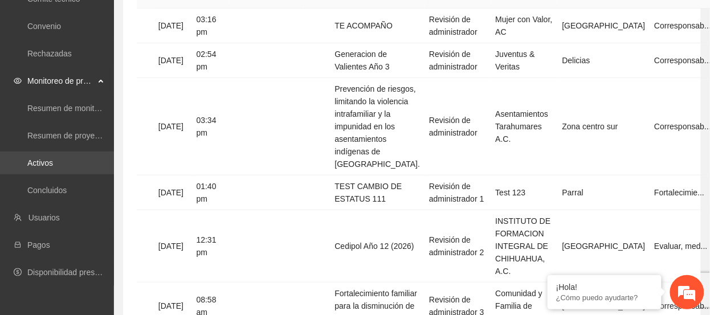
click at [53, 167] on link "Activos" at bounding box center [40, 162] width 26 height 9
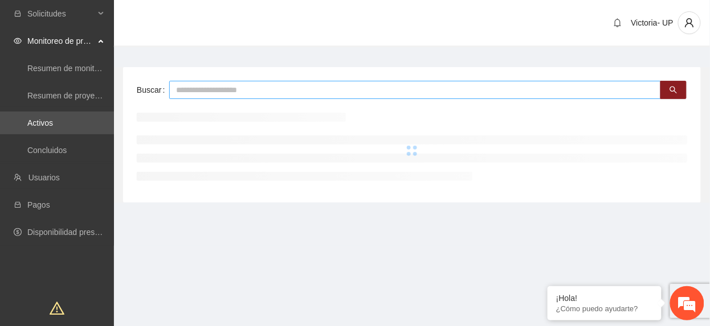
click at [234, 89] on input "text" at bounding box center [415, 90] width 492 height 18
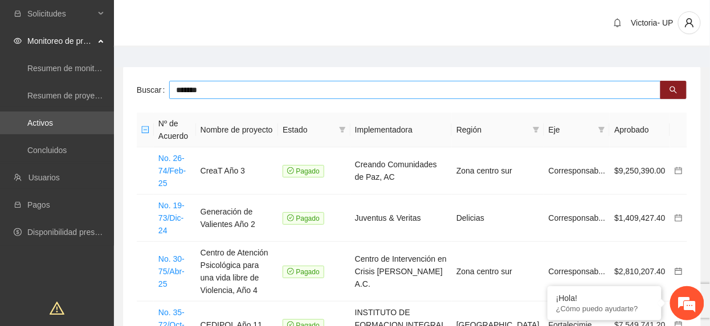
type input "*******"
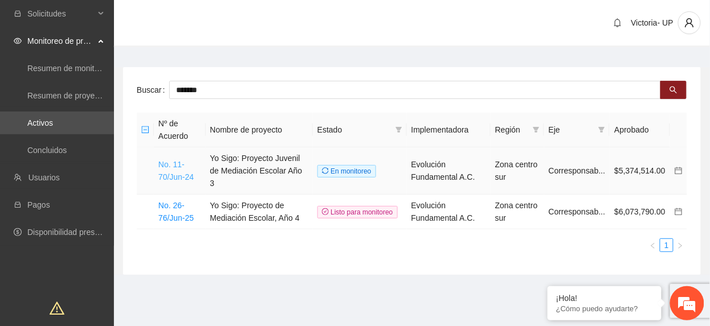
click at [171, 171] on link "No. 11-70/Jun-24" at bounding box center [175, 171] width 35 height 22
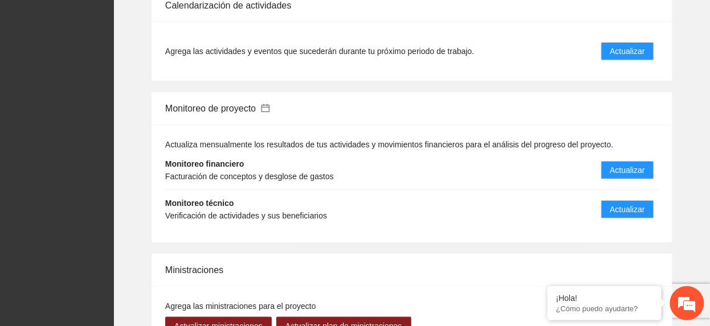
scroll to position [1215, 0]
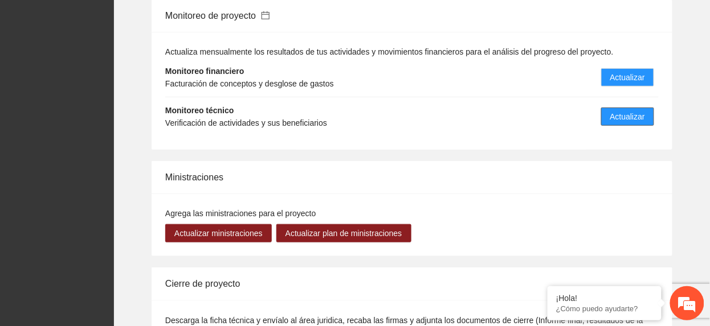
click at [608, 119] on button "Actualizar" at bounding box center [627, 117] width 53 height 18
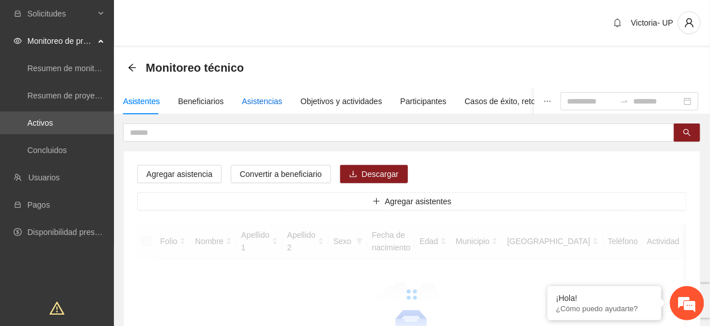
click at [244, 96] on div "Asistencias" at bounding box center [262, 101] width 40 height 13
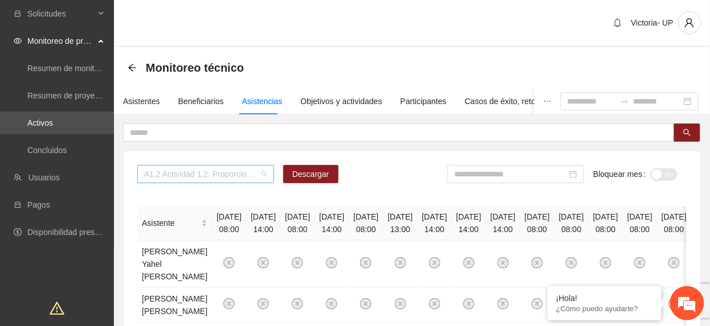
click at [196, 176] on span "A1.2 Actividad 1.2: Proporcionar terapias cognitivo-conductuales a adolescentes…" at bounding box center [205, 174] width 123 height 17
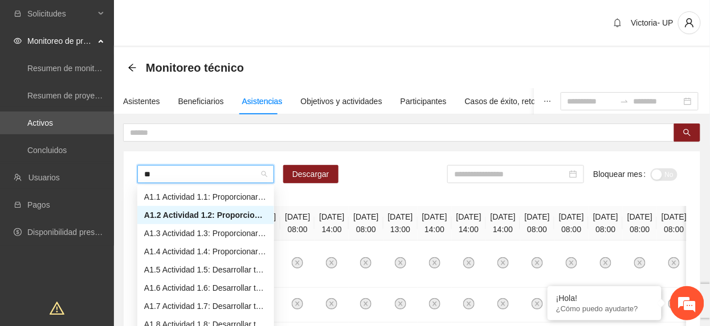
type input "***"
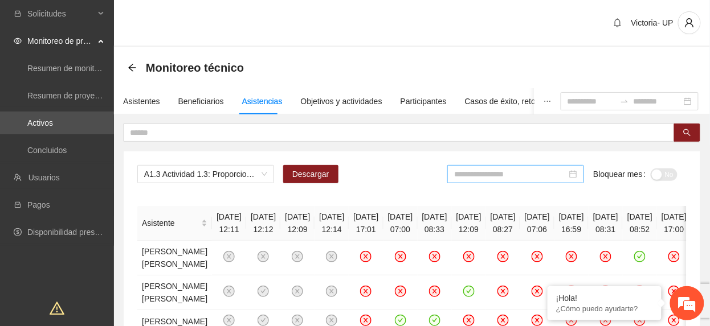
drag, startPoint x: 545, startPoint y: 183, endPoint x: 539, endPoint y: 181, distance: 6.5
click at [545, 183] on div at bounding box center [515, 174] width 137 height 18
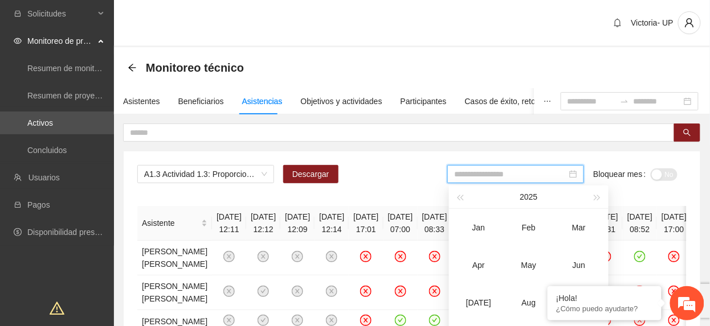
click at [538, 179] on input at bounding box center [510, 174] width 113 height 13
drag, startPoint x: 573, startPoint y: 263, endPoint x: 718, endPoint y: 155, distance: 181.1
click at [575, 256] on td "Jun" at bounding box center [579, 266] width 50 height 38
type input "*******"
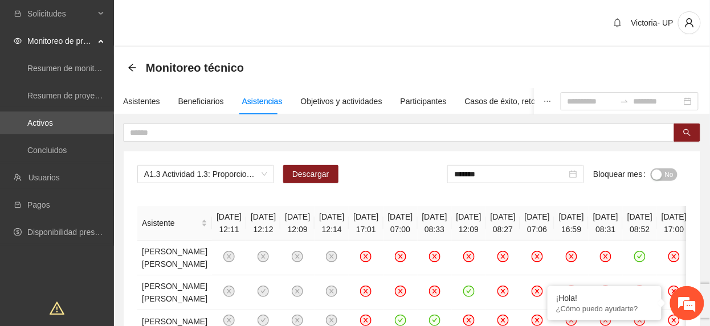
click at [670, 172] on span "No" at bounding box center [669, 175] width 9 height 13
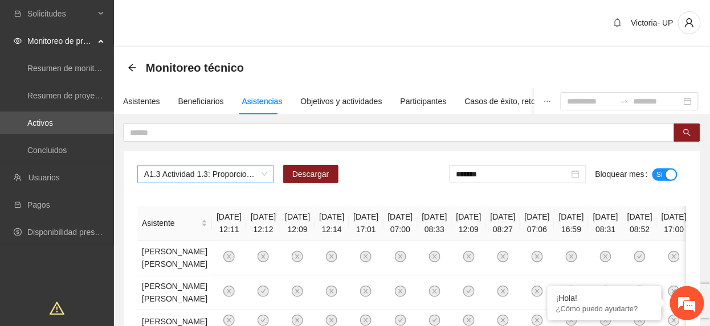
click at [198, 167] on span "A1.3 Actividad 1.3: Proporcionar terapias cognitivo-conductuales de seguimiento…" at bounding box center [205, 174] width 123 height 17
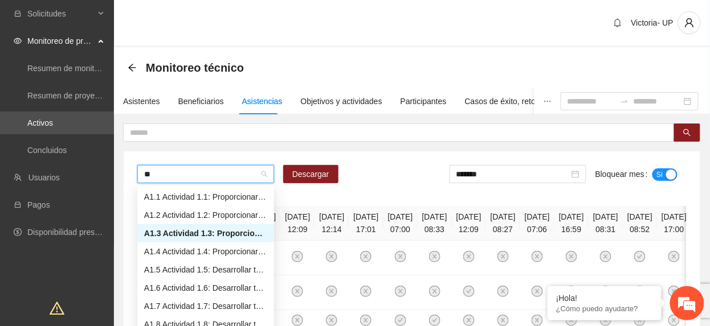
type input "***"
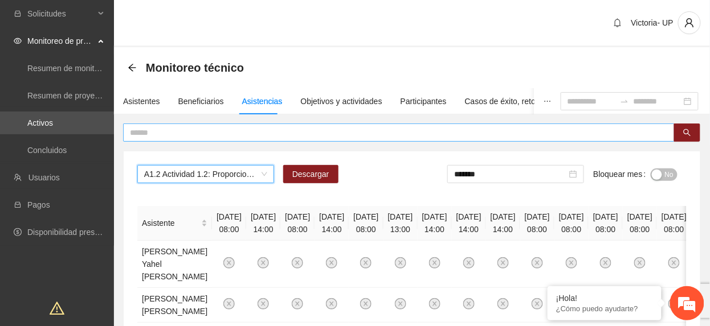
click at [505, 132] on input "text" at bounding box center [394, 132] width 529 height 13
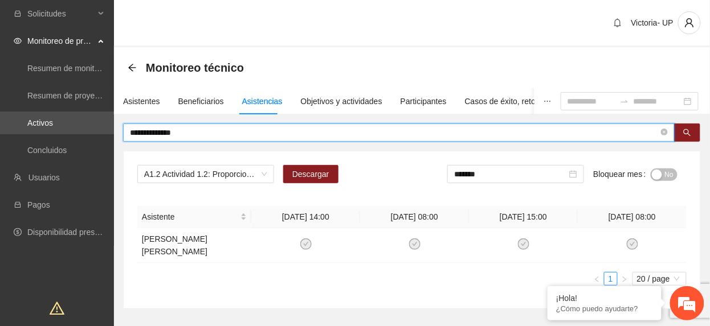
drag, startPoint x: 193, startPoint y: 130, endPoint x: -4, endPoint y: 112, distance: 197.4
click at [0, 112] on html "**********" at bounding box center [355, 163] width 710 height 326
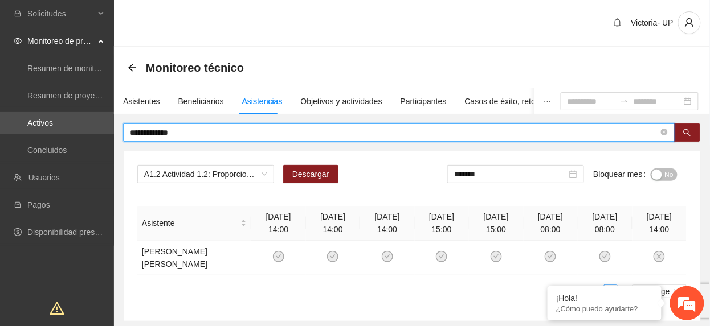
drag, startPoint x: 180, startPoint y: 130, endPoint x: -4, endPoint y: 164, distance: 187.0
click at [0, 164] on html "**********" at bounding box center [355, 163] width 710 height 326
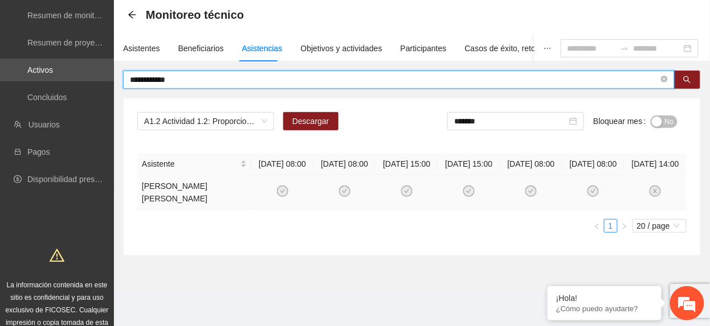
scroll to position [76, 0]
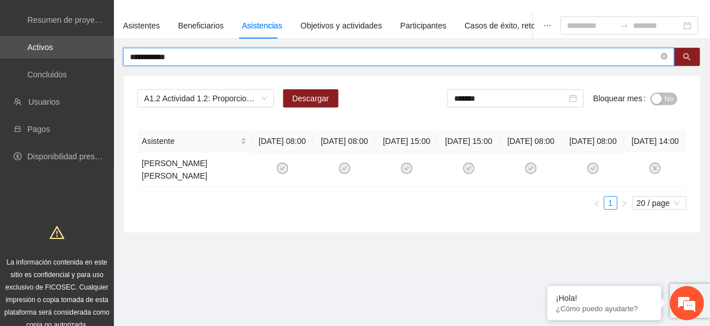
drag, startPoint x: 186, startPoint y: 55, endPoint x: -4, endPoint y: 13, distance: 194.4
click at [0, 13] on html "**********" at bounding box center [355, 87] width 710 height 326
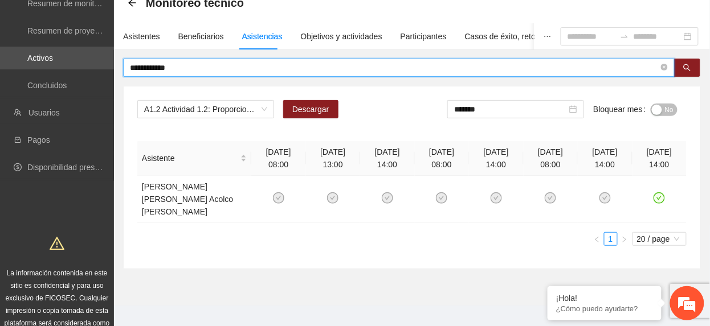
drag, startPoint x: 183, startPoint y: 67, endPoint x: -4, endPoint y: 59, distance: 187.6
click at [0, 59] on html "**********" at bounding box center [355, 98] width 710 height 326
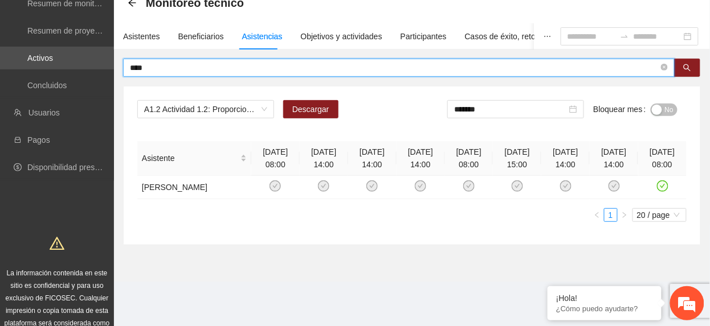
drag, startPoint x: 146, startPoint y: 67, endPoint x: -4, endPoint y: 19, distance: 157.3
click at [0, 19] on html "Solicitudes Monitoreo de proyectos Resumen de monitoreo Resumen de proyectos ap…" at bounding box center [355, 98] width 710 height 326
type input "**********"
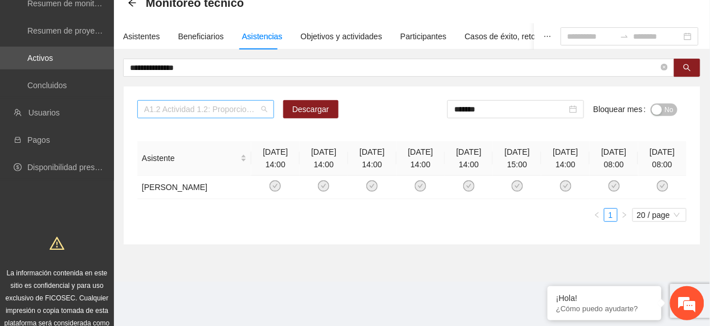
drag, startPoint x: 199, startPoint y: 110, endPoint x: 195, endPoint y: 115, distance: 6.9
click at [195, 115] on span "A1.2 Actividad 1.2: Proporcionar terapias cognitivo-conductuales a adolescentes…" at bounding box center [205, 109] width 123 height 17
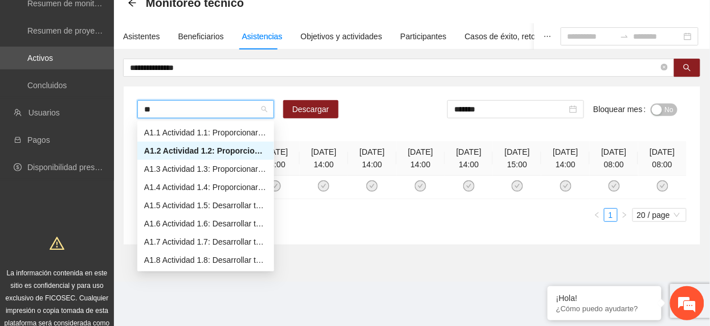
type input "***"
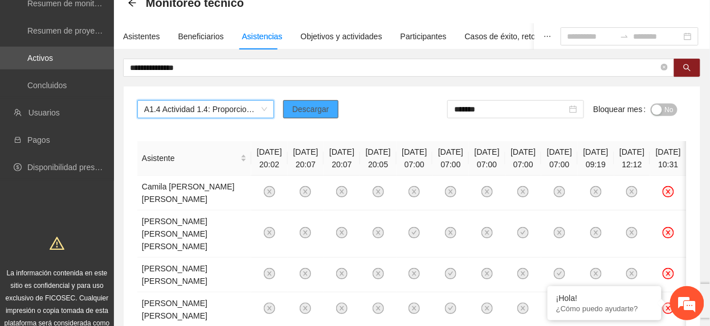
click at [332, 113] on button "Descargar" at bounding box center [310, 109] width 55 height 18
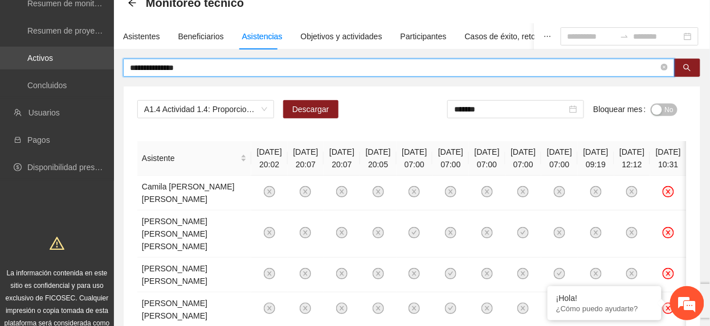
drag, startPoint x: 195, startPoint y: 69, endPoint x: 53, endPoint y: 65, distance: 141.9
type input "******"
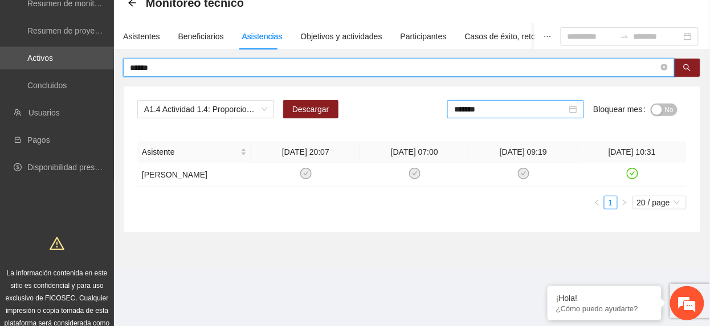
click at [533, 116] on div "*******" at bounding box center [515, 109] width 137 height 18
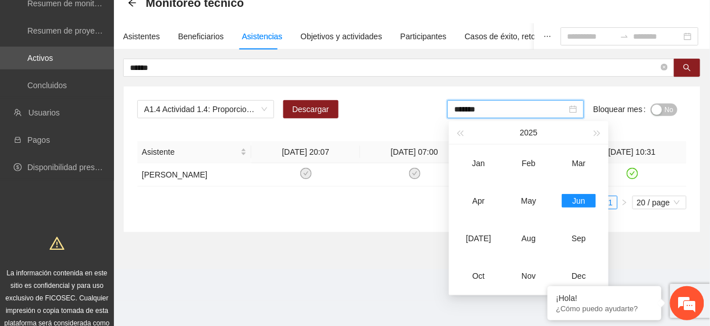
click at [663, 117] on div "No" at bounding box center [663, 109] width 27 height 18
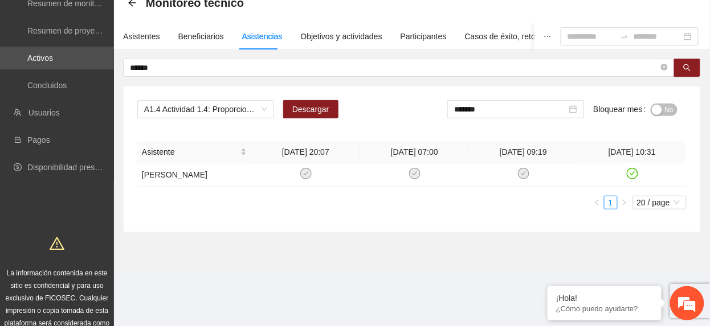
click at [665, 112] on span "No" at bounding box center [669, 110] width 9 height 13
click at [202, 101] on span "A1.4 Actividad 1.4: Proporcionar terapias cognitivo-conductuales de seguimiento…" at bounding box center [205, 109] width 123 height 17
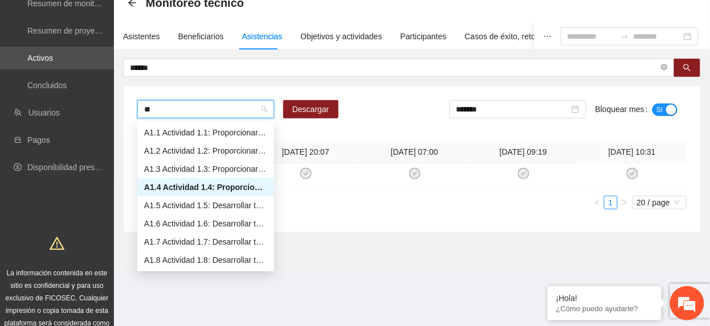
type input "***"
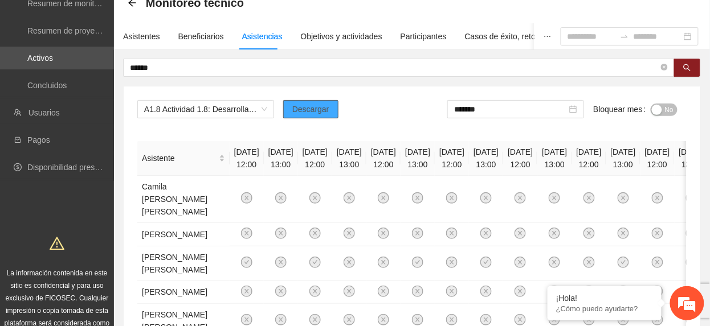
click at [308, 112] on span "Descargar" at bounding box center [310, 109] width 37 height 13
drag, startPoint x: 664, startPoint y: 105, endPoint x: 719, endPoint y: 126, distance: 59.1
click at [664, 107] on button "No" at bounding box center [663, 110] width 27 height 13
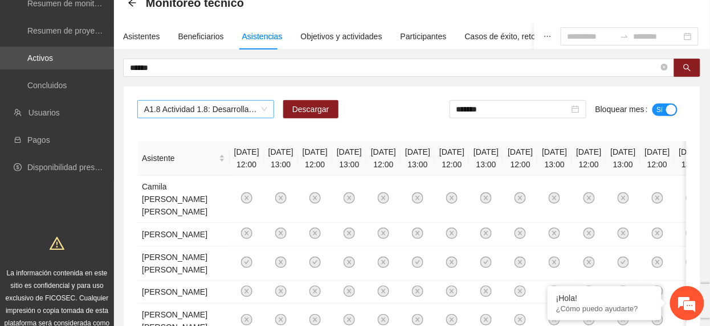
click at [197, 116] on span "A1.8 Actividad 1.8: Desarrollar talleres semanales de habilidades para la vida,…" at bounding box center [205, 109] width 123 height 17
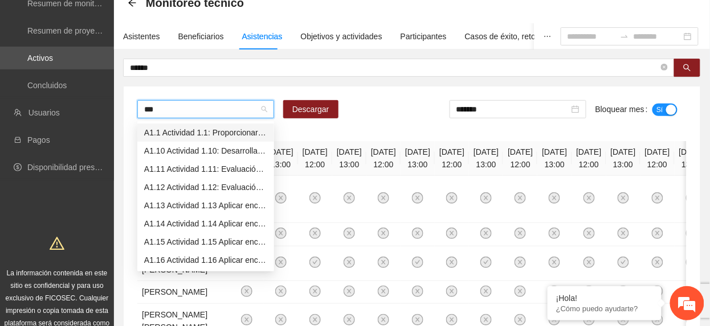
type input "****"
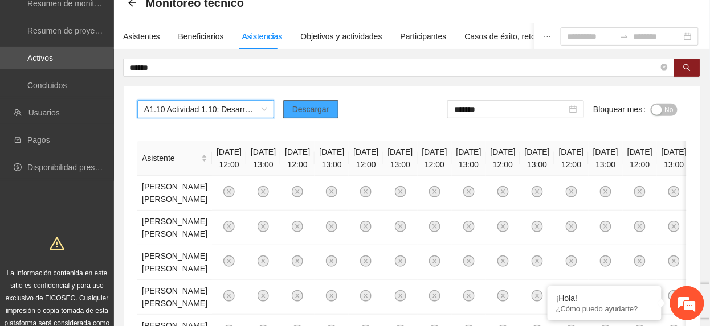
click at [312, 116] on button "Descargar" at bounding box center [310, 109] width 55 height 18
click at [226, 106] on span "A1.10 Actividad 1.10: Desarrollar talleres semanales de habilidades para la vid…" at bounding box center [205, 109] width 123 height 17
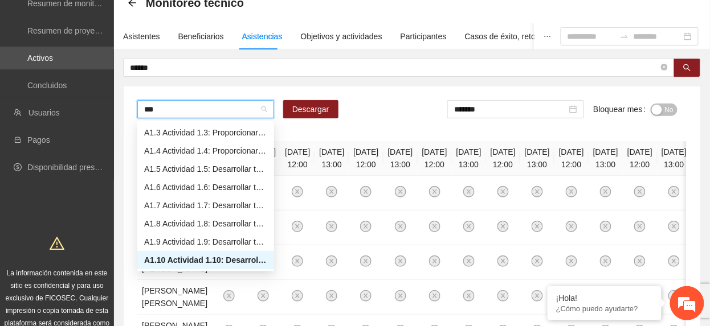
type input "****"
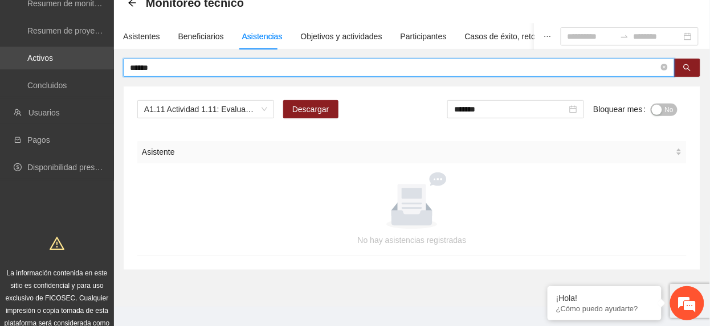
drag, startPoint x: 161, startPoint y: 64, endPoint x: 24, endPoint y: 65, distance: 136.7
click at [24, 65] on section "Solicitudes Monitoreo de proyectos Resumen de monitoreo Resumen de proyectos ap…" at bounding box center [355, 143] width 710 height 417
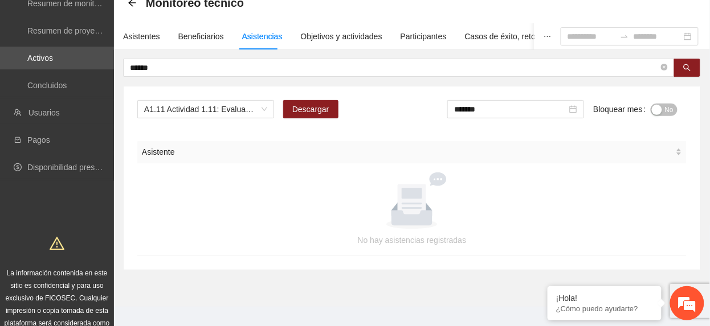
click at [671, 109] on span "No" at bounding box center [669, 110] width 9 height 13
drag, startPoint x: 238, startPoint y: 103, endPoint x: 249, endPoint y: 85, distance: 21.2
click at [242, 94] on div "A1.11 Actividad 1.11: Evaluación de satisfacción - Chihuahua Descargar ******* …" at bounding box center [412, 178] width 576 height 183
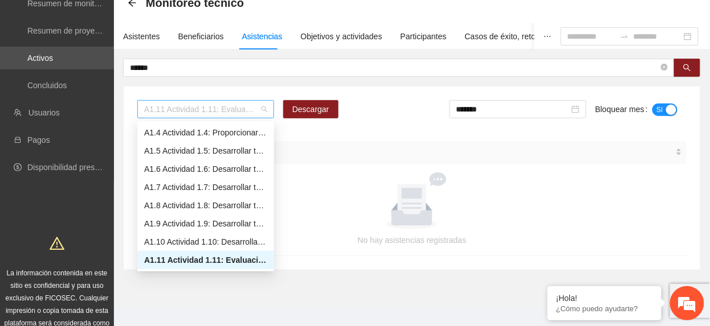
click at [233, 108] on span "A1.11 Actividad 1.11: Evaluación de satisfacción - [GEOGRAPHIC_DATA]" at bounding box center [205, 109] width 123 height 17
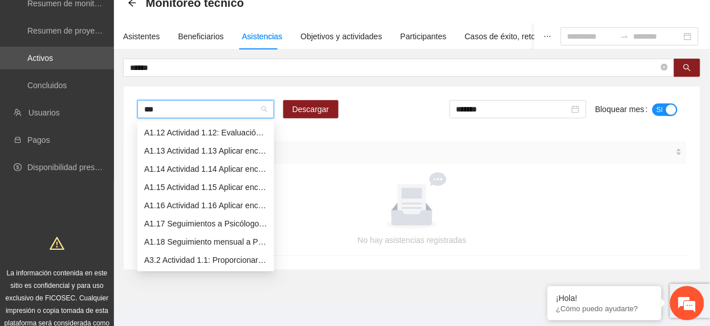
type input "****"
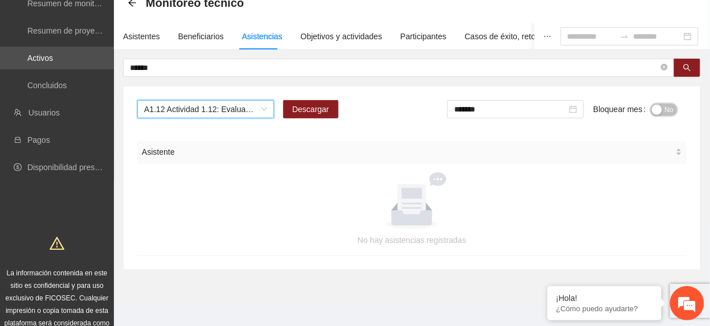
drag, startPoint x: 668, startPoint y: 110, endPoint x: 721, endPoint y: 133, distance: 57.7
click at [666, 110] on span "No" at bounding box center [669, 110] width 9 height 13
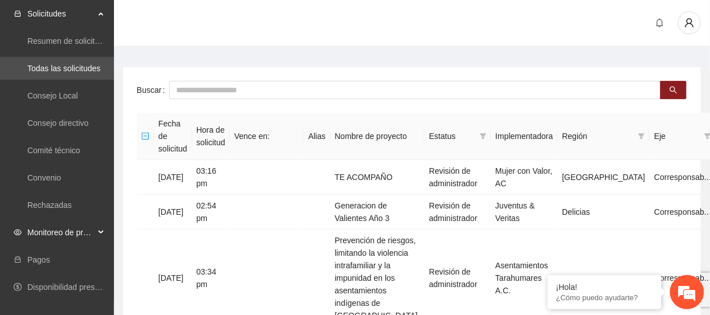
drag, startPoint x: 60, startPoint y: 222, endPoint x: 46, endPoint y: 229, distance: 16.6
click at [55, 226] on span "Monitoreo de proyectos" at bounding box center [60, 232] width 67 height 23
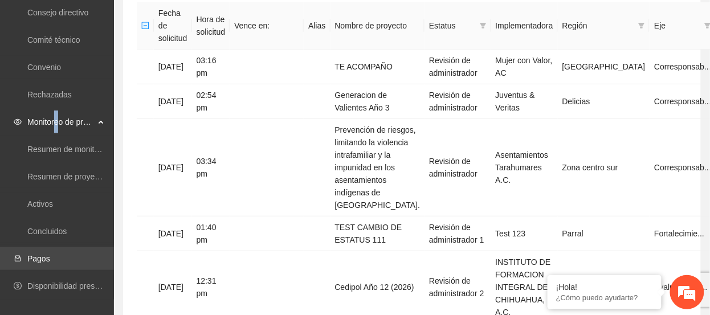
scroll to position [152, 0]
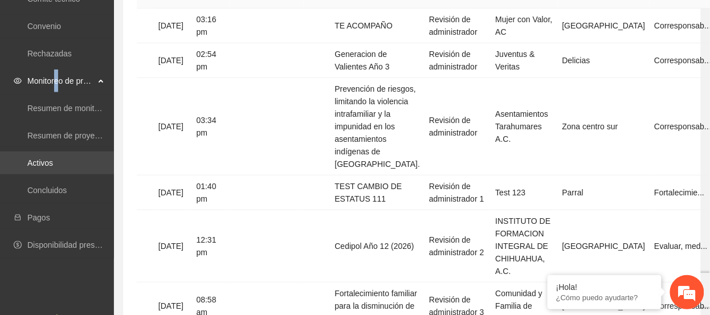
click at [48, 167] on link "Activos" at bounding box center [40, 162] width 26 height 9
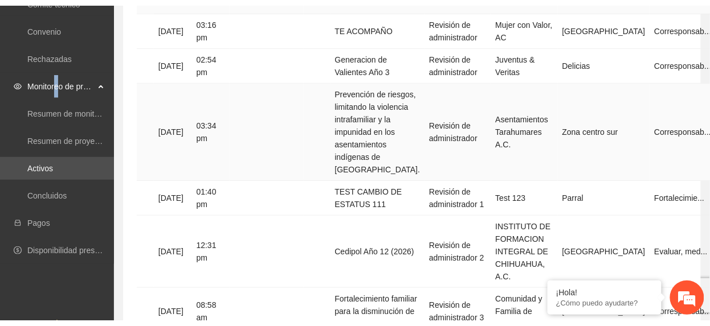
scroll to position [0, 0]
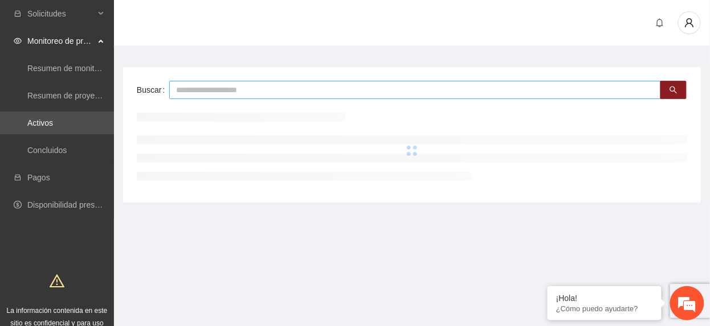
click at [267, 92] on input "text" at bounding box center [415, 90] width 492 height 18
type input "*******"
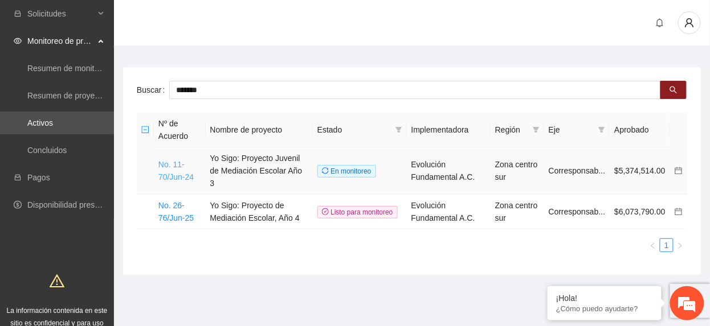
click at [187, 172] on link "No. 11-70/Jun-24" at bounding box center [175, 171] width 35 height 22
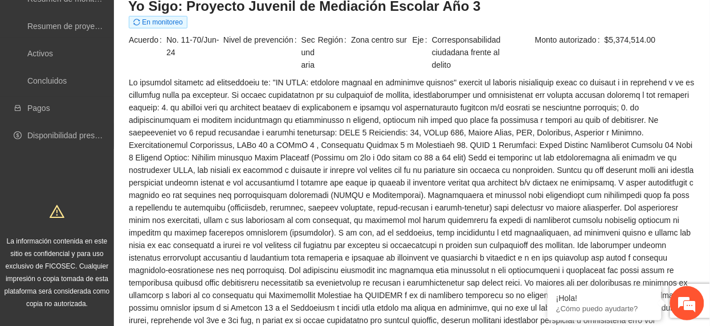
scroll to position [228, 0]
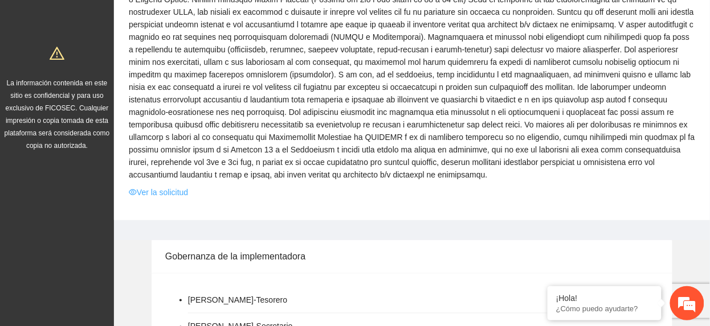
click at [173, 187] on link "Ver la solicitud" at bounding box center [158, 192] width 59 height 13
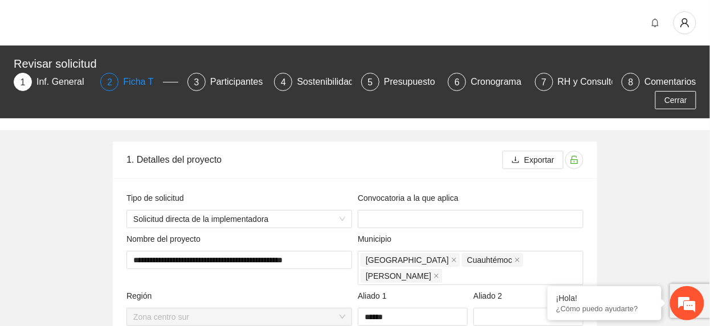
click at [120, 77] on div "2 Ficha T" at bounding box center [138, 82] width 77 height 18
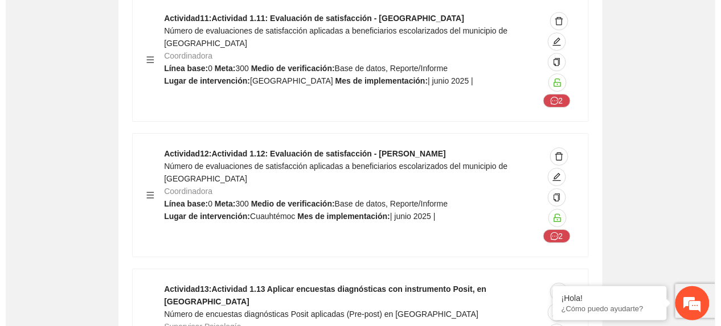
scroll to position [5014, 0]
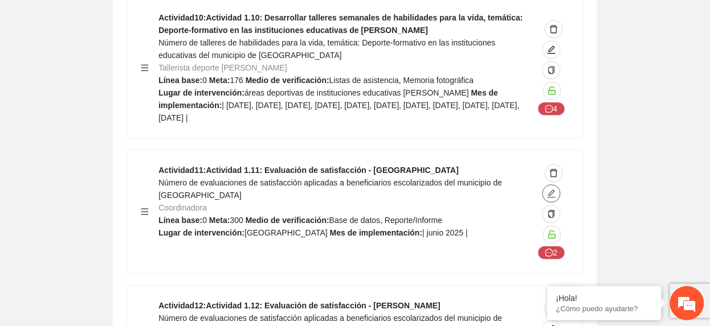
click at [547, 185] on button "button" at bounding box center [551, 194] width 18 height 18
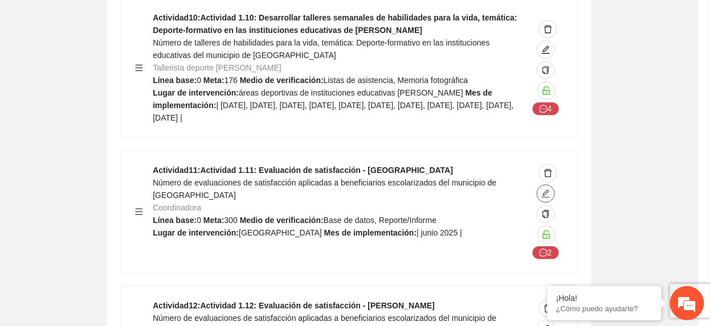
type textarea "*********"
type input "**********"
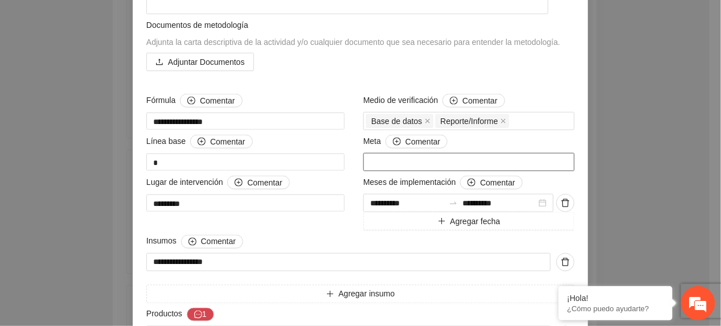
scroll to position [0, 0]
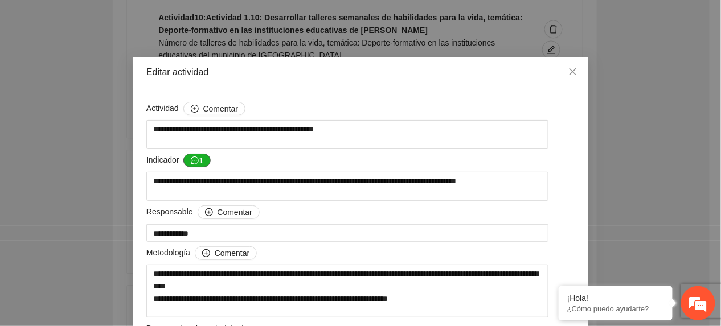
click at [193, 162] on icon "message" at bounding box center [195, 161] width 8 height 8
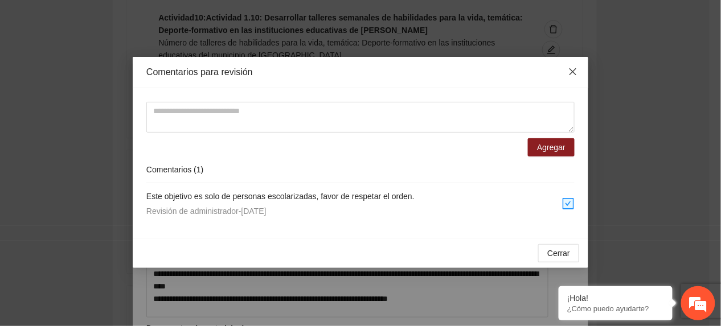
drag, startPoint x: 580, startPoint y: 72, endPoint x: 363, endPoint y: 174, distance: 239.8
click at [580, 71] on span "Close" at bounding box center [573, 72] width 31 height 31
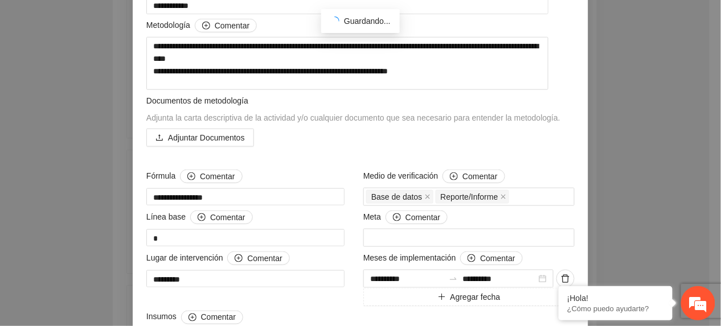
scroll to position [420, 0]
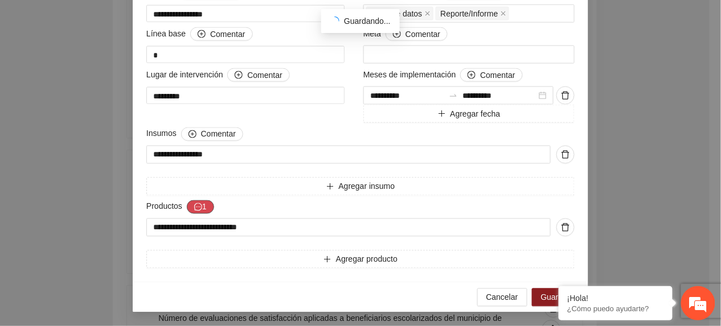
click at [187, 203] on button "1" at bounding box center [200, 208] width 27 height 14
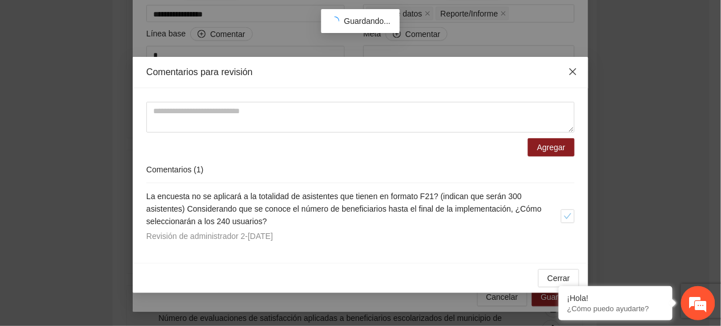
drag, startPoint x: 567, startPoint y: 67, endPoint x: 325, endPoint y: 174, distance: 265.0
click at [567, 68] on span "Close" at bounding box center [573, 72] width 31 height 31
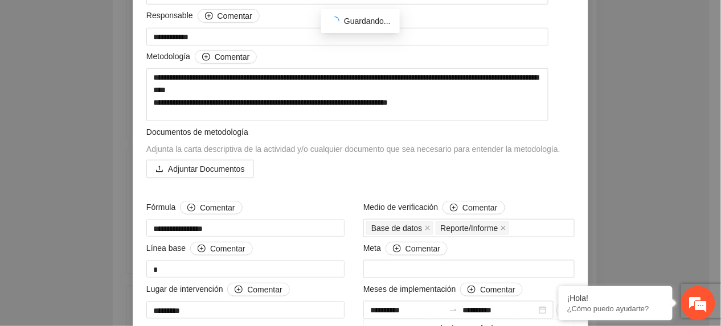
scroll to position [193, 0]
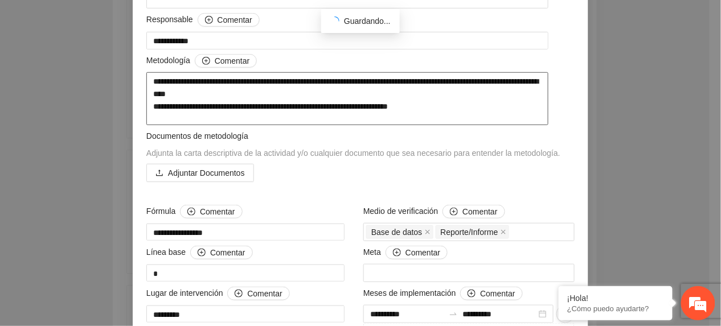
drag, startPoint x: 488, startPoint y: 111, endPoint x: 133, endPoint y: 112, distance: 354.9
click at [133, 112] on div "**********" at bounding box center [361, 198] width 456 height 605
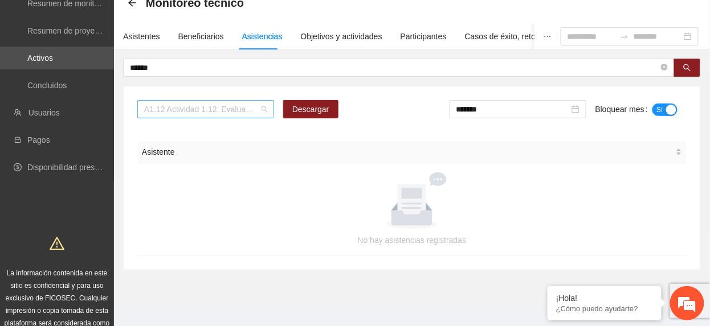
click at [210, 113] on span "A1.12 Actividad 1.12: Evaluación de satisfacción - [PERSON_NAME]" at bounding box center [205, 109] width 123 height 17
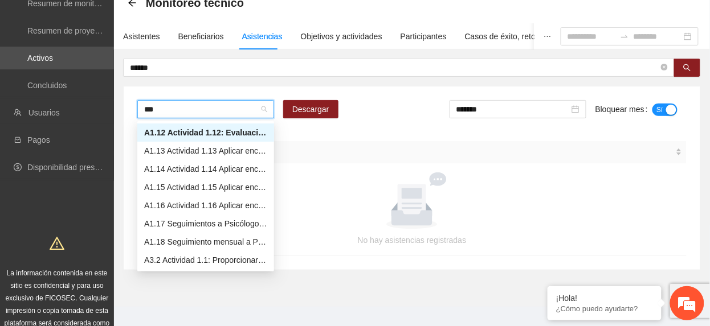
type input "****"
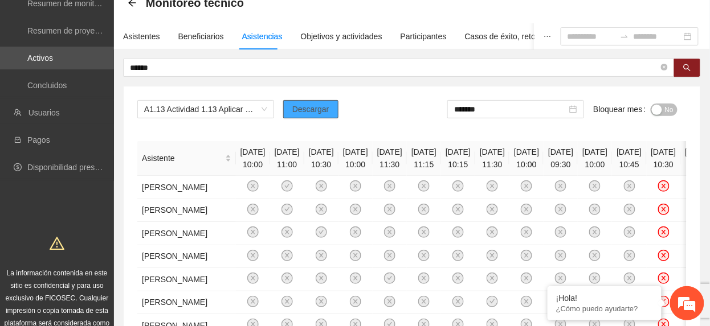
click at [316, 116] on button "Descargar" at bounding box center [310, 109] width 55 height 18
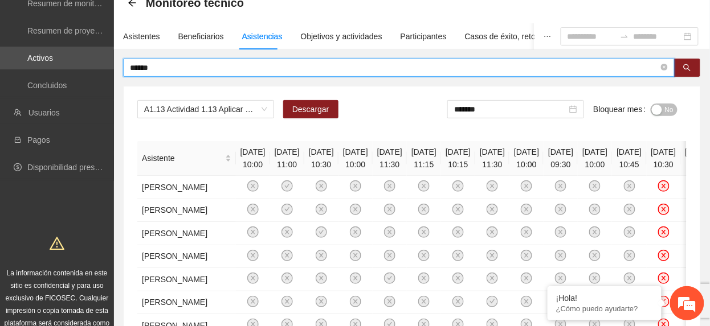
drag, startPoint x: 224, startPoint y: 67, endPoint x: -4, endPoint y: 69, distance: 228.4
click at [0, 69] on html "Solicitudes Monitoreo de proyectos Resumen de monitoreo Resumen de proyectos ap…" at bounding box center [355, 98] width 710 height 326
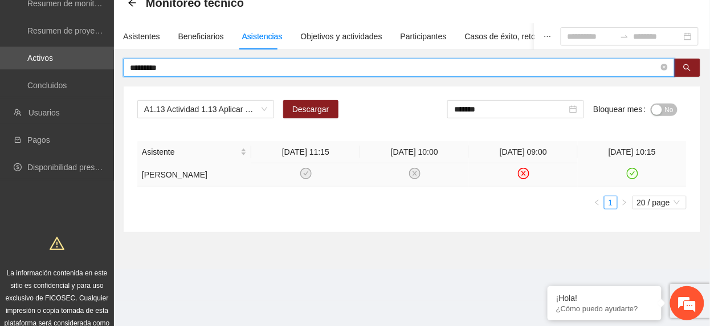
click at [632, 177] on icon "check-circle" at bounding box center [632, 174] width 10 height 10
drag, startPoint x: 171, startPoint y: 71, endPoint x: -4, endPoint y: 18, distance: 183.3
click at [0, 18] on html "Solicitudes Monitoreo de proyectos Resumen de monitoreo Resumen de proyectos ap…" at bounding box center [355, 98] width 710 height 326
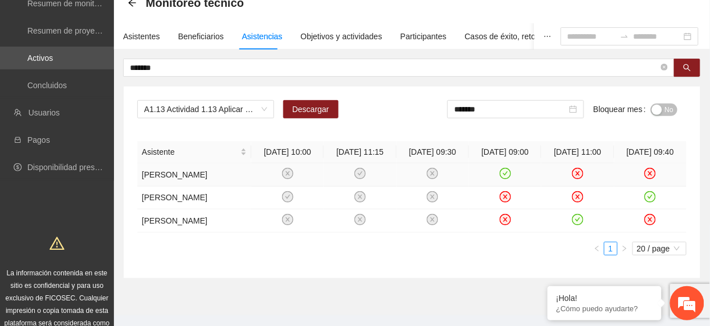
click at [506, 179] on icon "check-circle" at bounding box center [505, 174] width 10 height 10
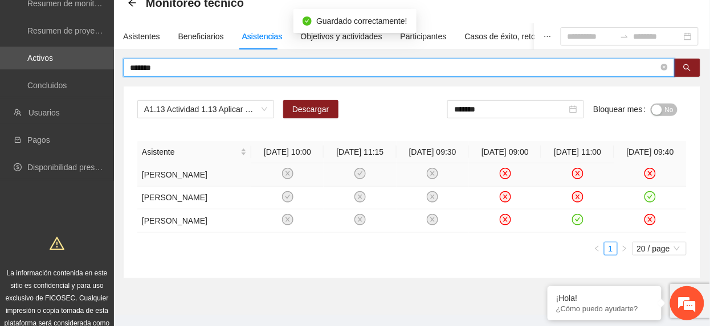
drag, startPoint x: 180, startPoint y: 71, endPoint x: -4, endPoint y: 21, distance: 190.8
click at [0, 21] on html "Solicitudes Monitoreo de proyectos Resumen de monitoreo Resumen de proyectos ap…" at bounding box center [355, 98] width 710 height 326
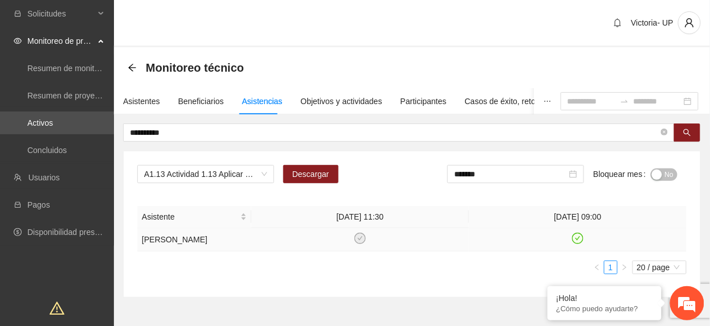
click at [573, 240] on icon "check-circle" at bounding box center [578, 239] width 10 height 10
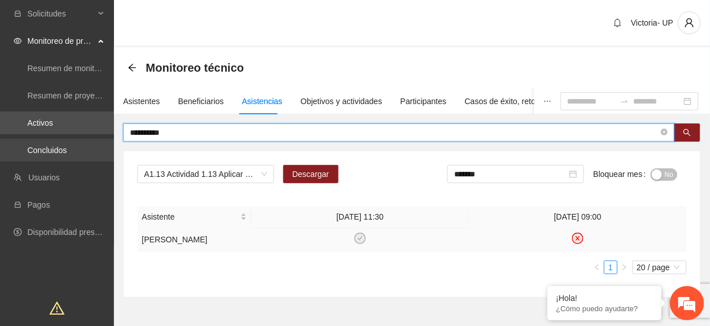
drag, startPoint x: 201, startPoint y: 130, endPoint x: 85, endPoint y: 142, distance: 116.8
click at [88, 141] on section "**********" at bounding box center [355, 208] width 710 height 417
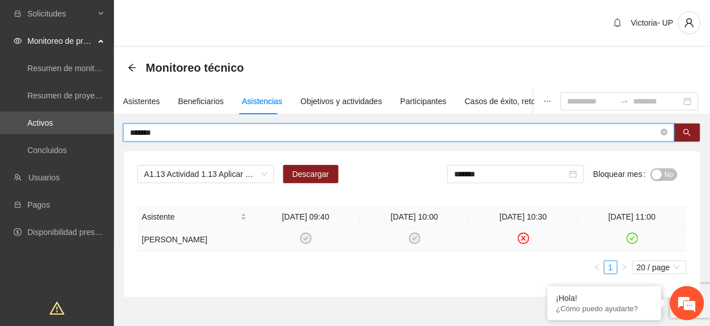
click at [630, 238] on icon "check-circle" at bounding box center [632, 238] width 11 height 11
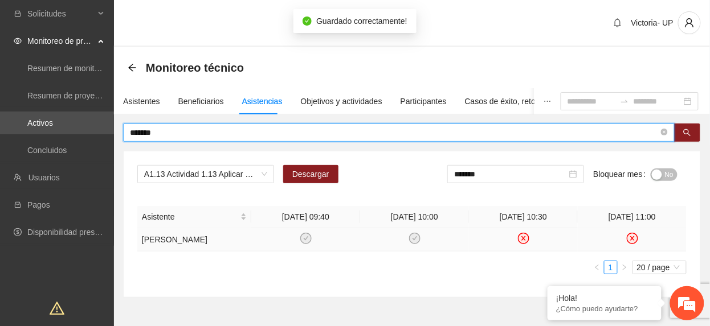
drag, startPoint x: 166, startPoint y: 128, endPoint x: -4, endPoint y: 155, distance: 172.5
click at [0, 155] on html "Solicitudes Monitoreo de proyectos Resumen de monitoreo Resumen de proyectos ap…" at bounding box center [355, 163] width 710 height 326
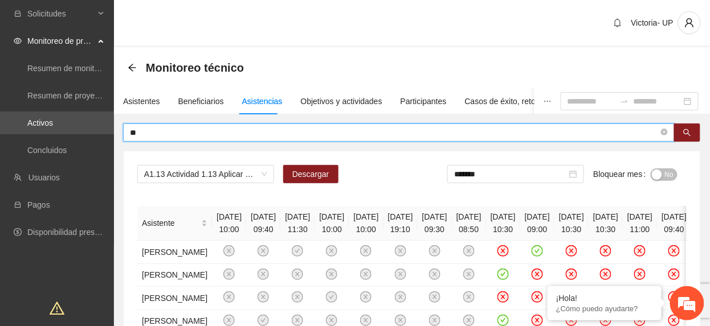
type input "*"
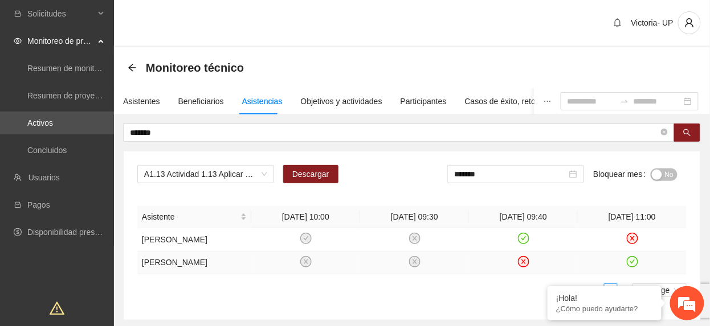
click at [634, 267] on icon "check-circle" at bounding box center [632, 262] width 10 height 10
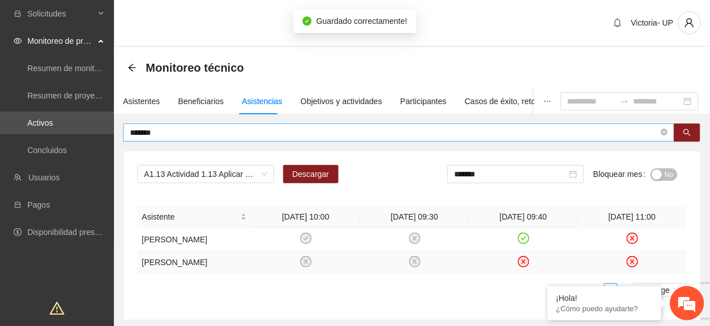
drag, startPoint x: 235, startPoint y: 121, endPoint x: 224, endPoint y: 131, distance: 14.5
click at [231, 123] on div "Asistentes Beneficiarios Asistencias Objetivos y actividades Participantes Caso…" at bounding box center [412, 204] width 596 height 232
drag, startPoint x: 224, startPoint y: 131, endPoint x: -4, endPoint y: 176, distance: 232.2
click at [0, 176] on html "Solicitudes Monitoreo de proyectos Resumen de monitoreo Resumen de proyectos ap…" at bounding box center [355, 163] width 710 height 326
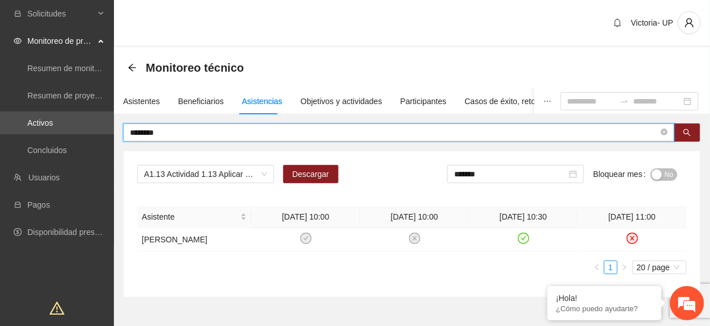
drag, startPoint x: 231, startPoint y: 133, endPoint x: -4, endPoint y: 144, distance: 234.9
click at [0, 144] on html "Solicitudes Monitoreo de proyectos Resumen de monitoreo Resumen de proyectos ap…" at bounding box center [355, 163] width 710 height 326
type input "*****"
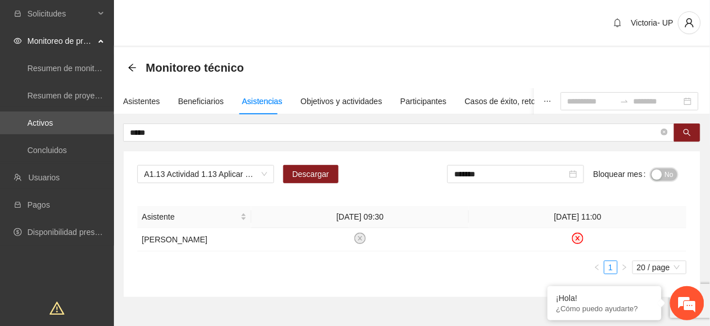
drag, startPoint x: 670, startPoint y: 172, endPoint x: 680, endPoint y: 162, distance: 13.7
click at [670, 172] on span "No" at bounding box center [669, 175] width 9 height 13
